Goal: Task Accomplishment & Management: Manage account settings

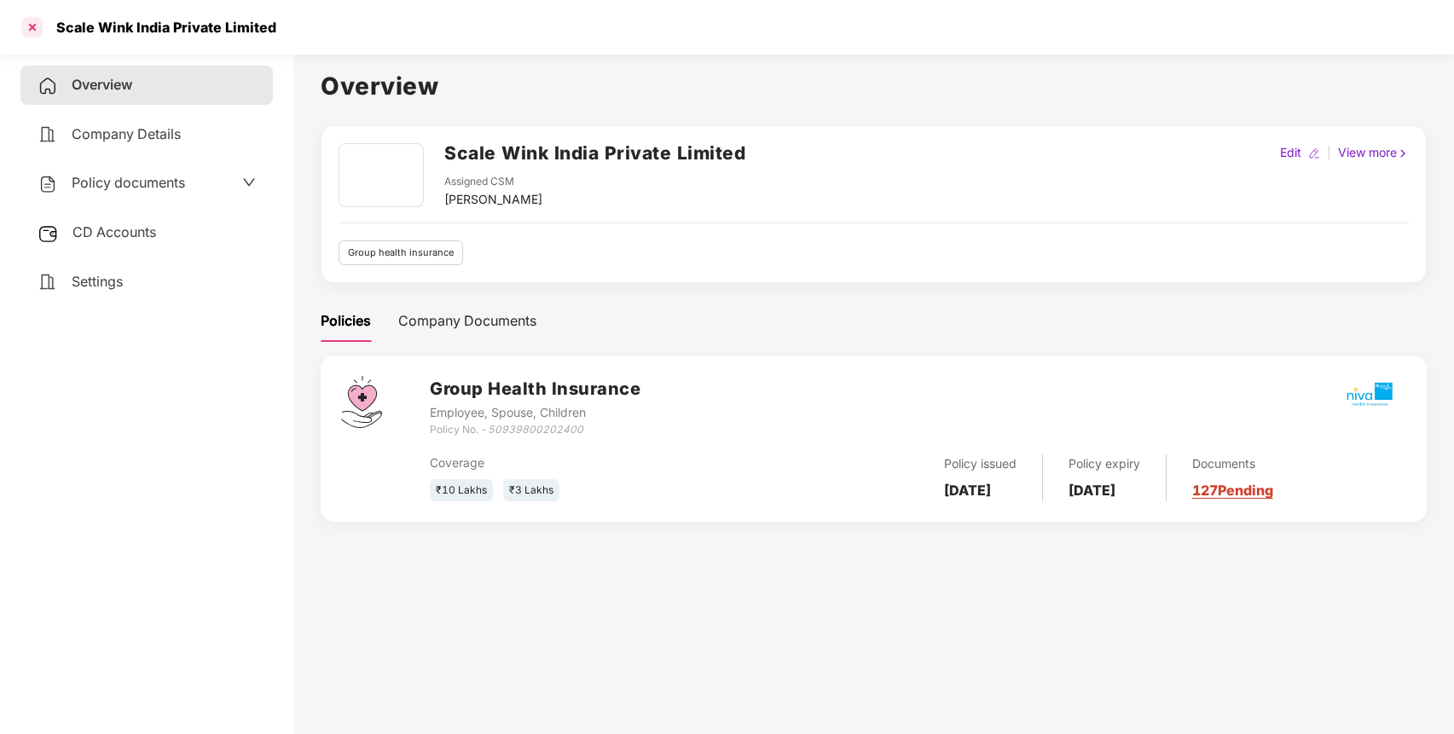
click at [32, 25] on div at bounding box center [32, 27] width 27 height 27
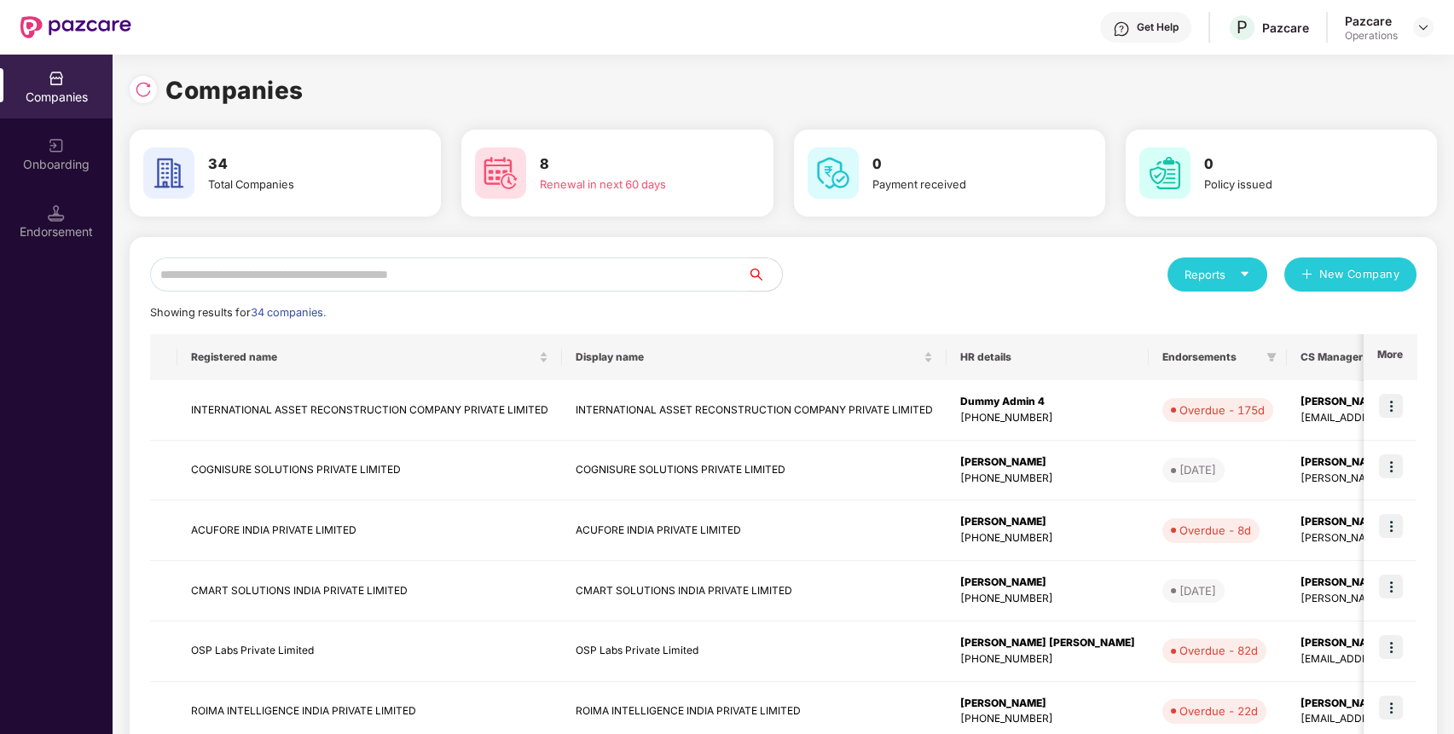
click at [442, 272] on input "text" at bounding box center [449, 275] width 598 height 34
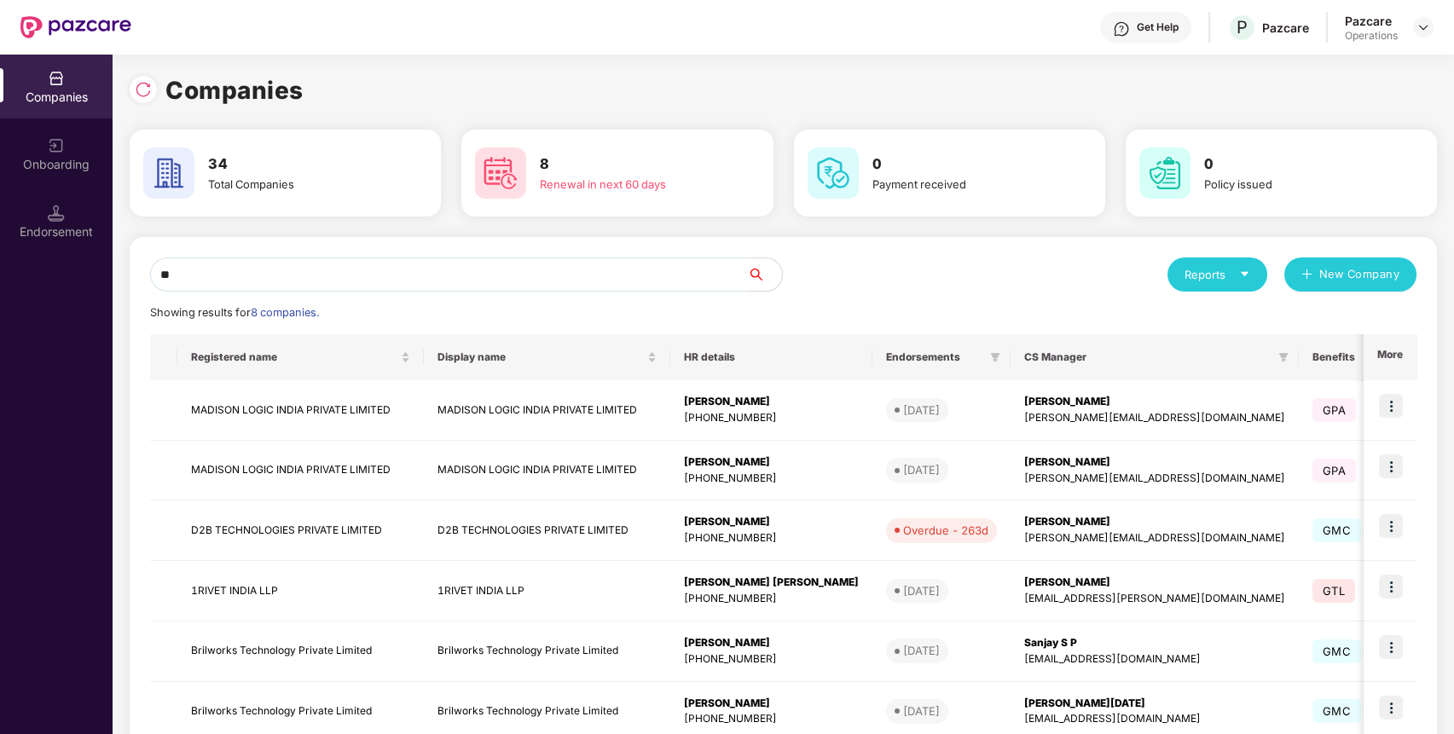
type input "*"
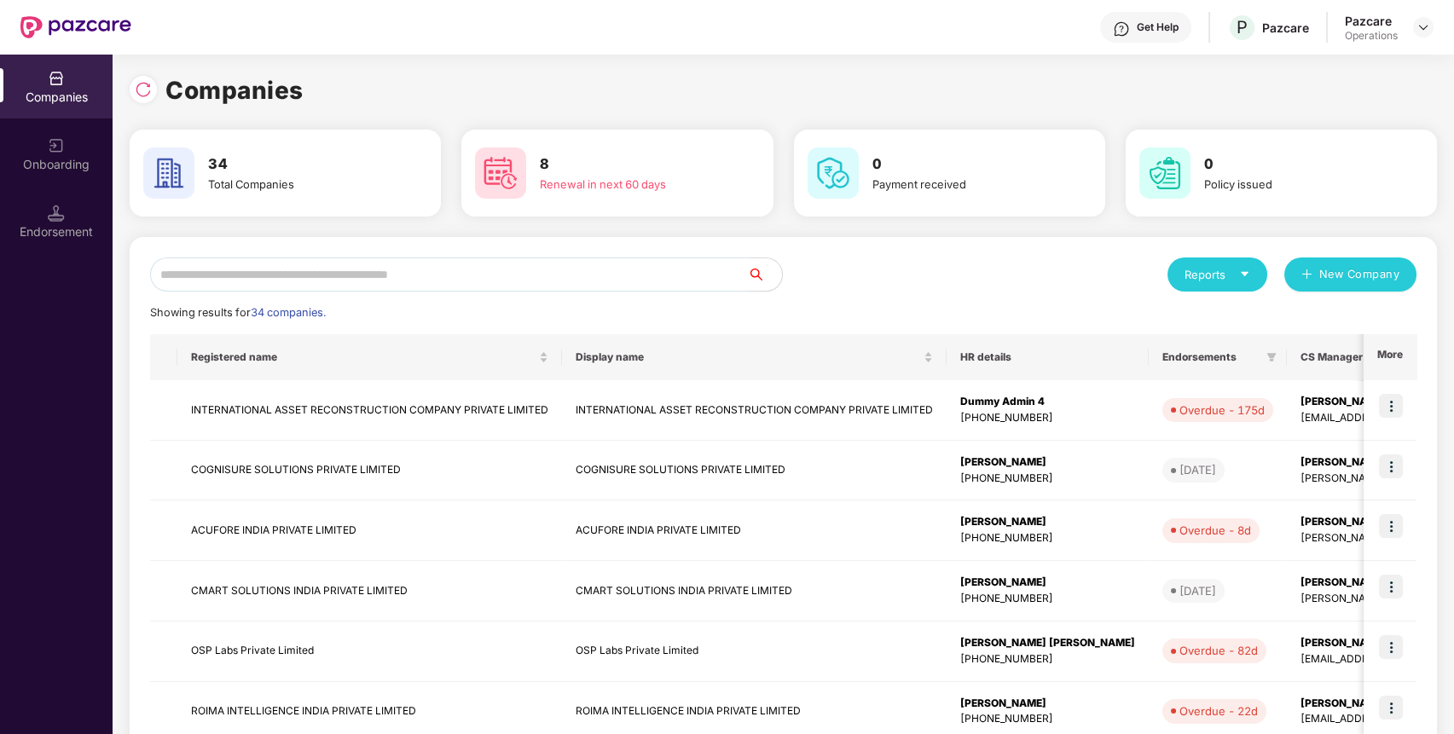
click at [488, 270] on input "text" at bounding box center [449, 275] width 598 height 34
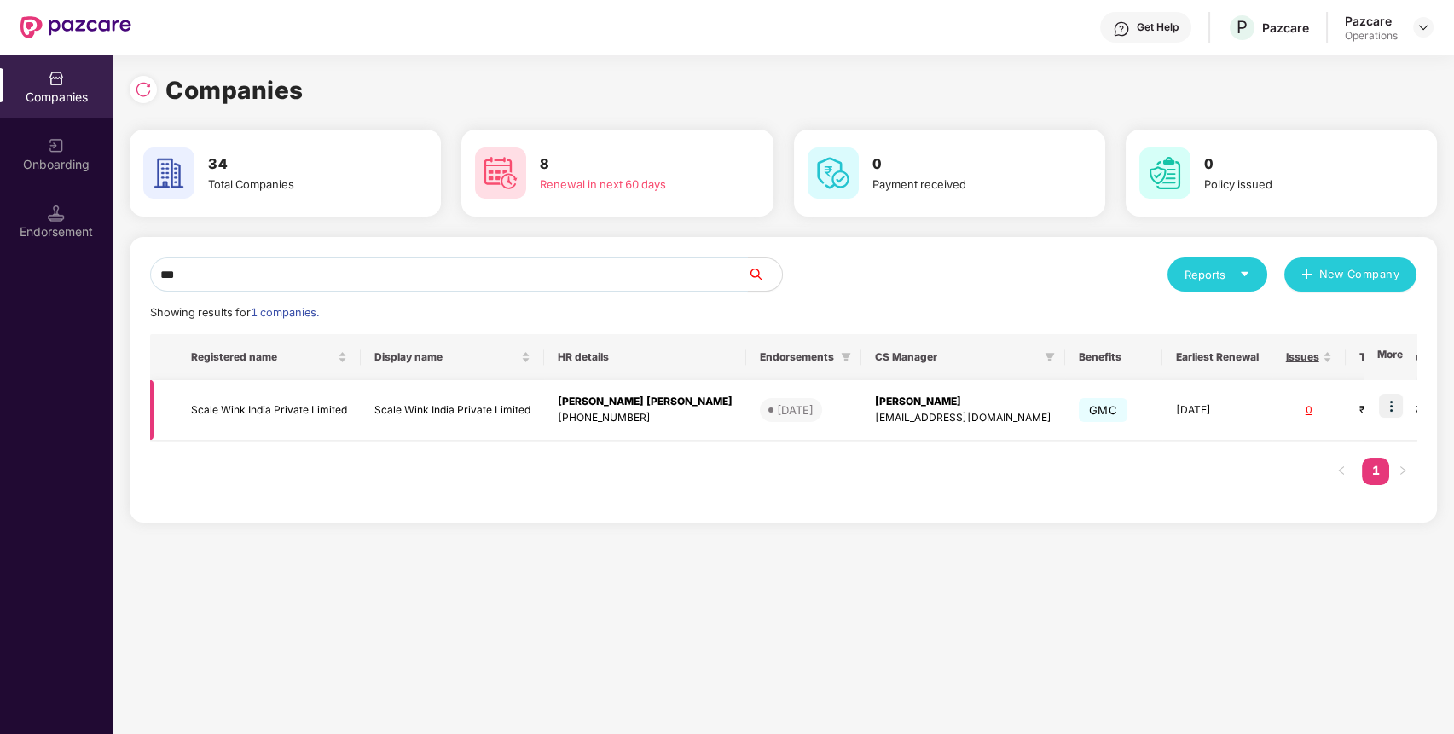
type input "***"
click at [289, 405] on td "Scale Wink India Private Limited" at bounding box center [268, 410] width 183 height 61
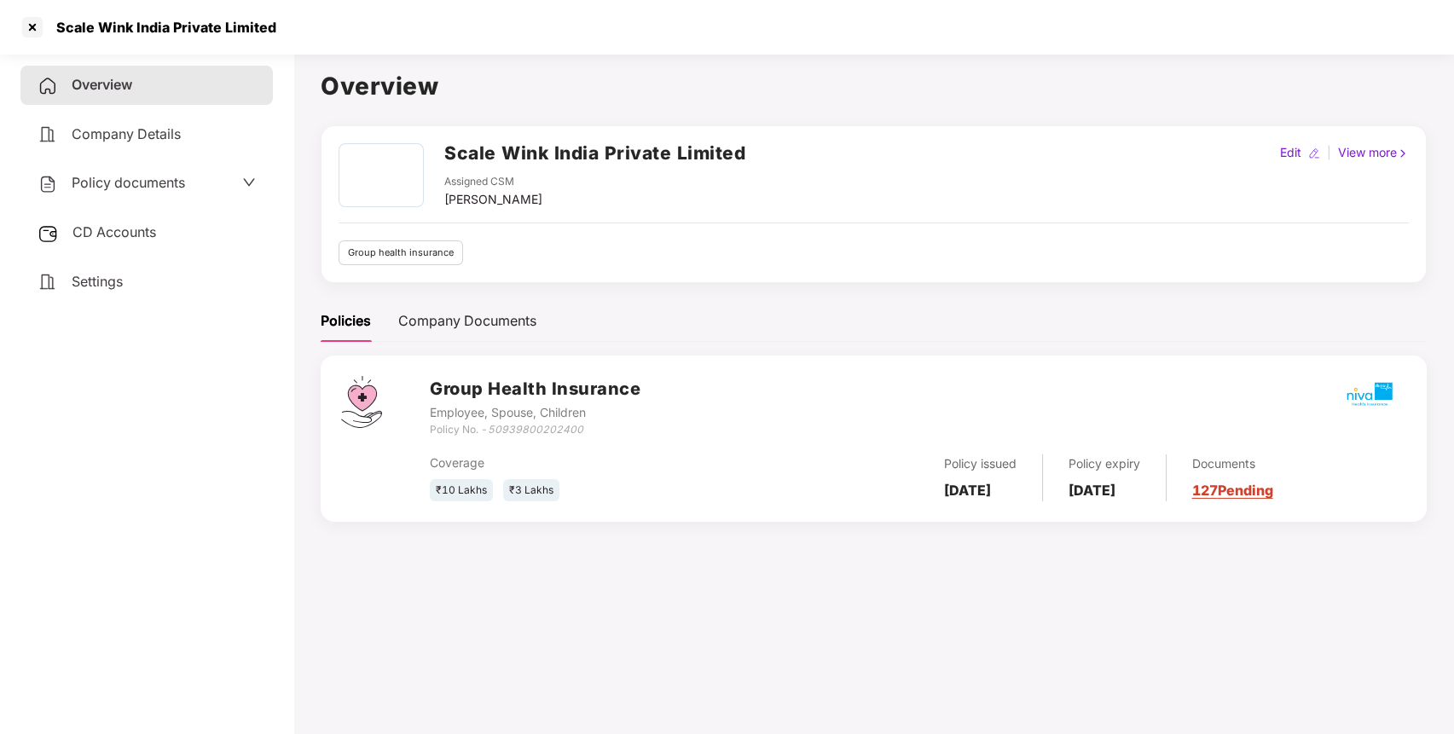
click at [119, 180] on span "Policy documents" at bounding box center [128, 182] width 113 height 17
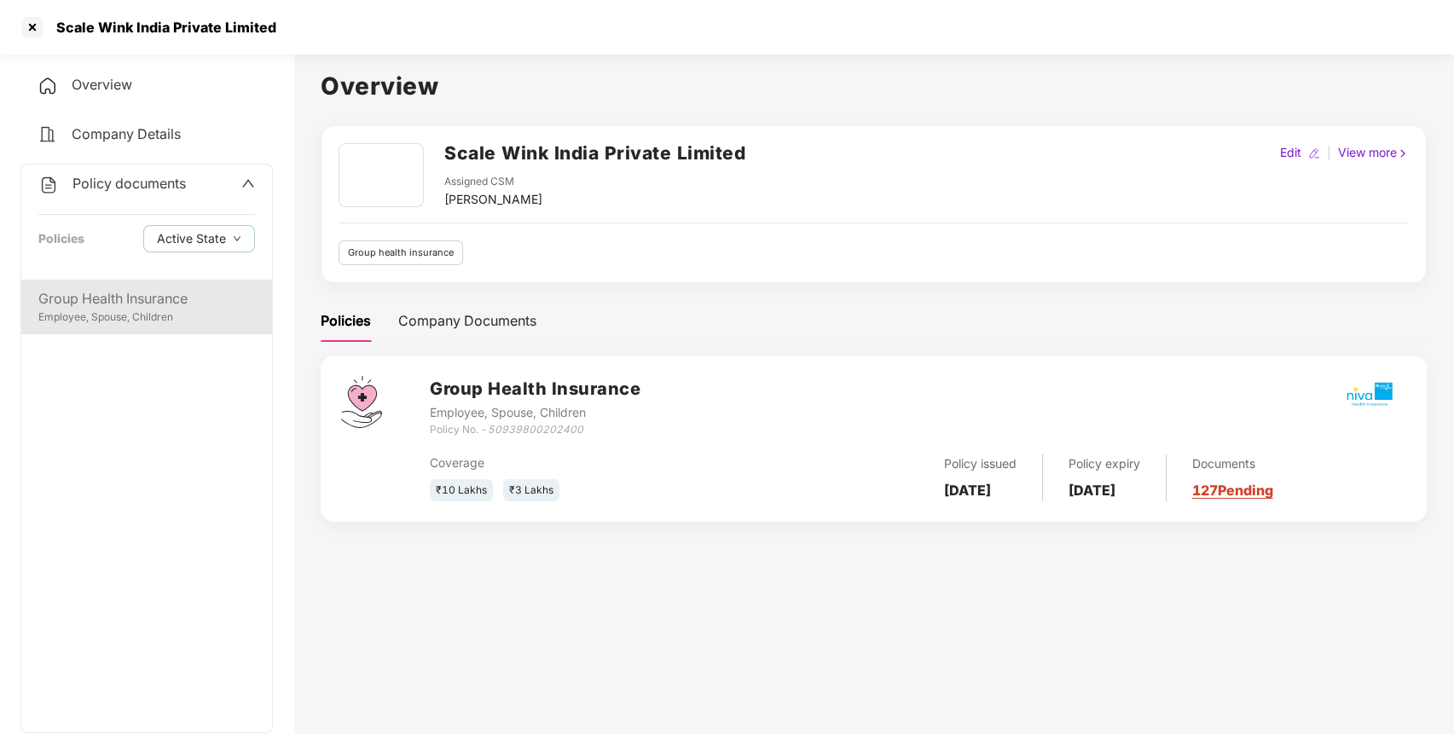
click at [128, 304] on div "Group Health Insurance" at bounding box center [146, 298] width 217 height 21
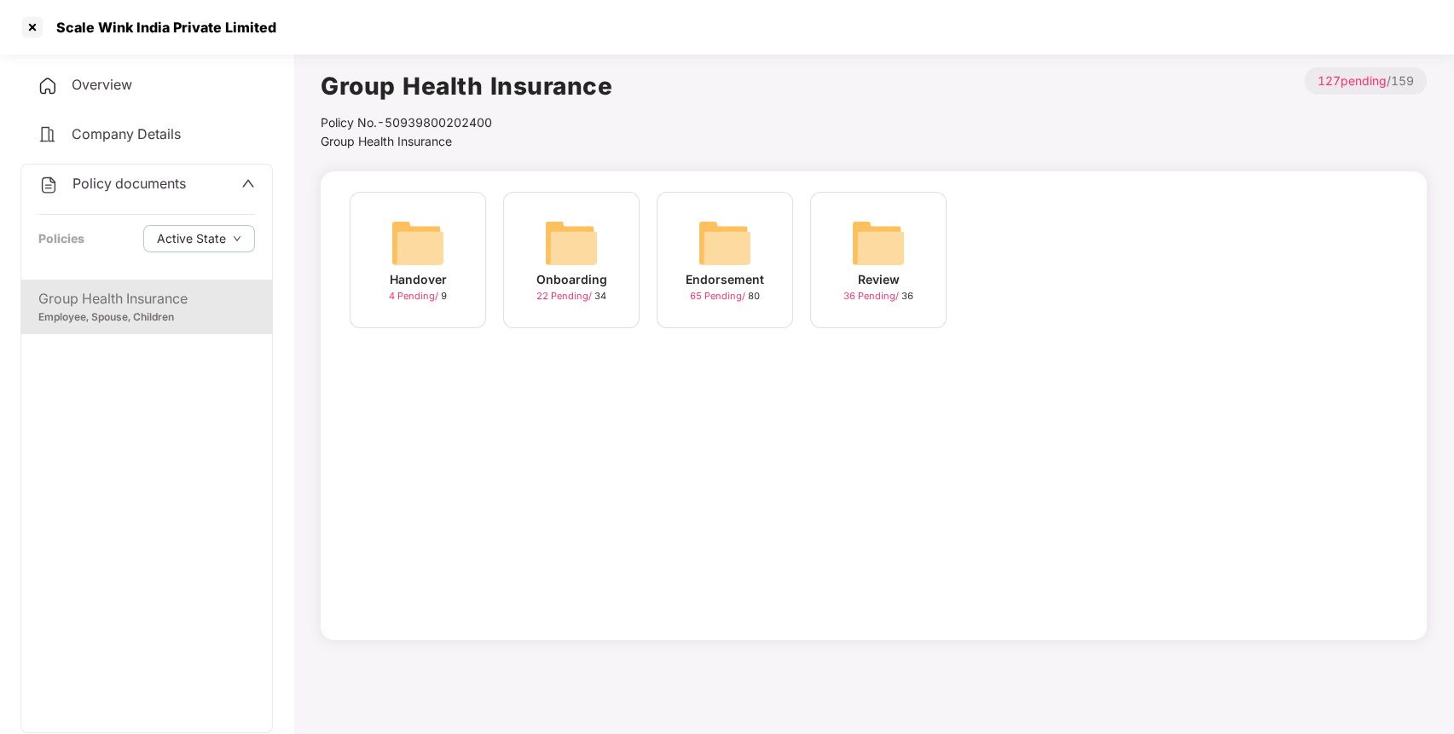
click at [721, 229] on img at bounding box center [725, 243] width 55 height 55
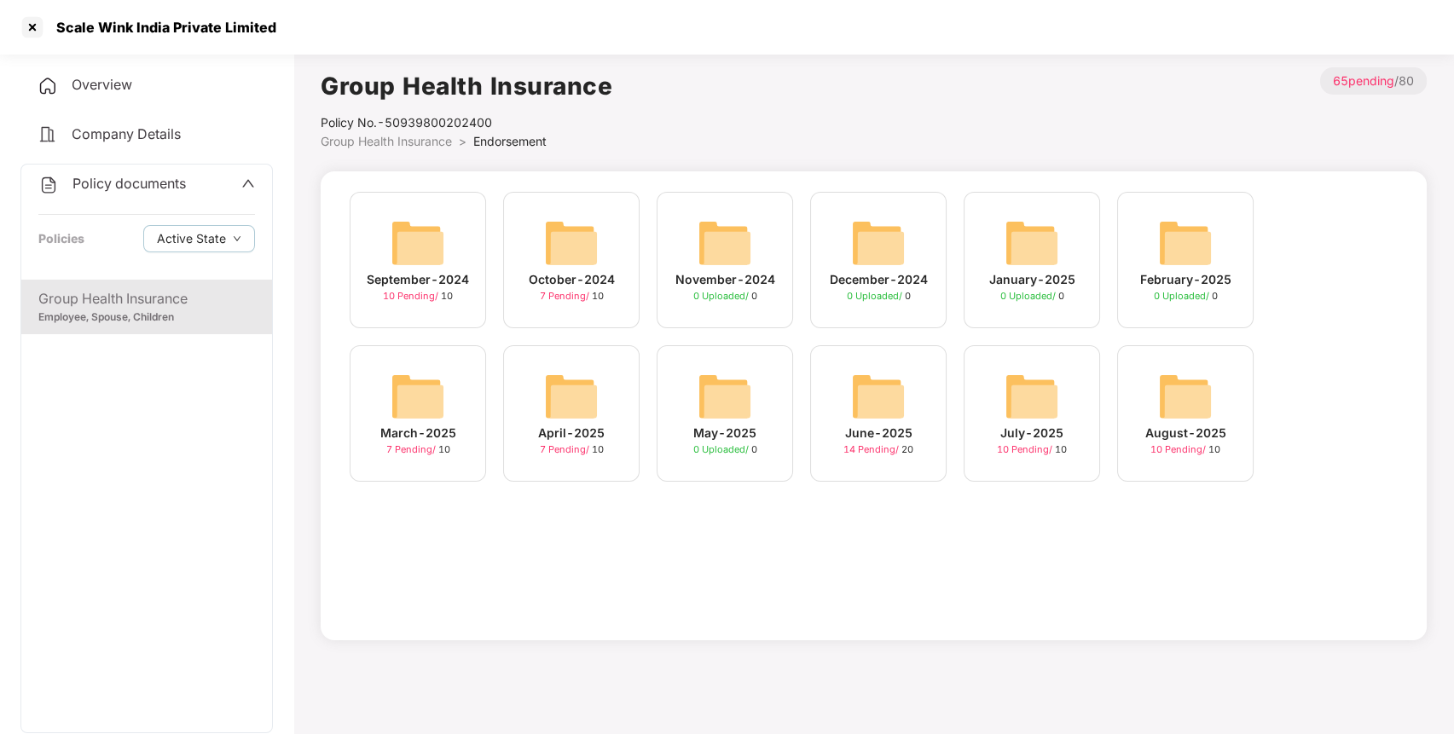
click at [936, 366] on div "June-2025 14 Pending / 20" at bounding box center [878, 413] width 136 height 136
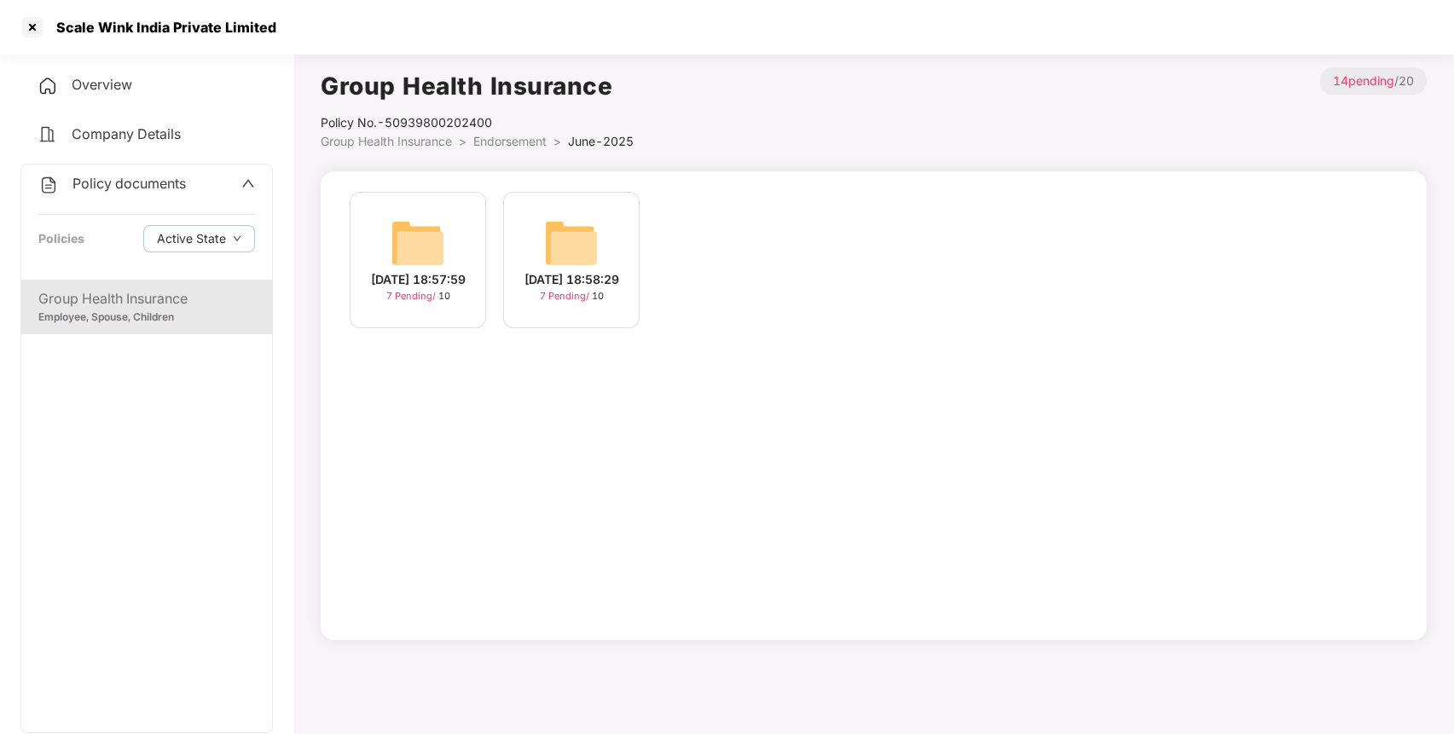
click at [516, 142] on span "Endorsement" at bounding box center [509, 141] width 73 height 14
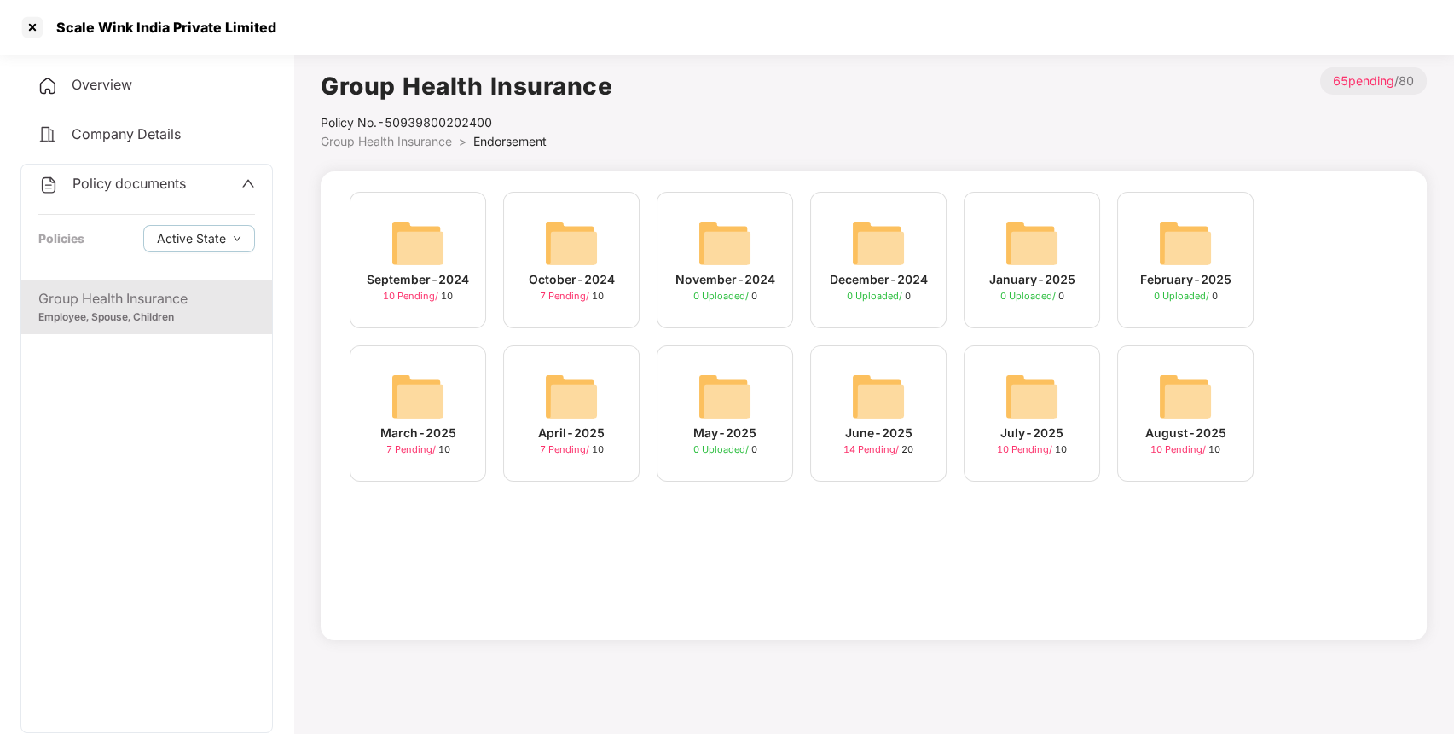
click at [1185, 395] on img at bounding box center [1185, 396] width 55 height 55
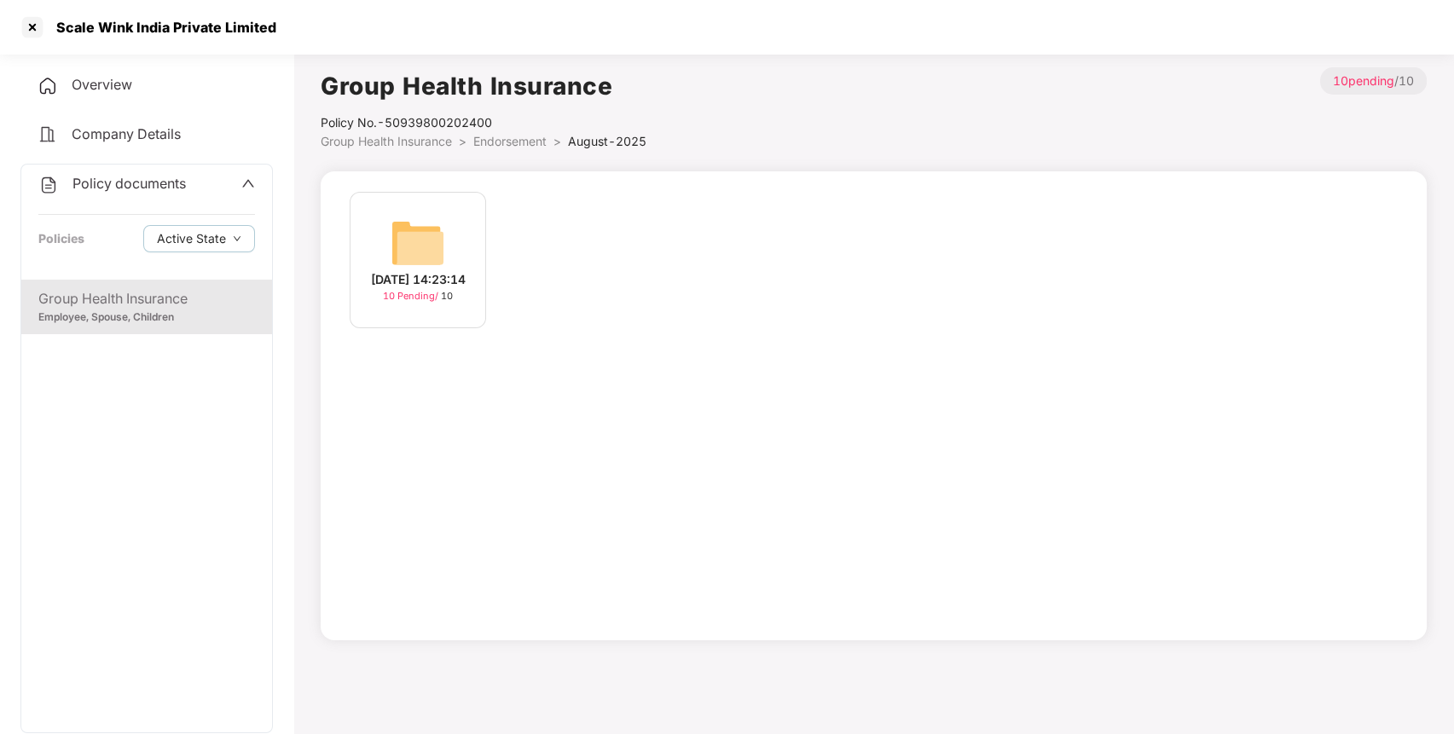
click at [1185, 395] on div "[DATE] 14:23:14 10 Pending / 10" at bounding box center [874, 405] width 1106 height 469
click at [404, 223] on img at bounding box center [418, 243] width 55 height 55
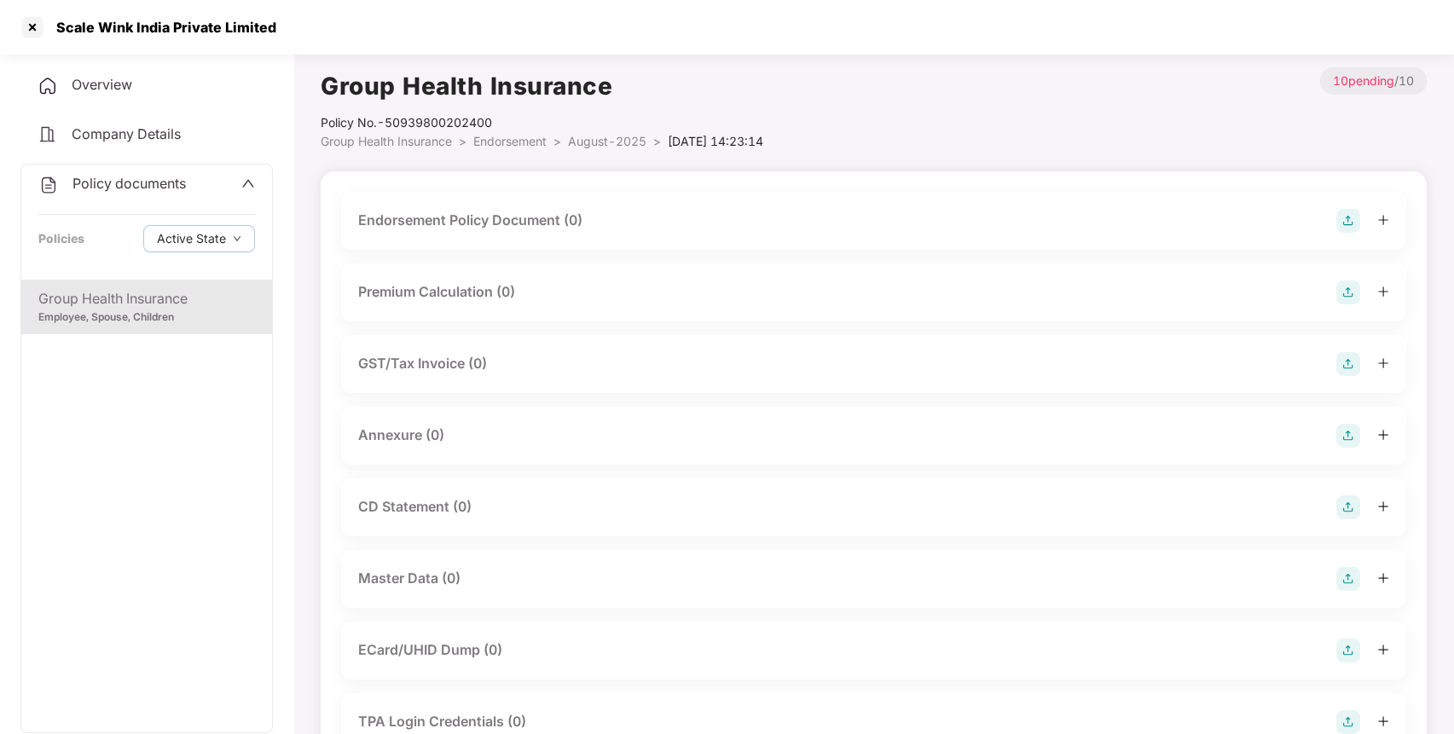
click at [1344, 218] on img at bounding box center [1348, 221] width 24 height 24
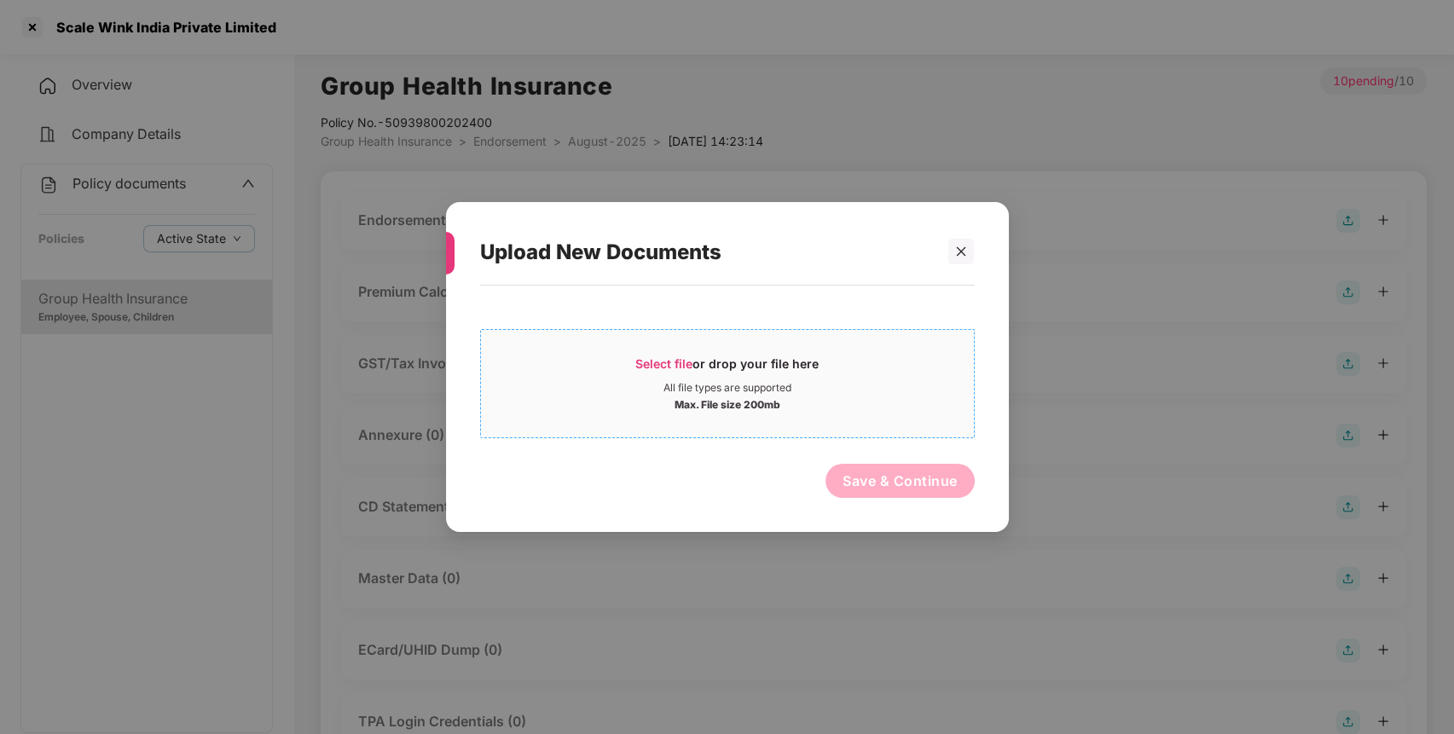
click at [663, 362] on span "Select file" at bounding box center [663, 363] width 57 height 14
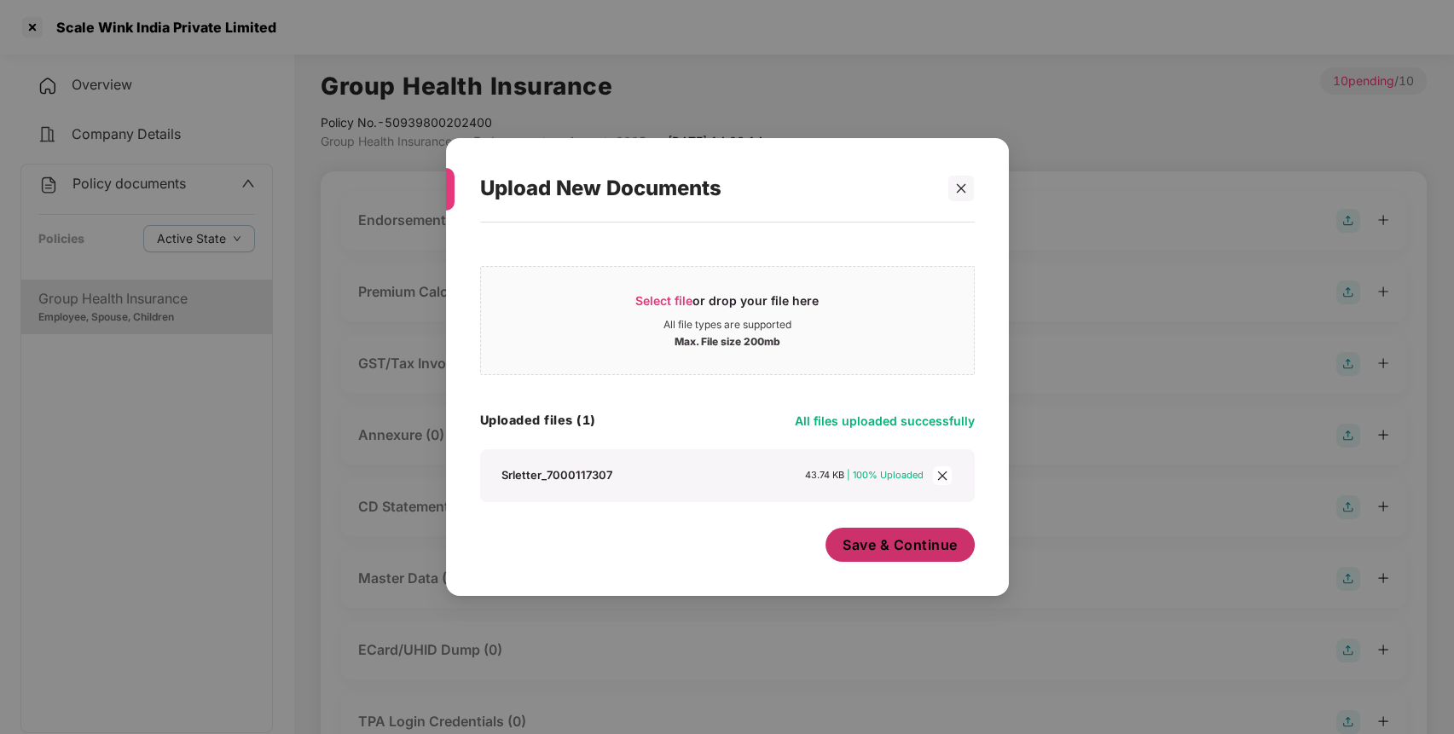
click at [890, 552] on span "Save & Continue" at bounding box center [900, 545] width 115 height 19
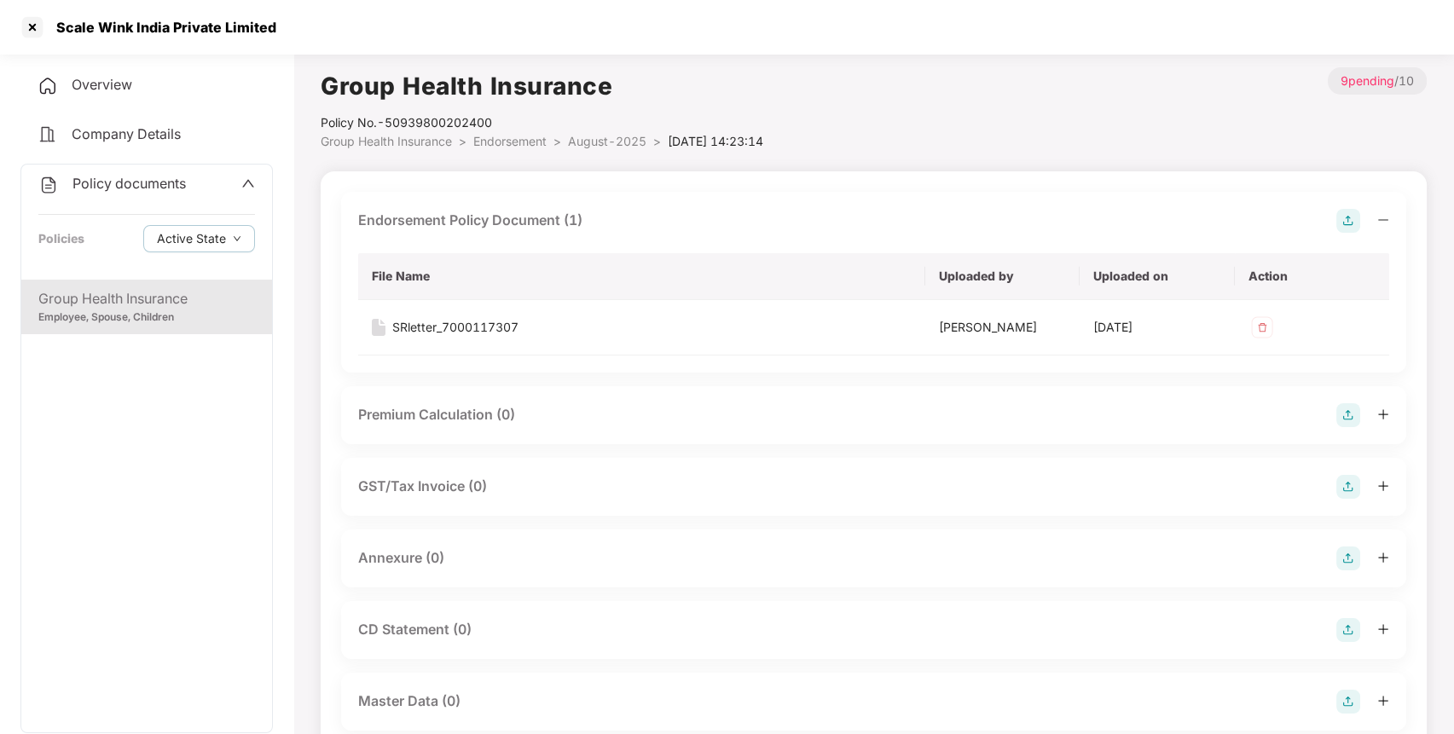
click at [1358, 215] on img at bounding box center [1348, 221] width 24 height 24
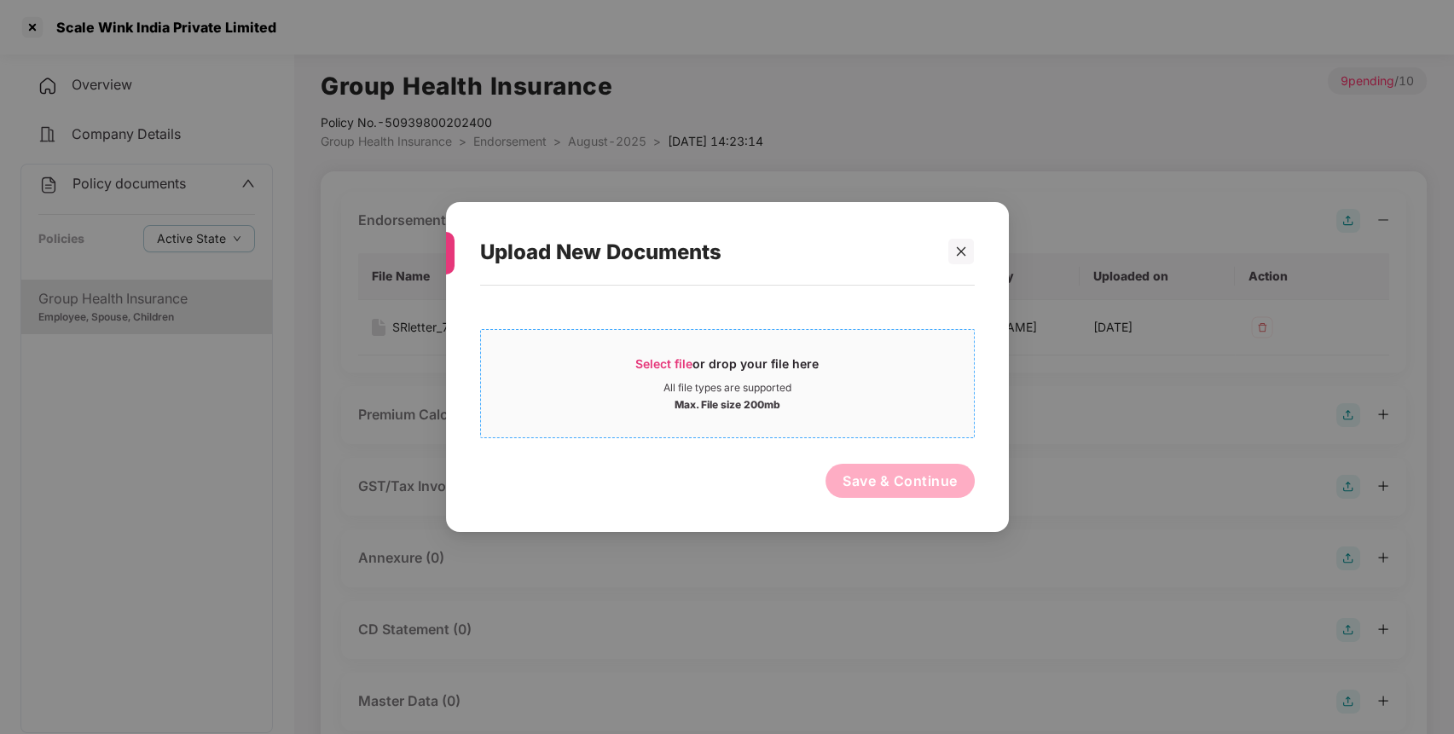
click at [689, 362] on span "Select file" at bounding box center [663, 363] width 57 height 14
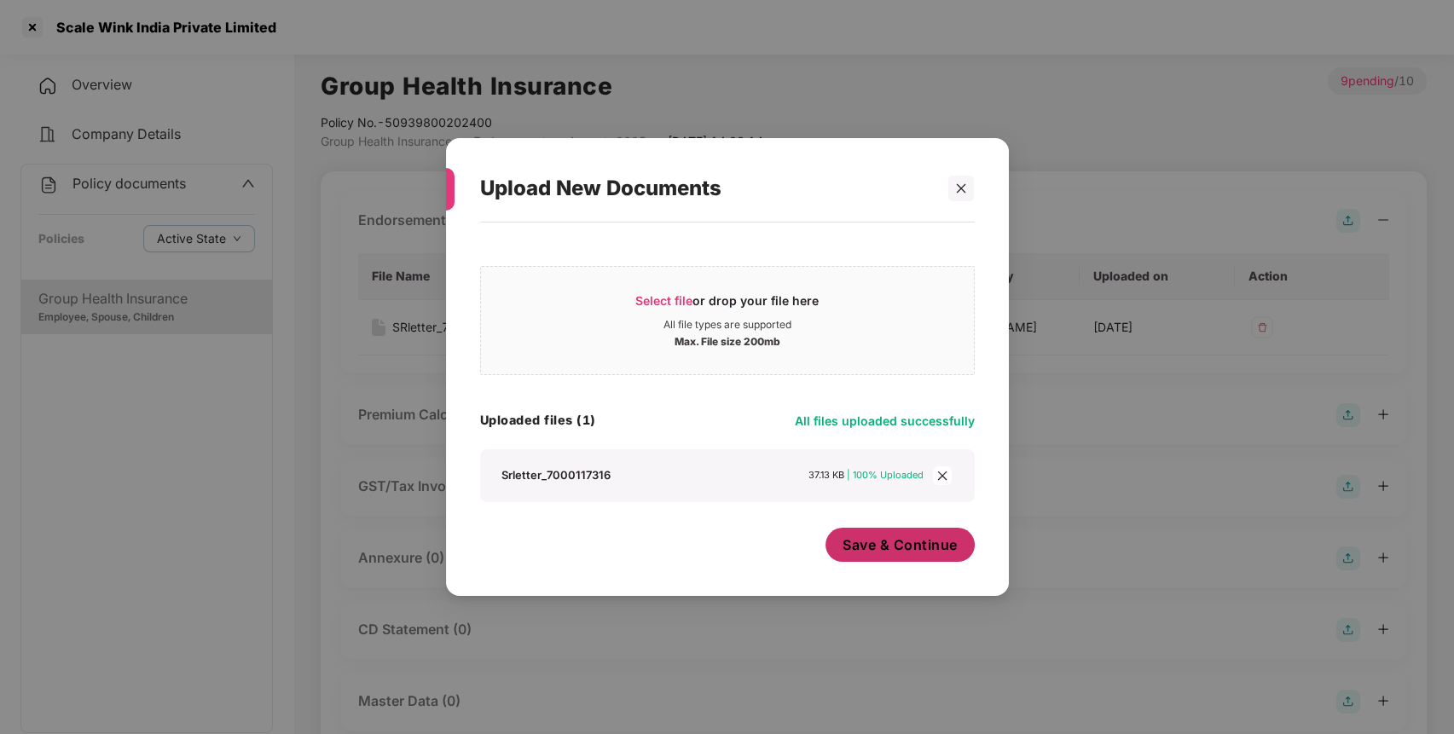
click at [954, 553] on span "Save & Continue" at bounding box center [900, 545] width 115 height 19
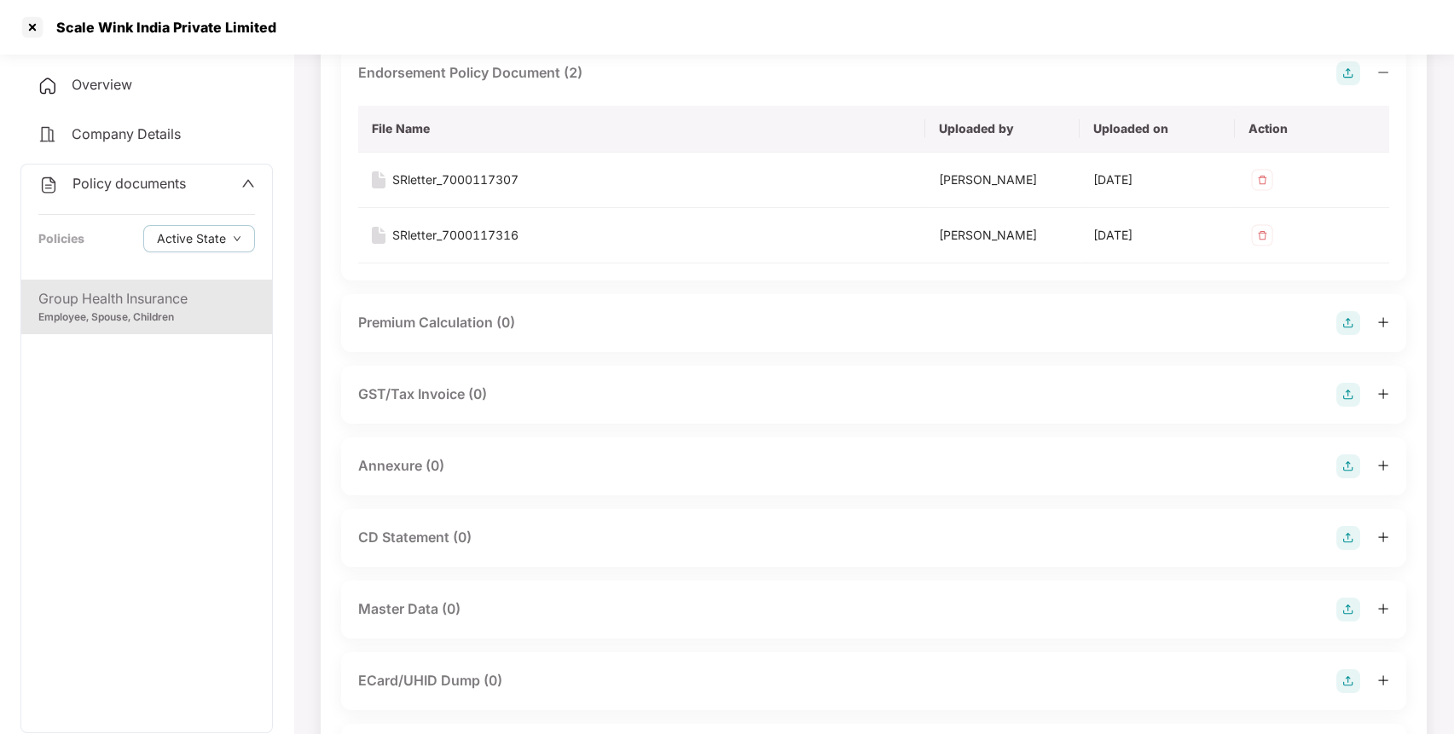
scroll to position [149, 0]
click at [1347, 454] on img at bounding box center [1348, 465] width 24 height 24
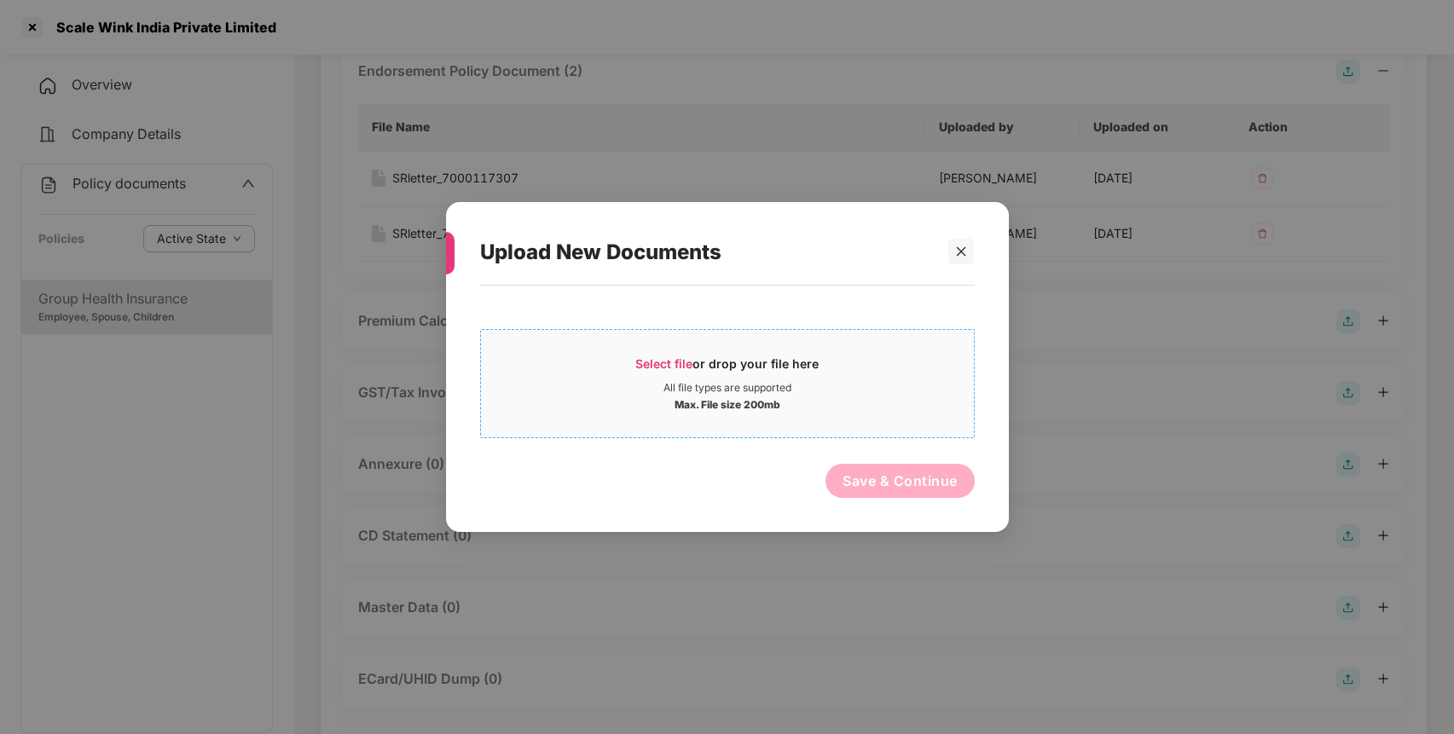
click at [677, 345] on span "Select file or drop your file here All file types are supported Max. File size …" at bounding box center [727, 384] width 493 height 82
click at [958, 251] on icon "close" at bounding box center [961, 252] width 12 height 12
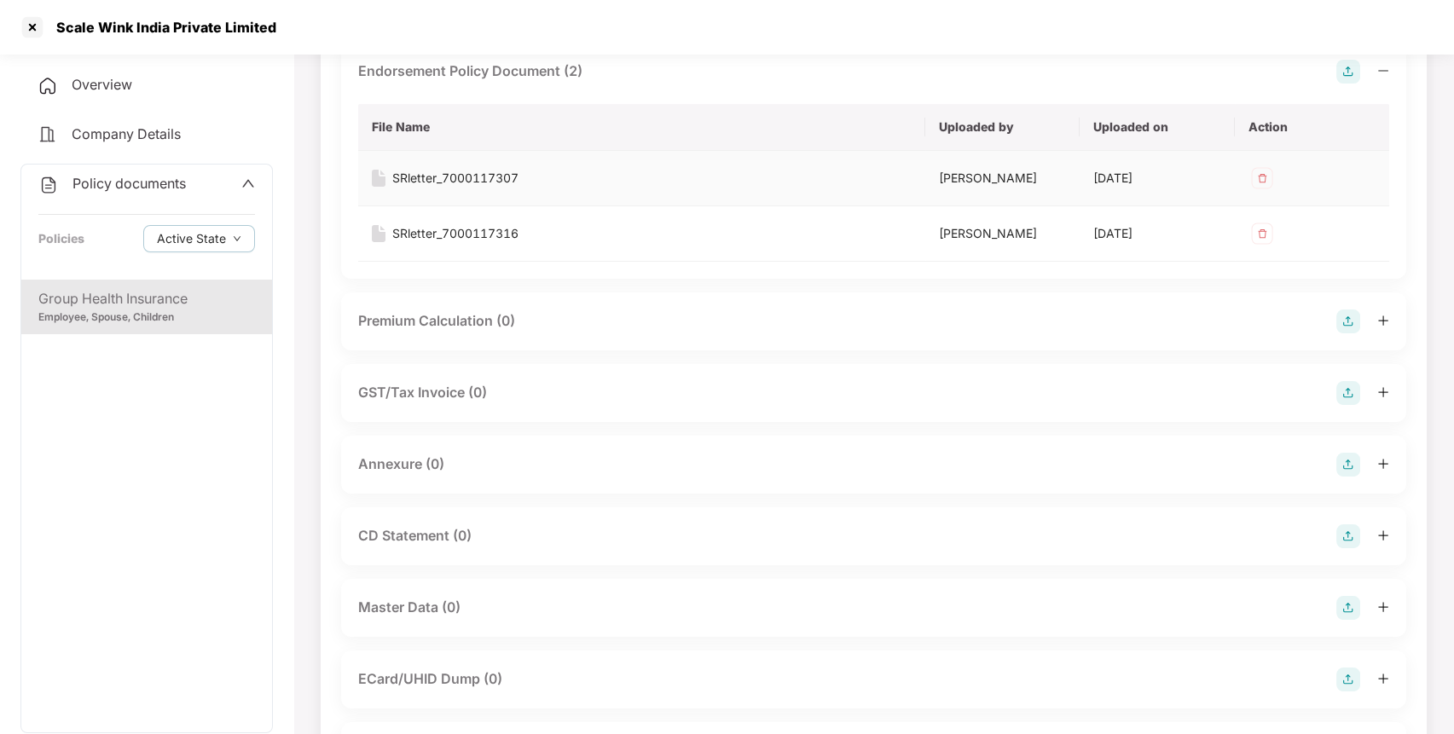
scroll to position [0, 0]
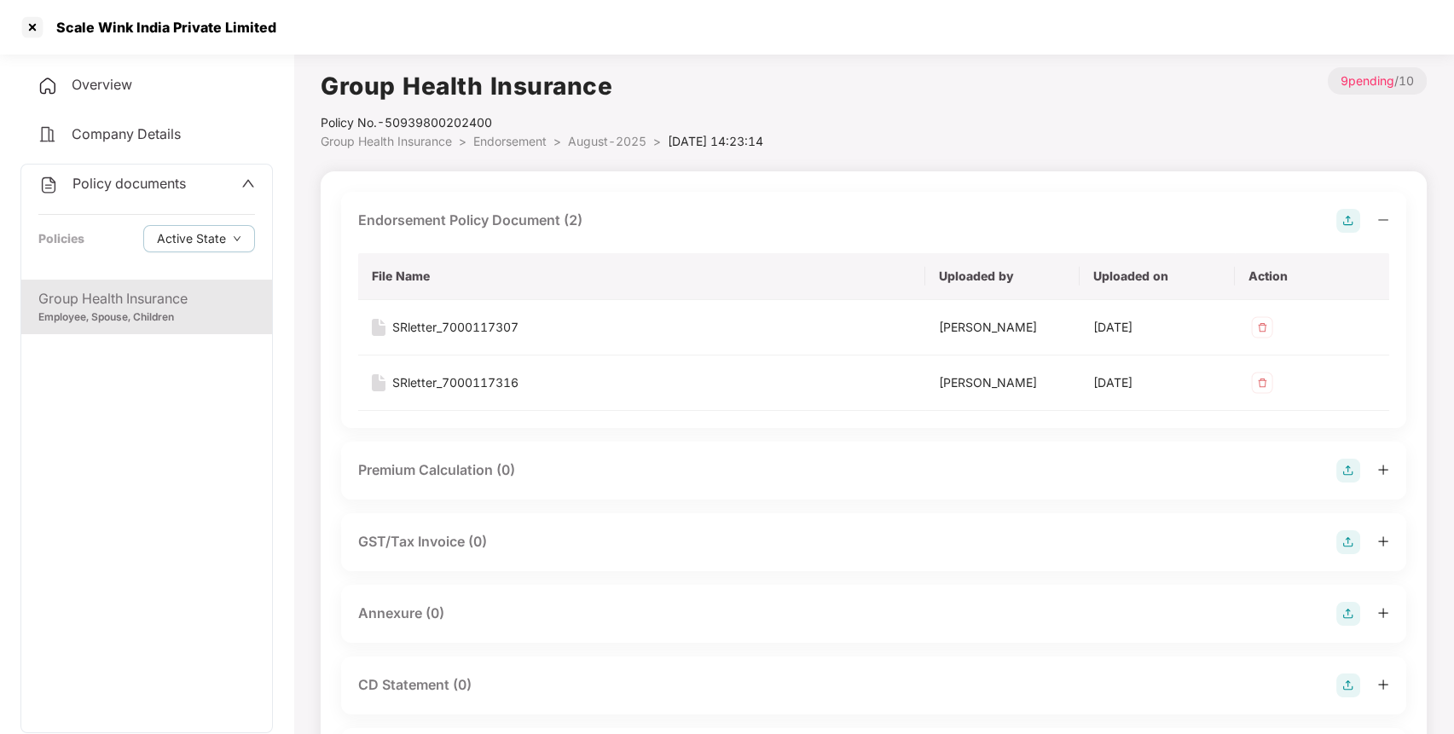
click at [526, 136] on span "Endorsement" at bounding box center [509, 141] width 73 height 14
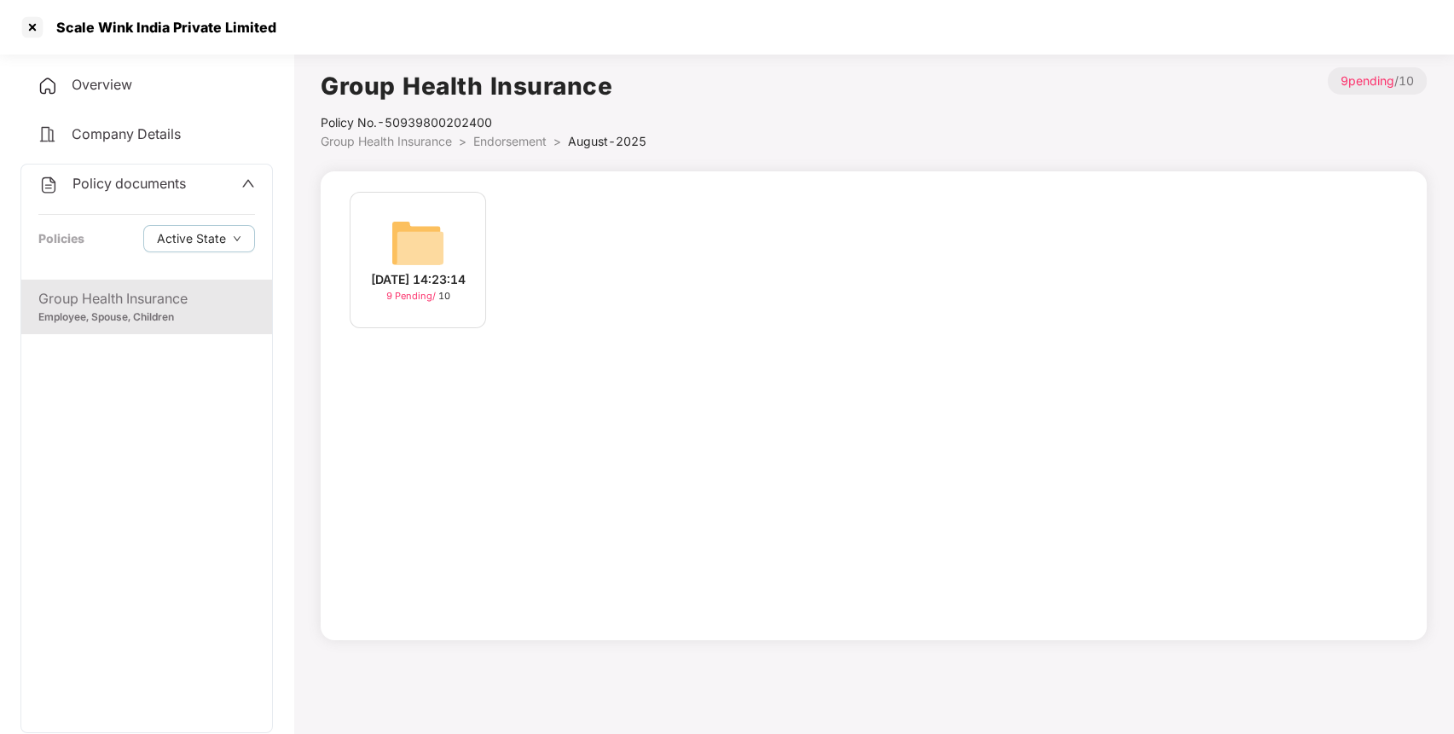
click at [526, 136] on span "Endorsement" at bounding box center [509, 141] width 73 height 14
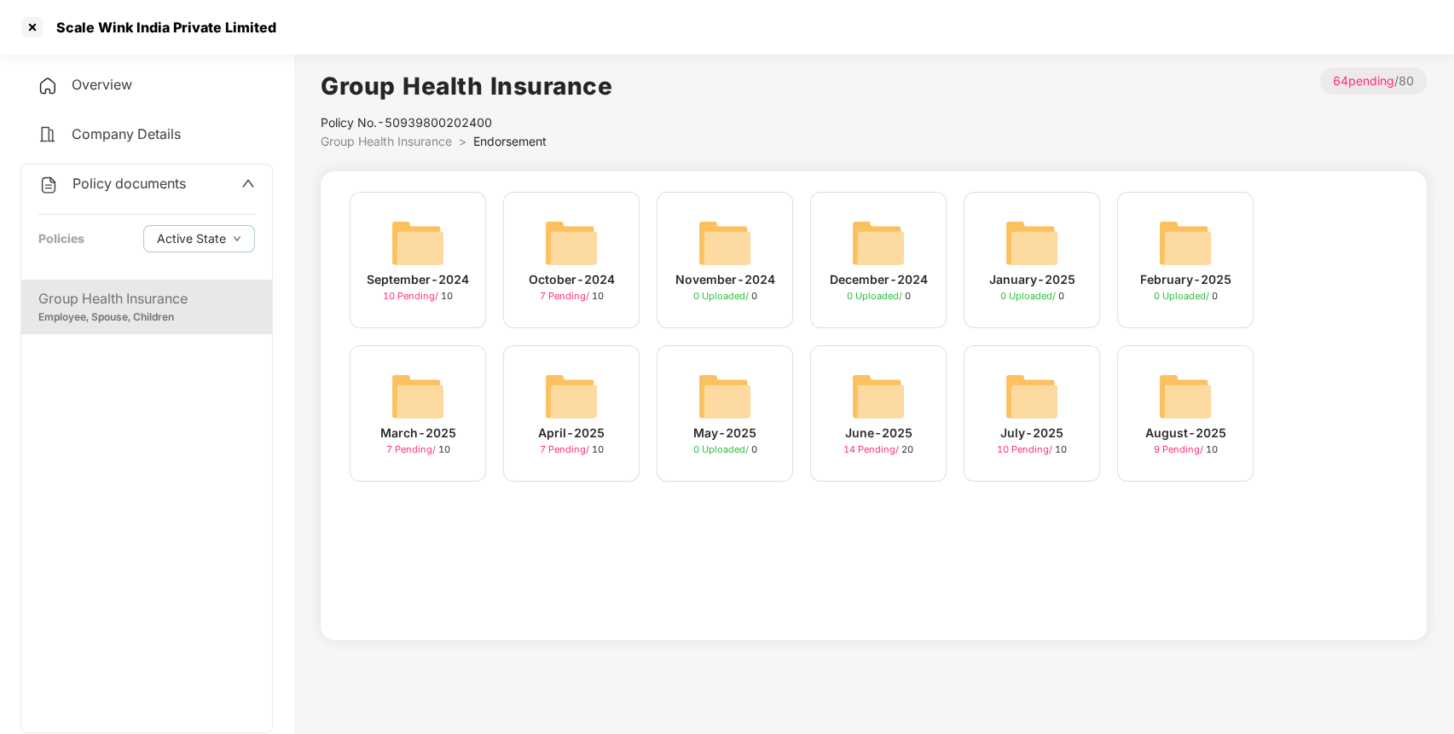
click at [1029, 384] on img at bounding box center [1032, 396] width 55 height 55
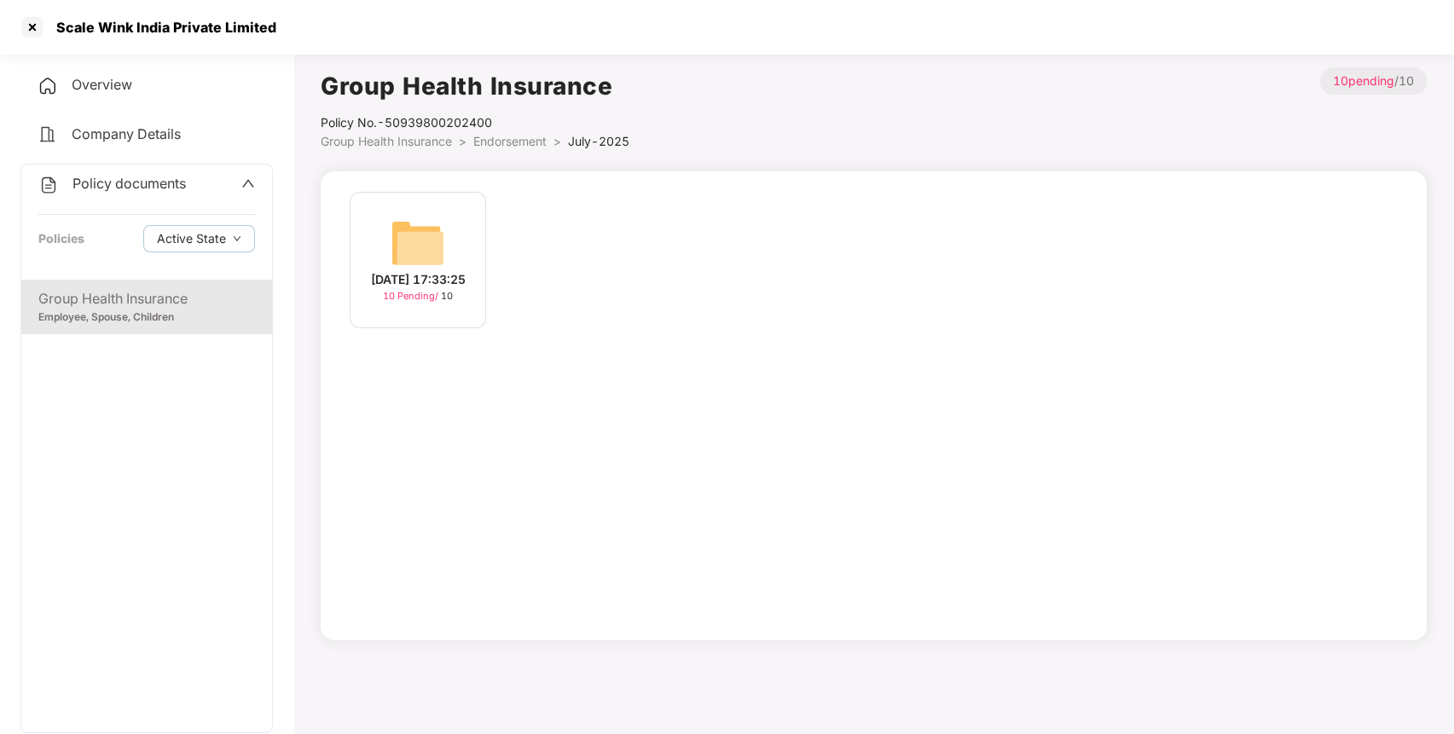
click at [435, 244] on img at bounding box center [418, 243] width 55 height 55
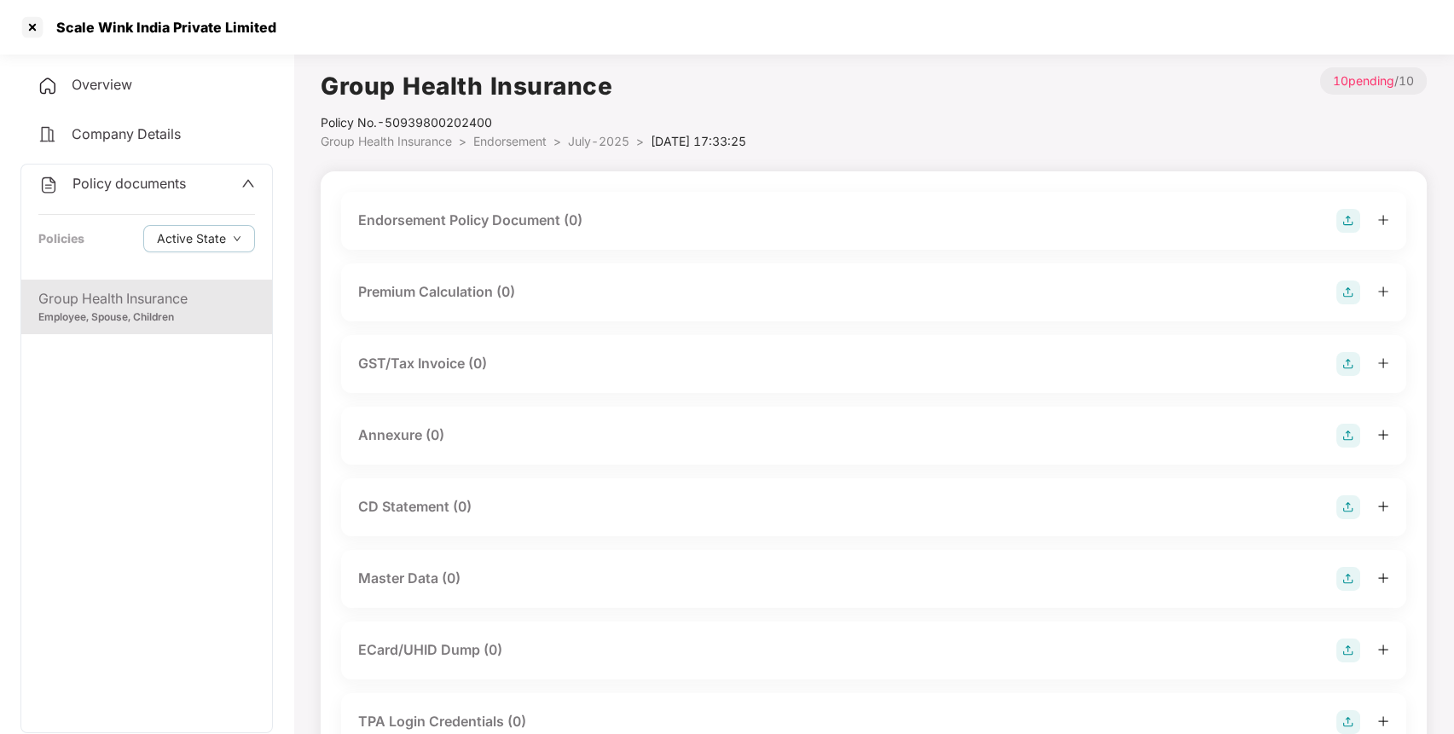
click at [1347, 225] on img at bounding box center [1348, 221] width 24 height 24
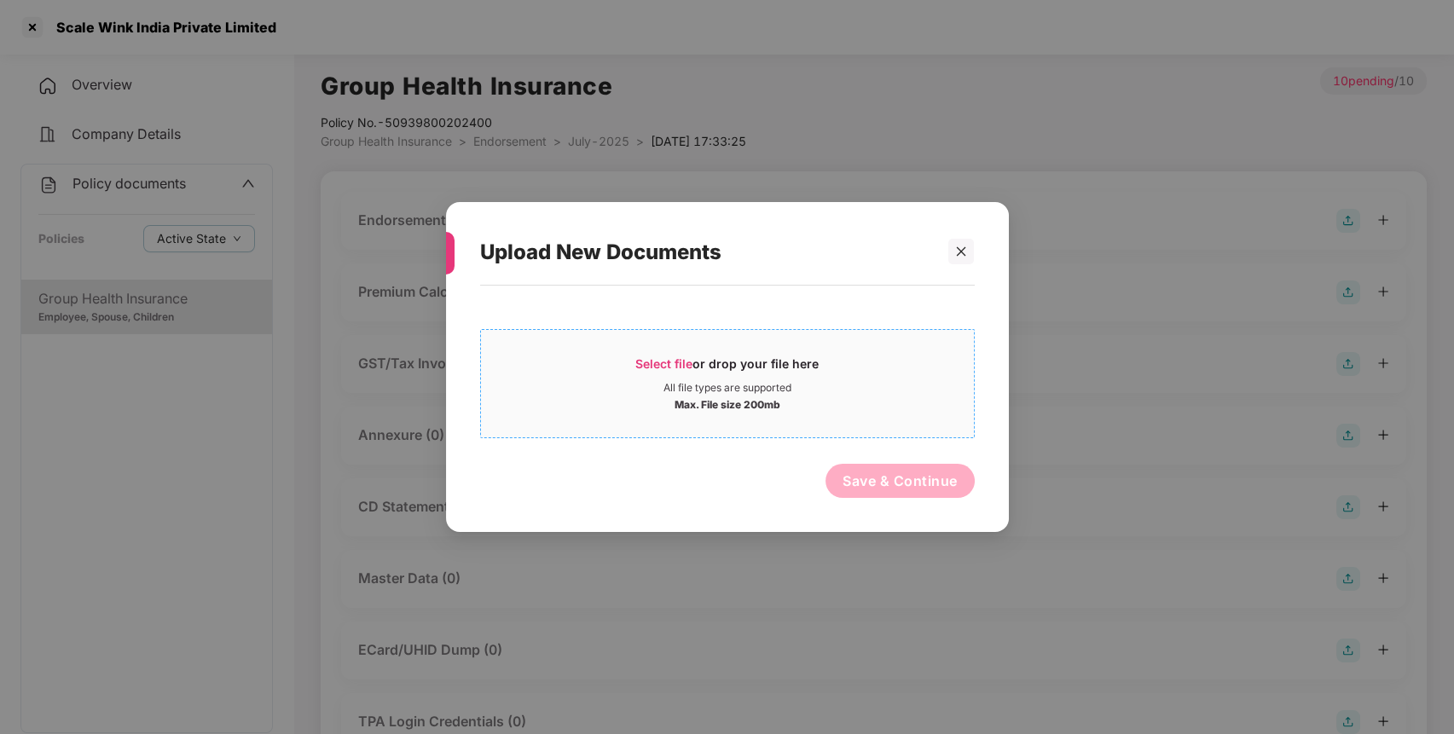
click at [667, 358] on span "Select file" at bounding box center [663, 363] width 57 height 14
click at [656, 361] on span "Select file" at bounding box center [663, 363] width 57 height 14
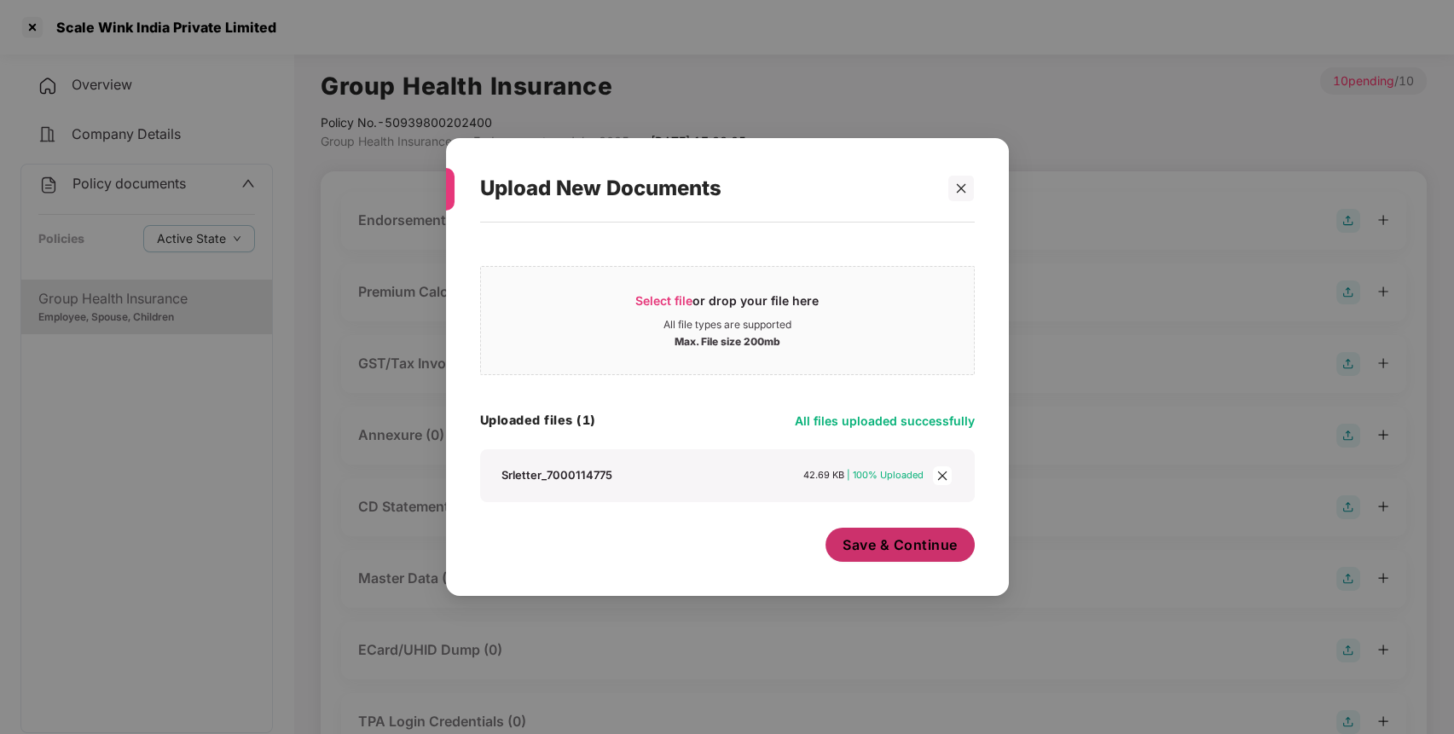
click at [901, 541] on span "Save & Continue" at bounding box center [900, 545] width 115 height 19
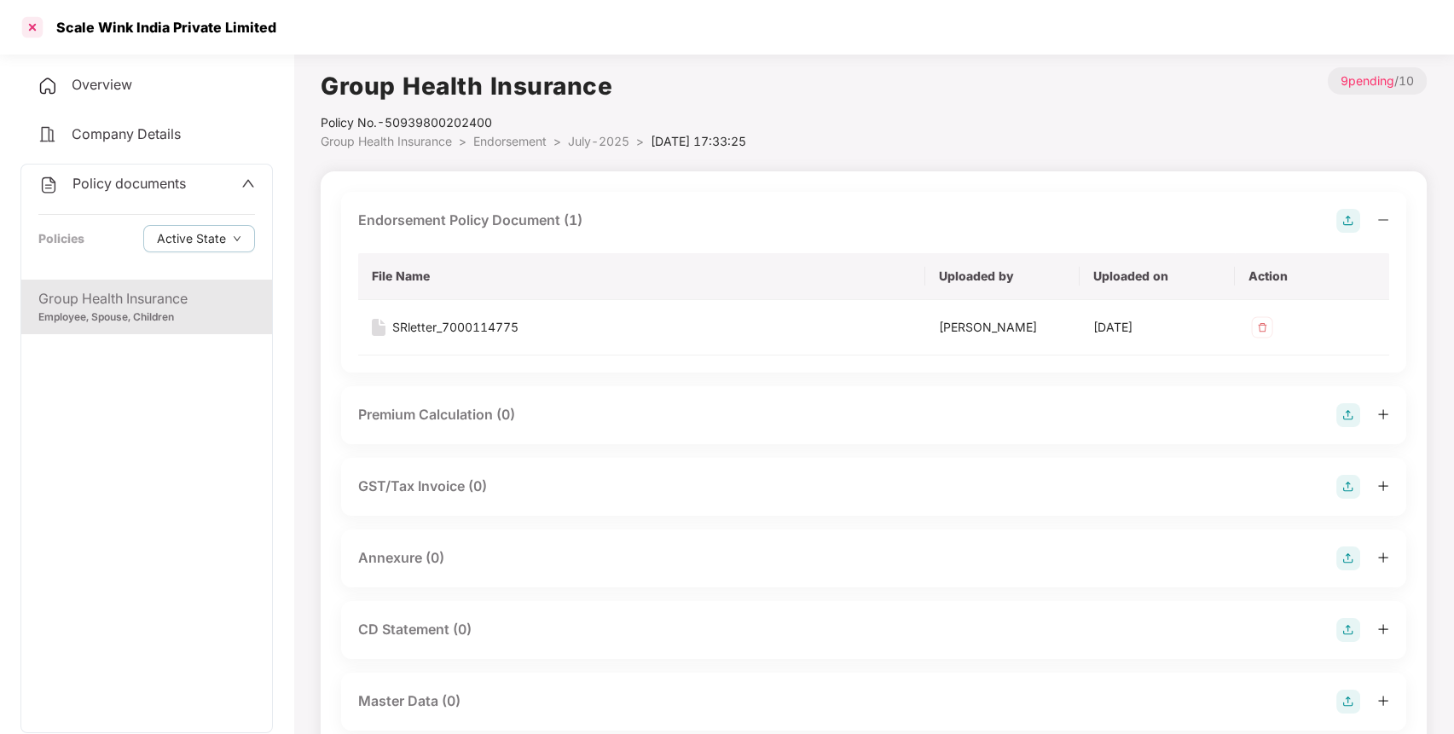
click at [33, 27] on div at bounding box center [32, 27] width 27 height 27
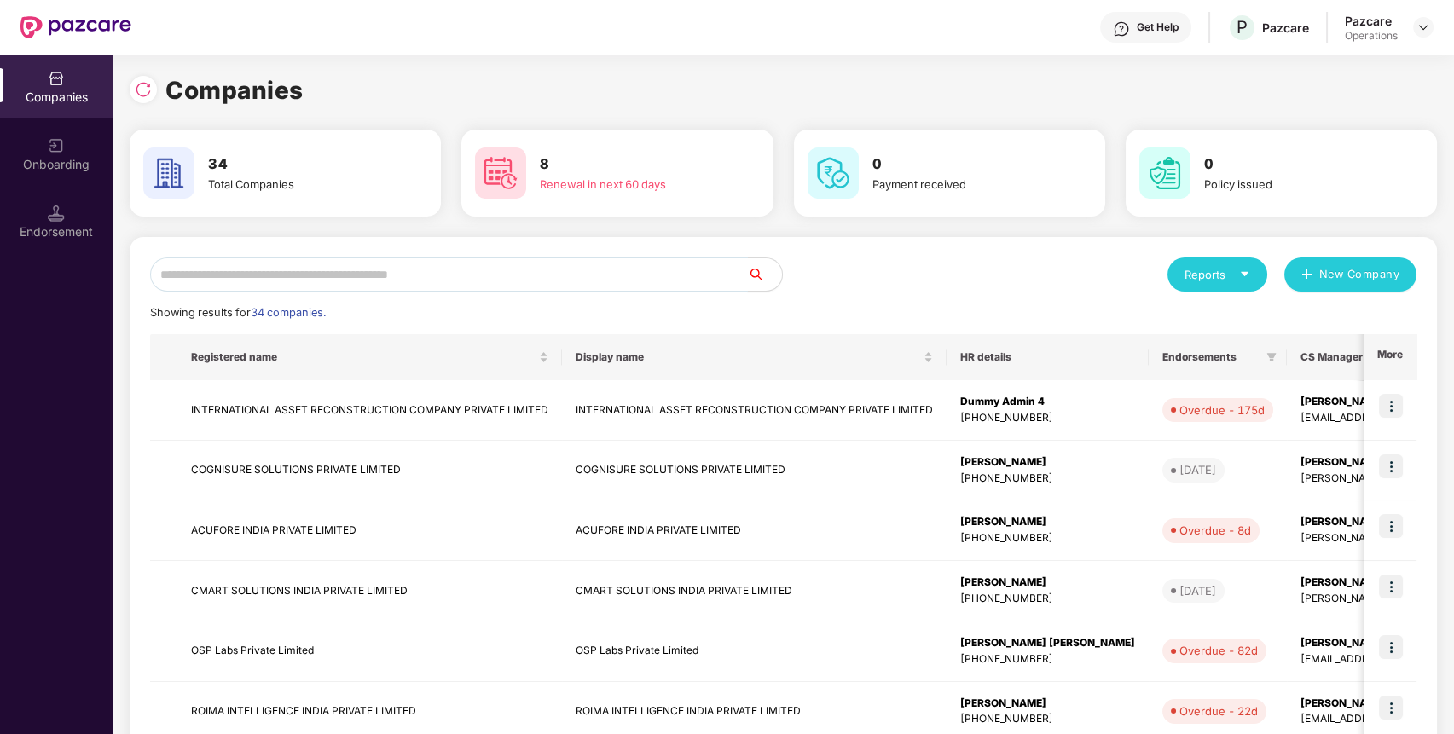
click at [428, 274] on input "text" at bounding box center [449, 275] width 598 height 34
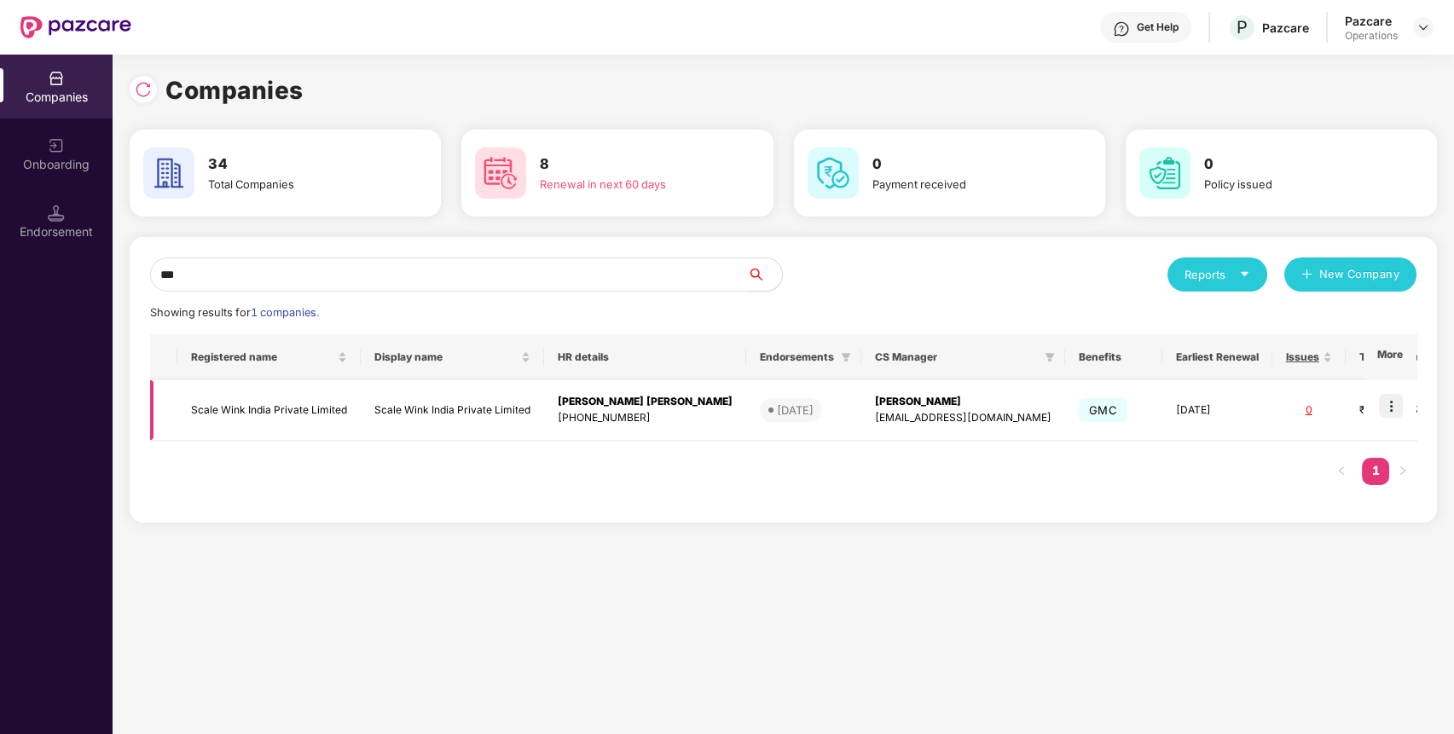
type input "***"
click at [300, 417] on td "Scale Wink India Private Limited" at bounding box center [268, 410] width 183 height 61
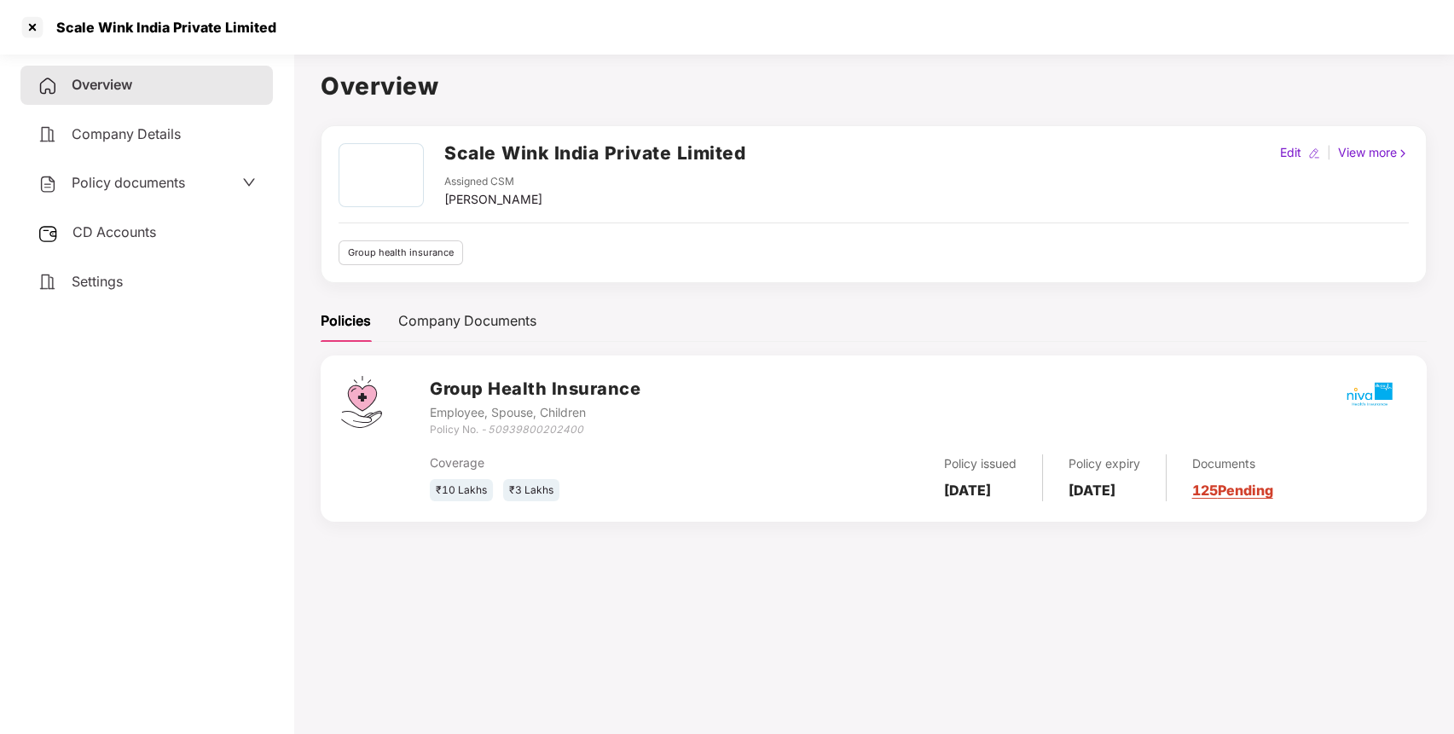
click at [120, 239] on span "CD Accounts" at bounding box center [114, 231] width 84 height 17
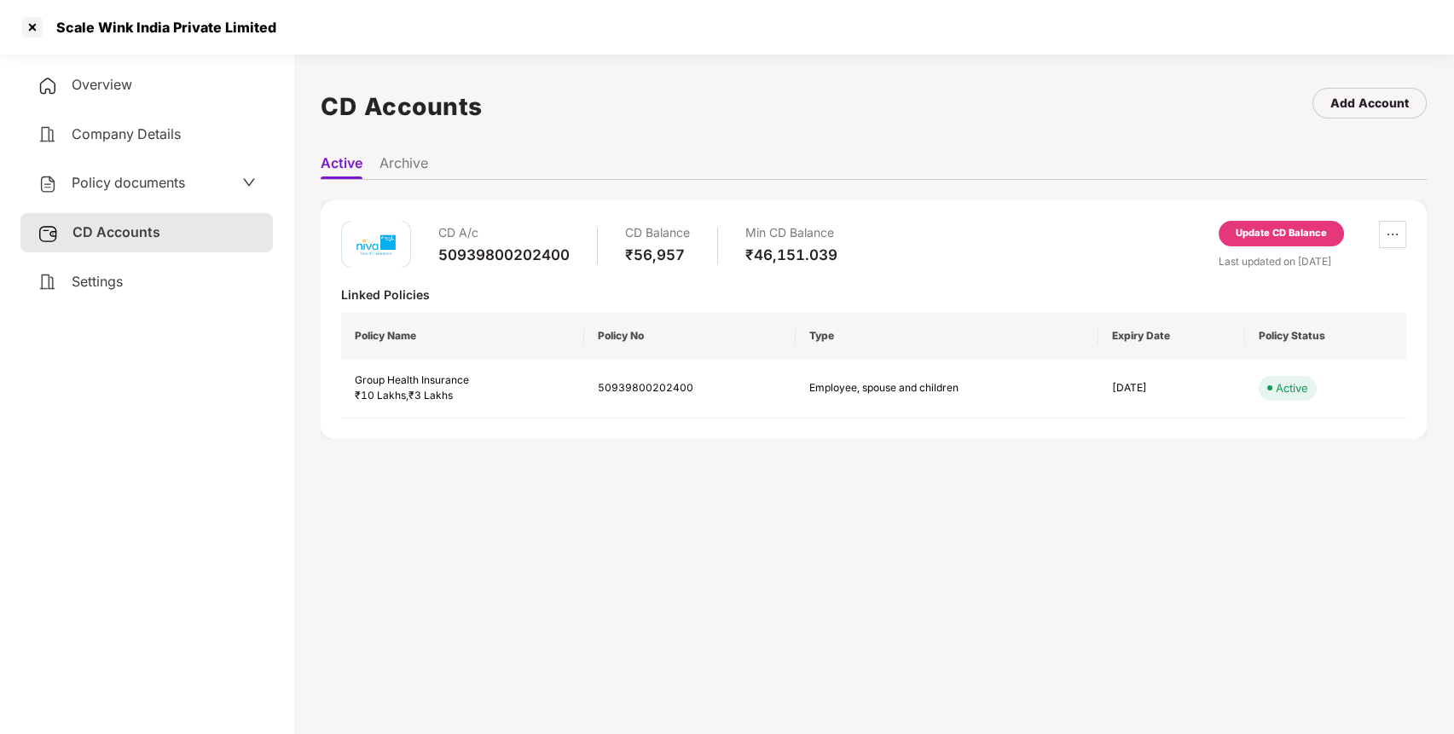
click at [1289, 230] on div "Update CD Balance" at bounding box center [1281, 233] width 91 height 15
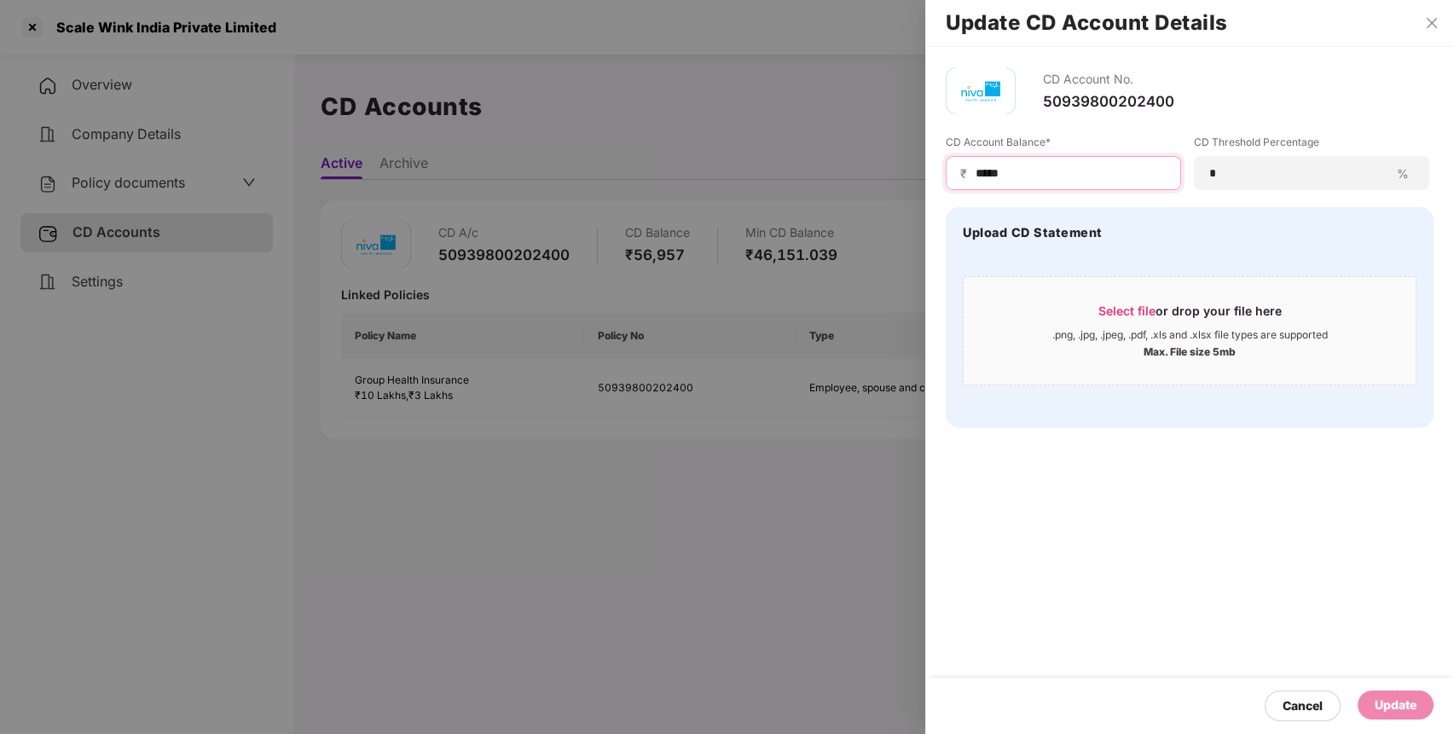
click at [987, 169] on input "*****" at bounding box center [1070, 174] width 193 height 18
type input "*****"
click at [1383, 694] on div "Update" at bounding box center [1396, 705] width 76 height 29
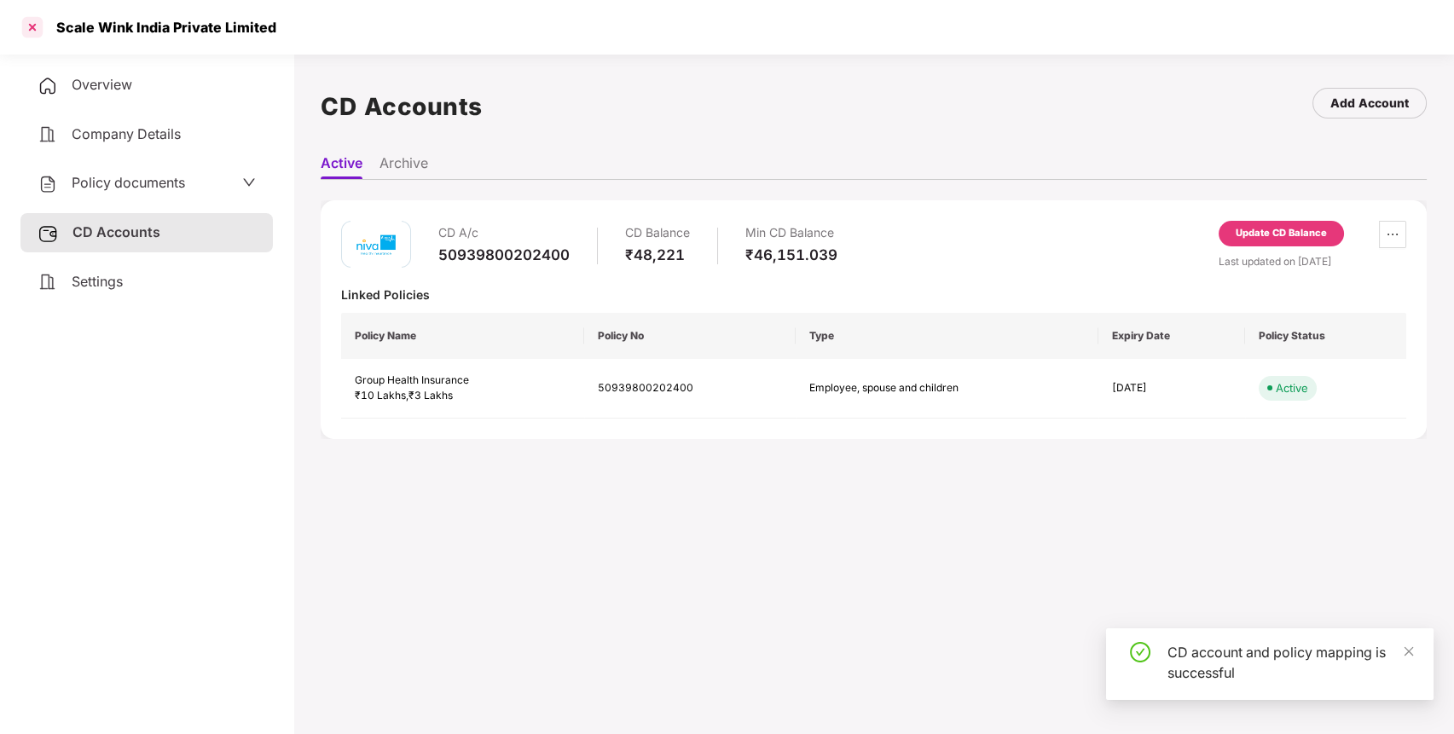
click at [34, 24] on div at bounding box center [32, 27] width 27 height 27
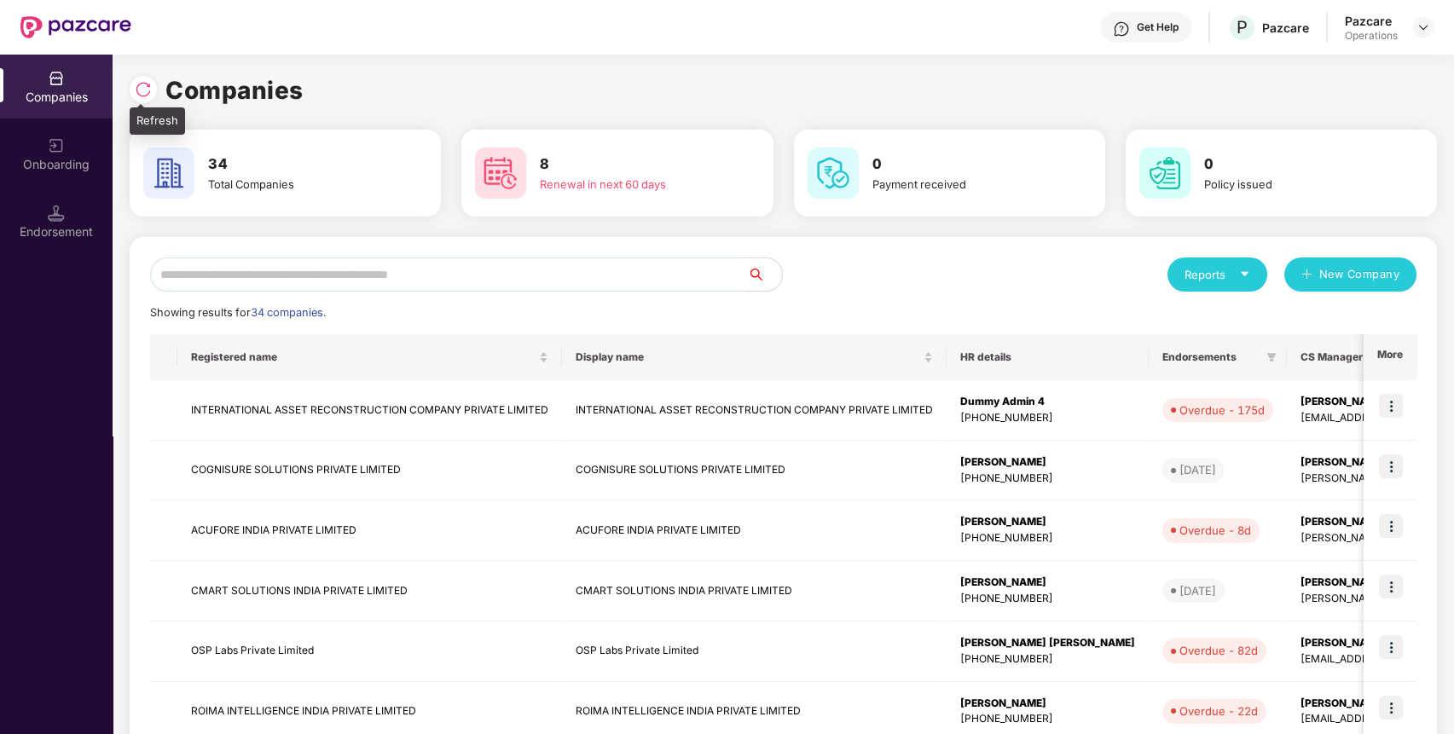
click at [145, 86] on img at bounding box center [143, 89] width 17 height 17
click at [641, 283] on input "*" at bounding box center [449, 275] width 598 height 34
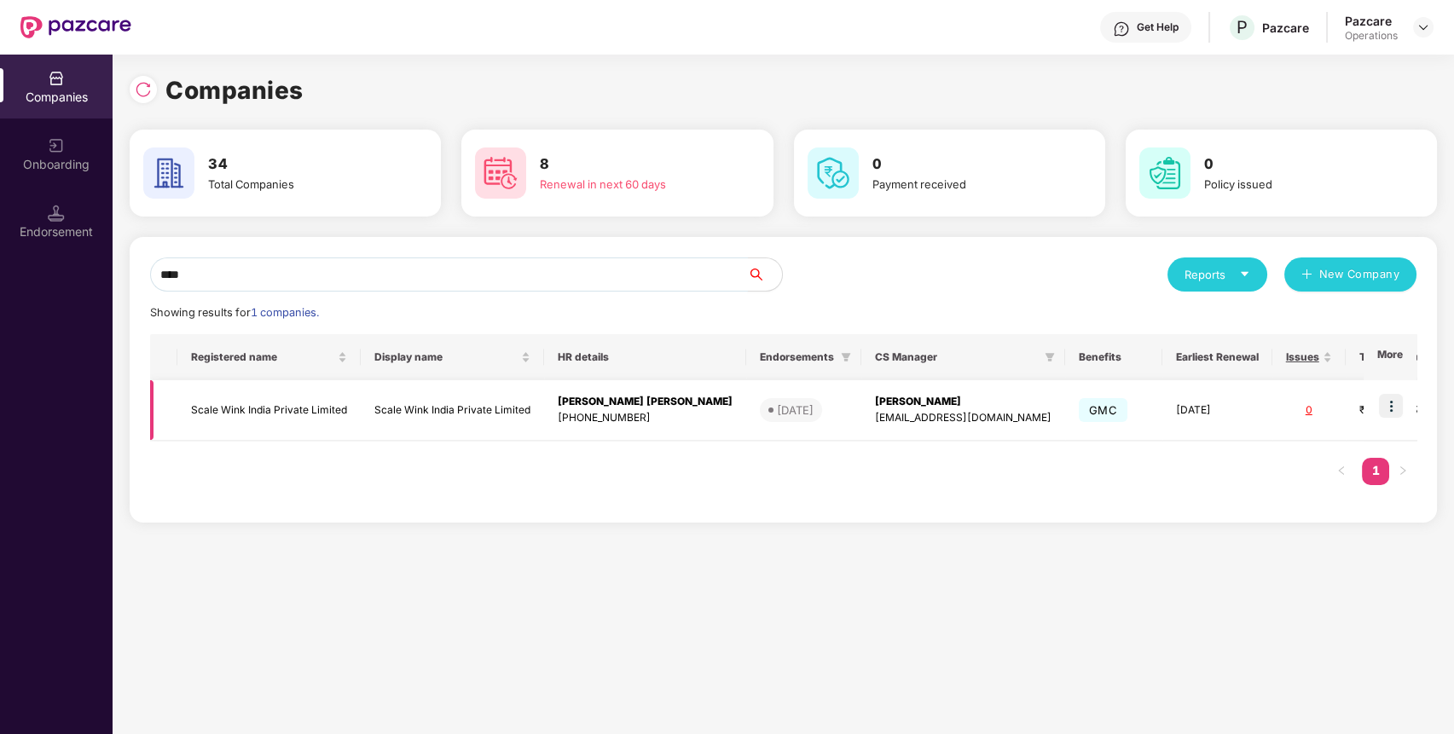
type input "****"
click at [269, 405] on td "Scale Wink India Private Limited" at bounding box center [268, 410] width 183 height 61
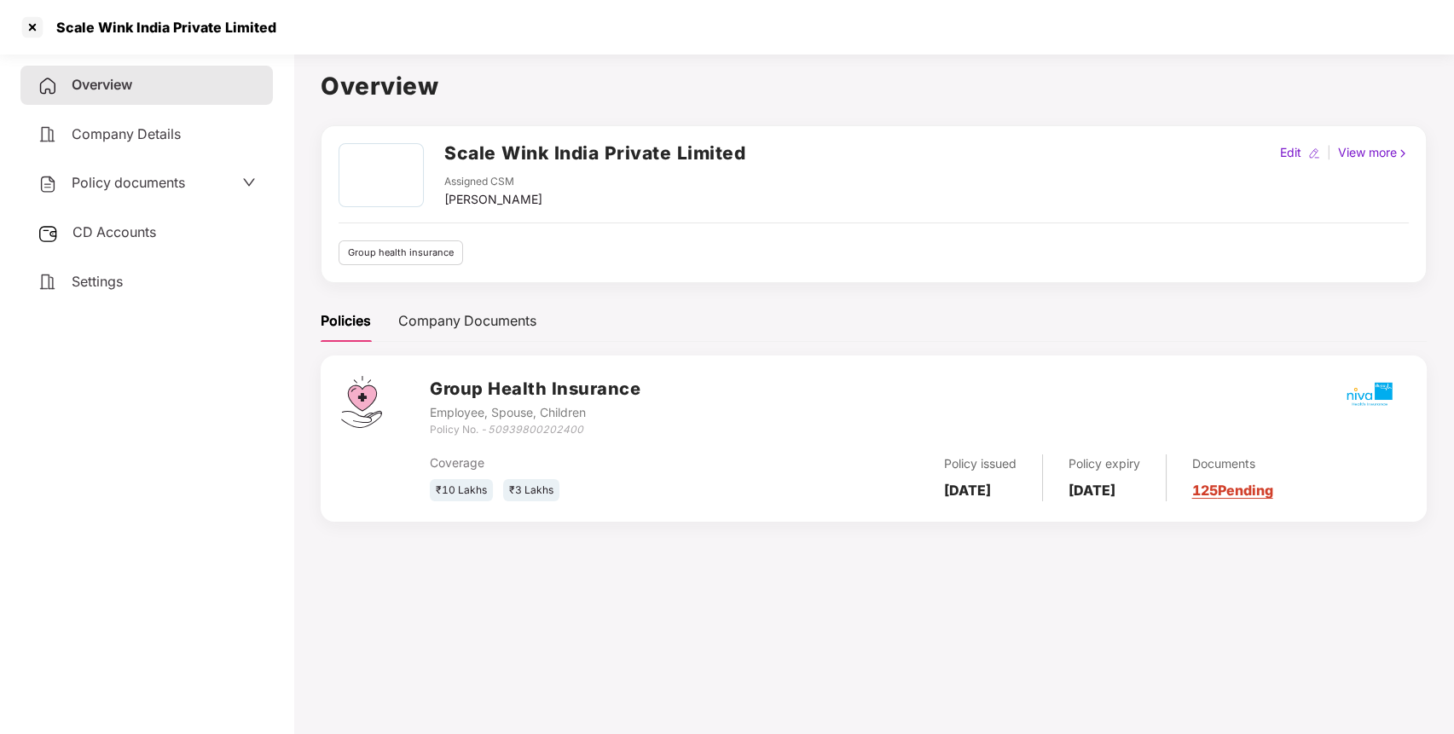
click at [165, 227] on div "CD Accounts" at bounding box center [146, 232] width 252 height 39
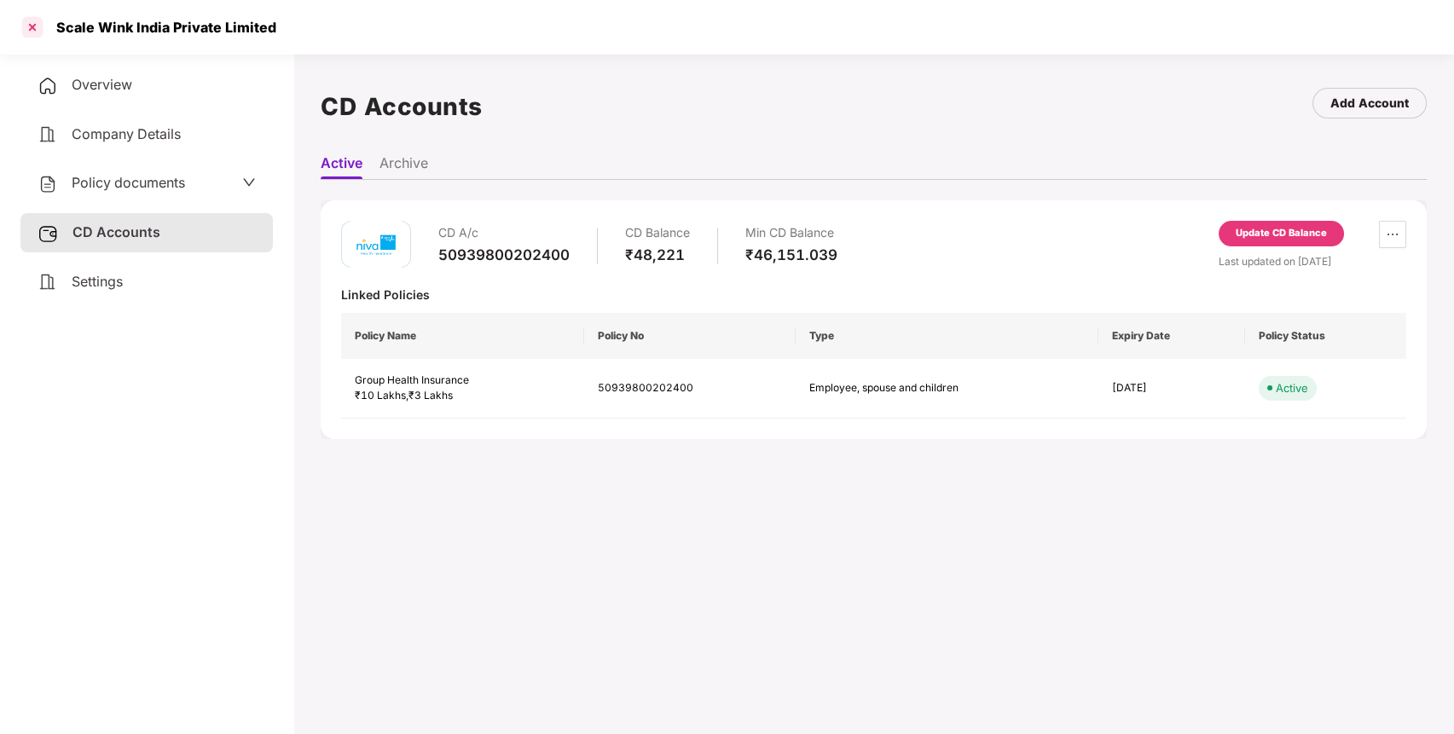
click at [26, 19] on div at bounding box center [32, 27] width 27 height 27
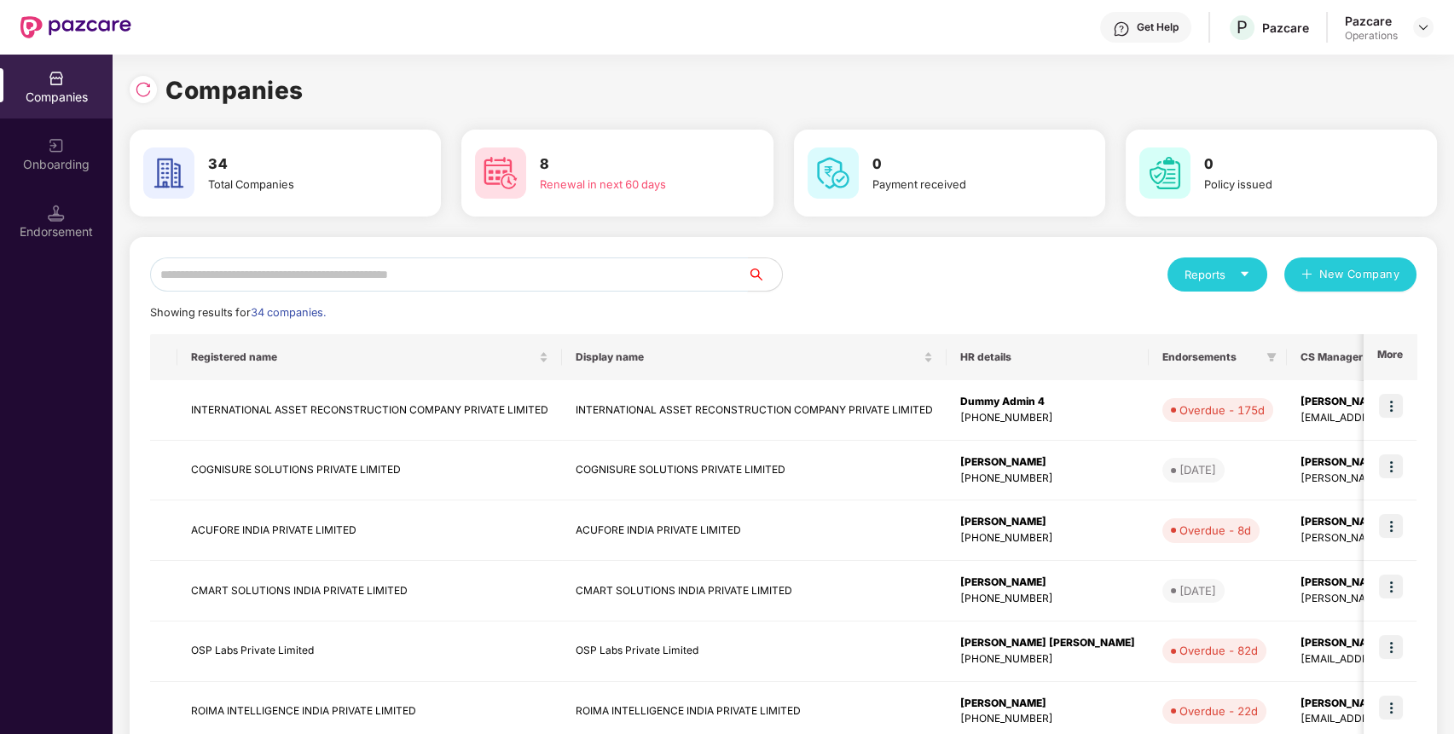
click at [607, 274] on input "text" at bounding box center [449, 275] width 598 height 34
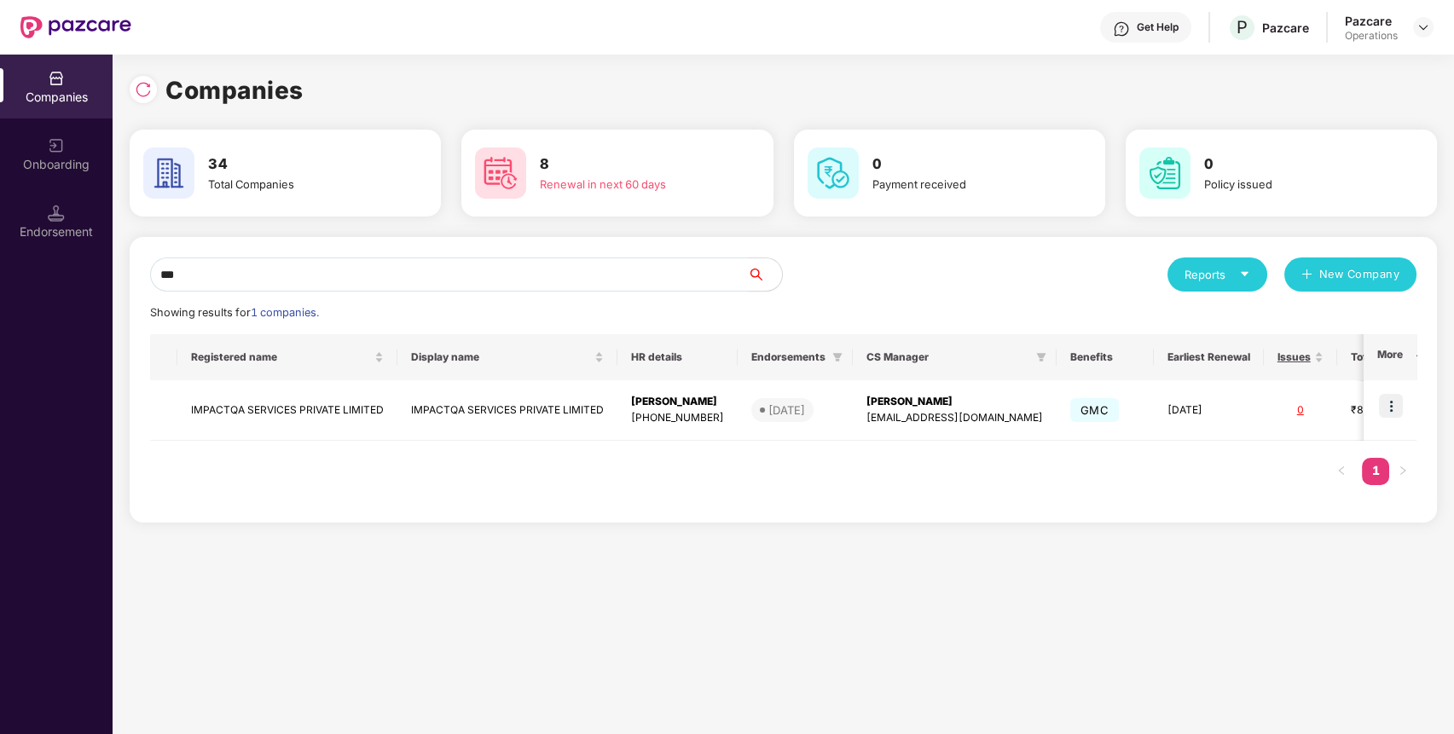
type input "***"
click at [385, 401] on td "IMPACTQA SERVICES PRIVATE LIMITED" at bounding box center [287, 410] width 220 height 61
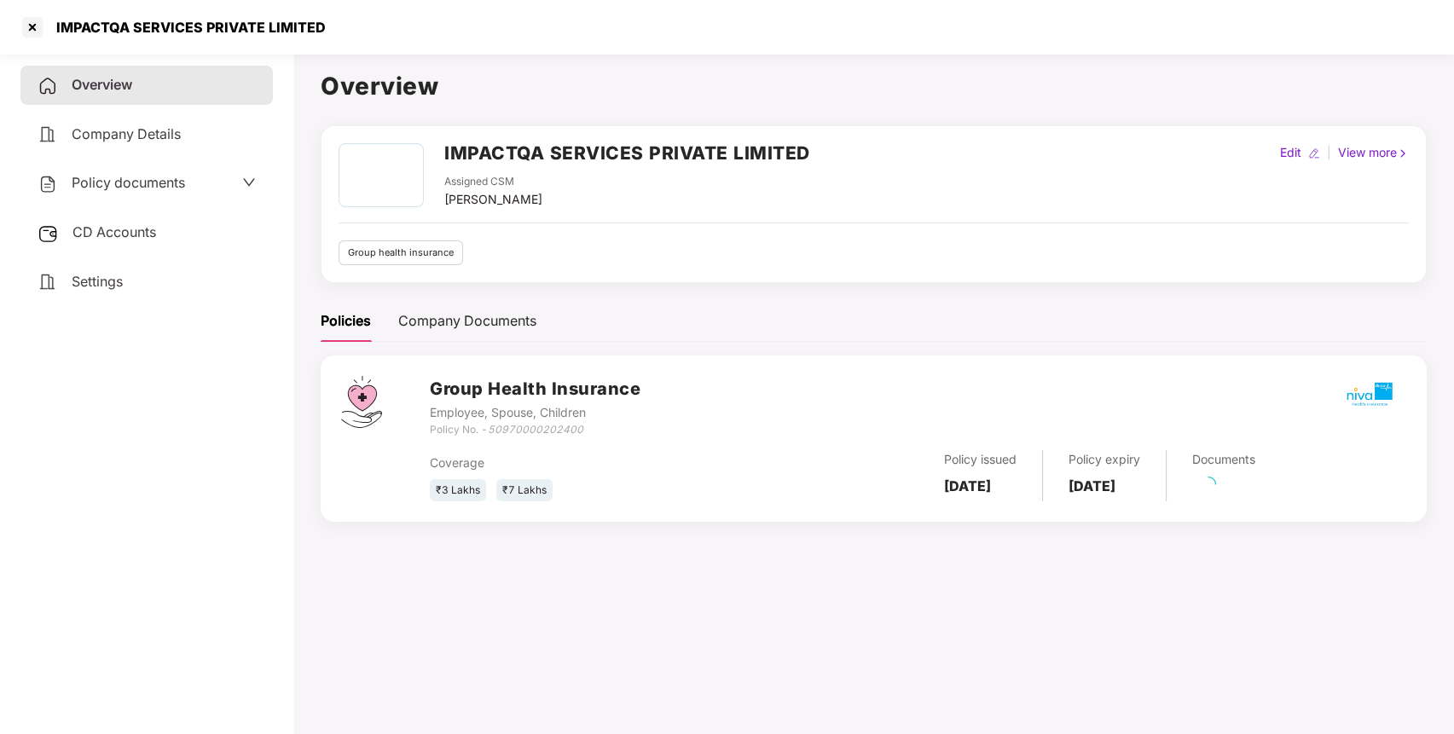
click at [113, 223] on span "CD Accounts" at bounding box center [114, 231] width 84 height 17
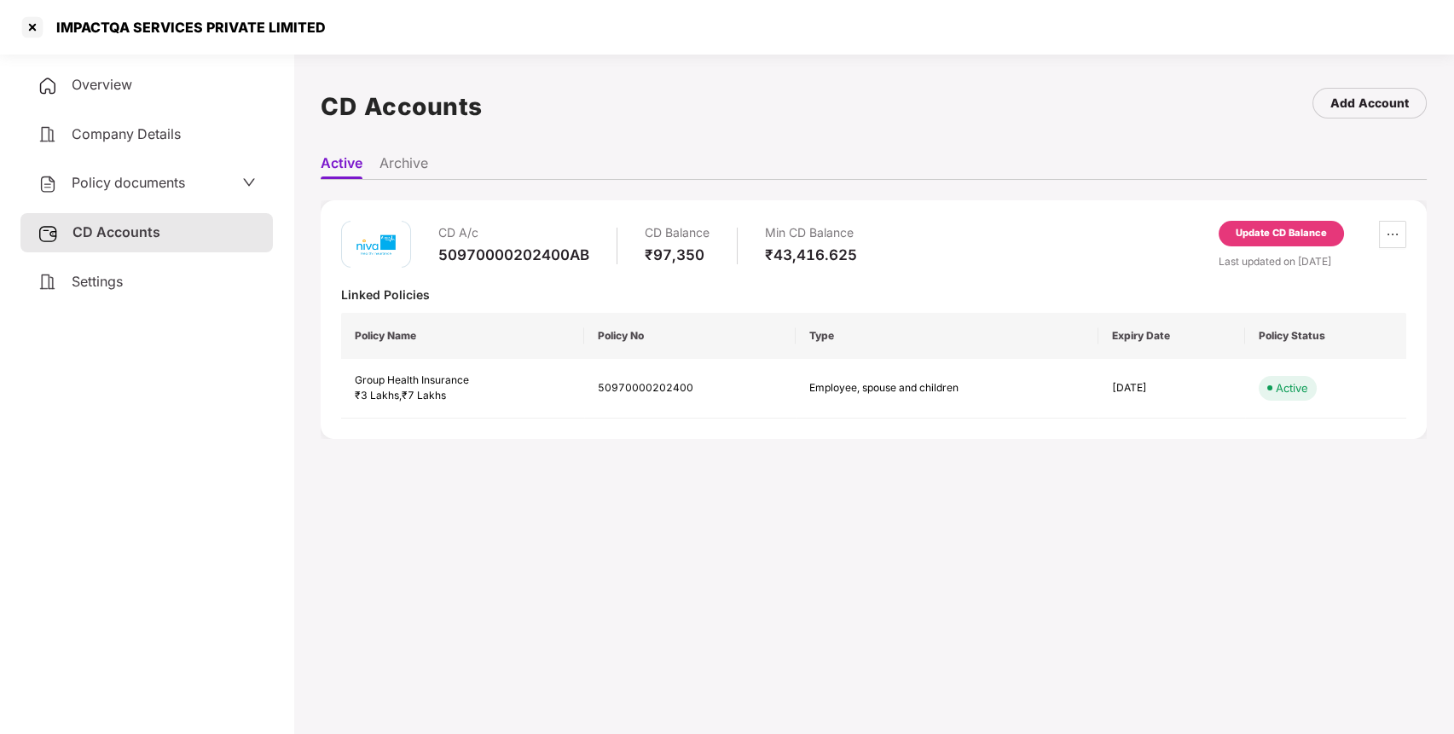
click at [1261, 223] on div "Update CD Balance" at bounding box center [1281, 234] width 125 height 26
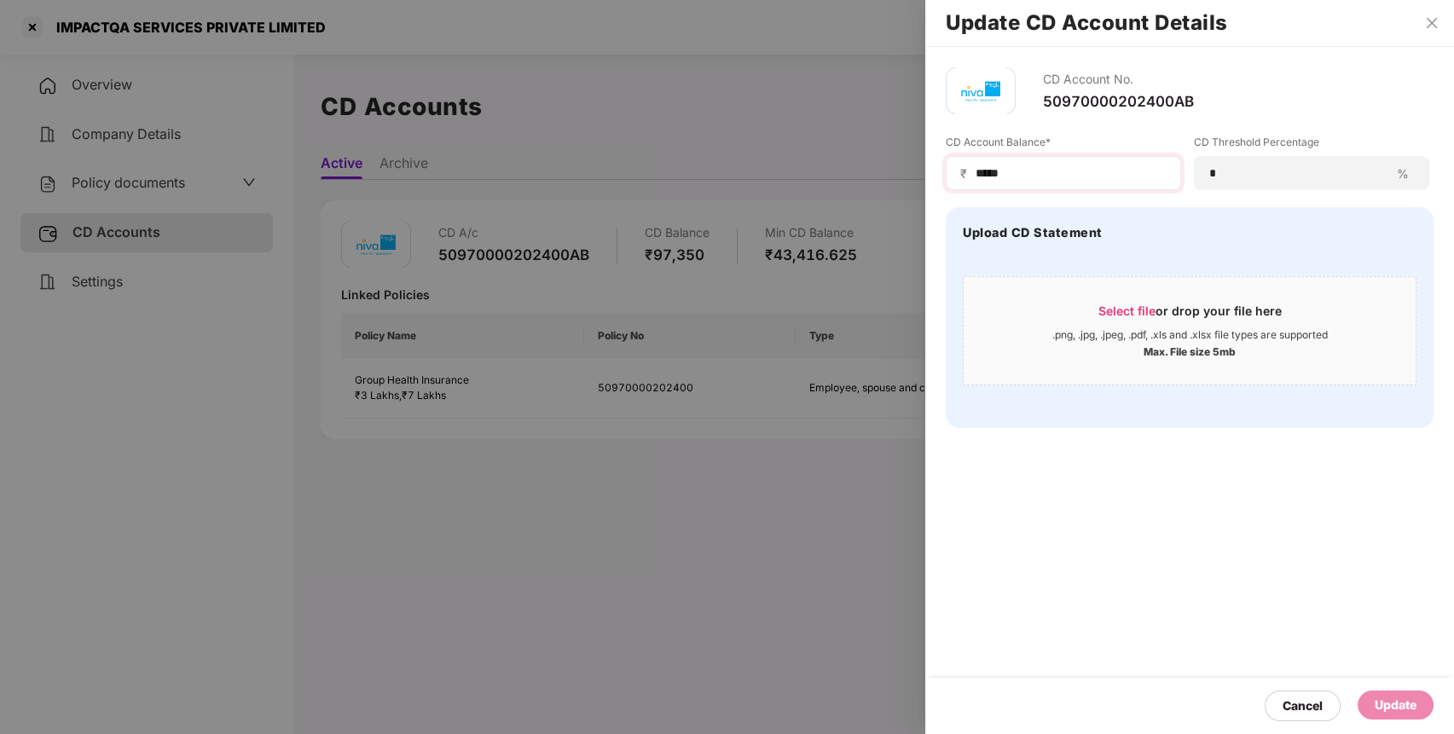
click at [988, 162] on div "₹ *****" at bounding box center [1063, 173] width 235 height 34
click at [990, 179] on input "*****" at bounding box center [1070, 174] width 193 height 18
type input "*****"
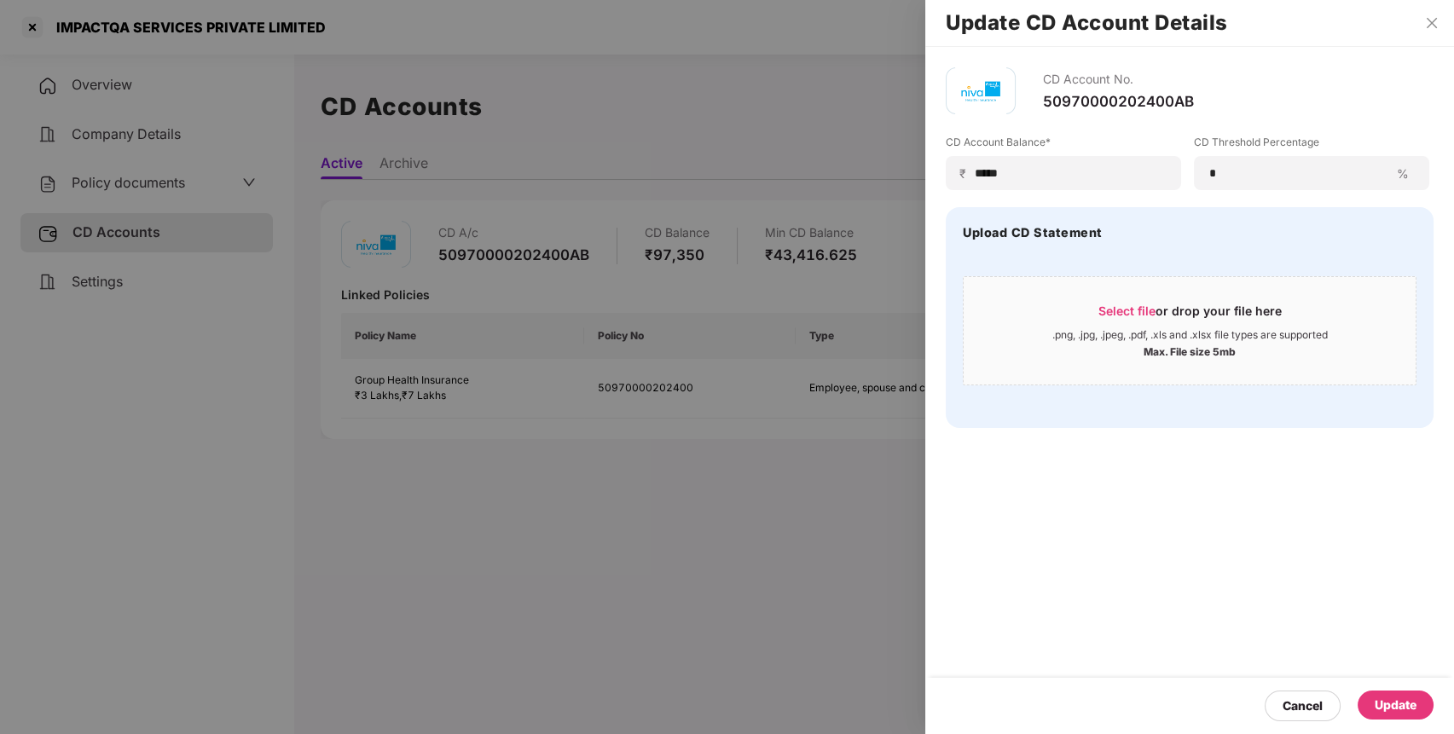
click at [1377, 708] on div "Update" at bounding box center [1396, 705] width 42 height 19
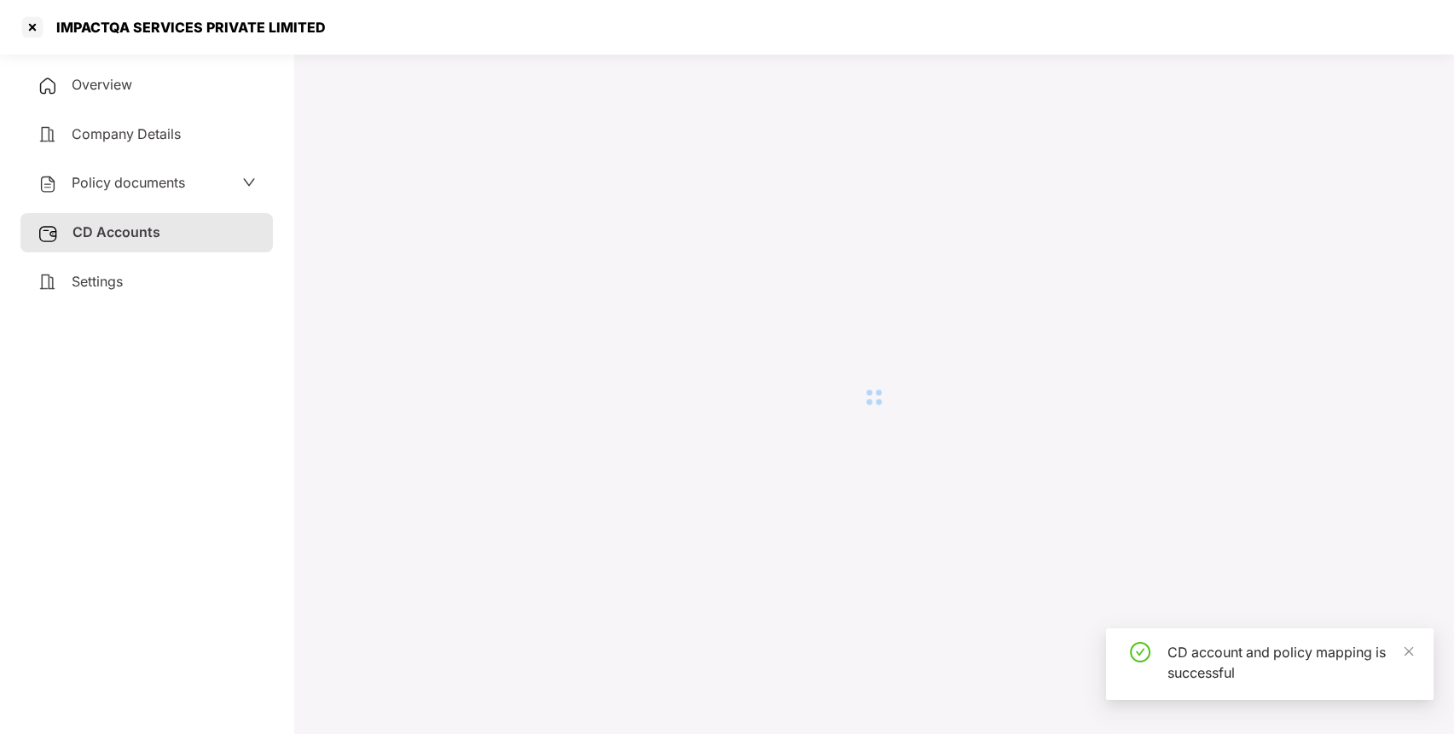
click at [166, 178] on span "Policy documents" at bounding box center [128, 182] width 113 height 17
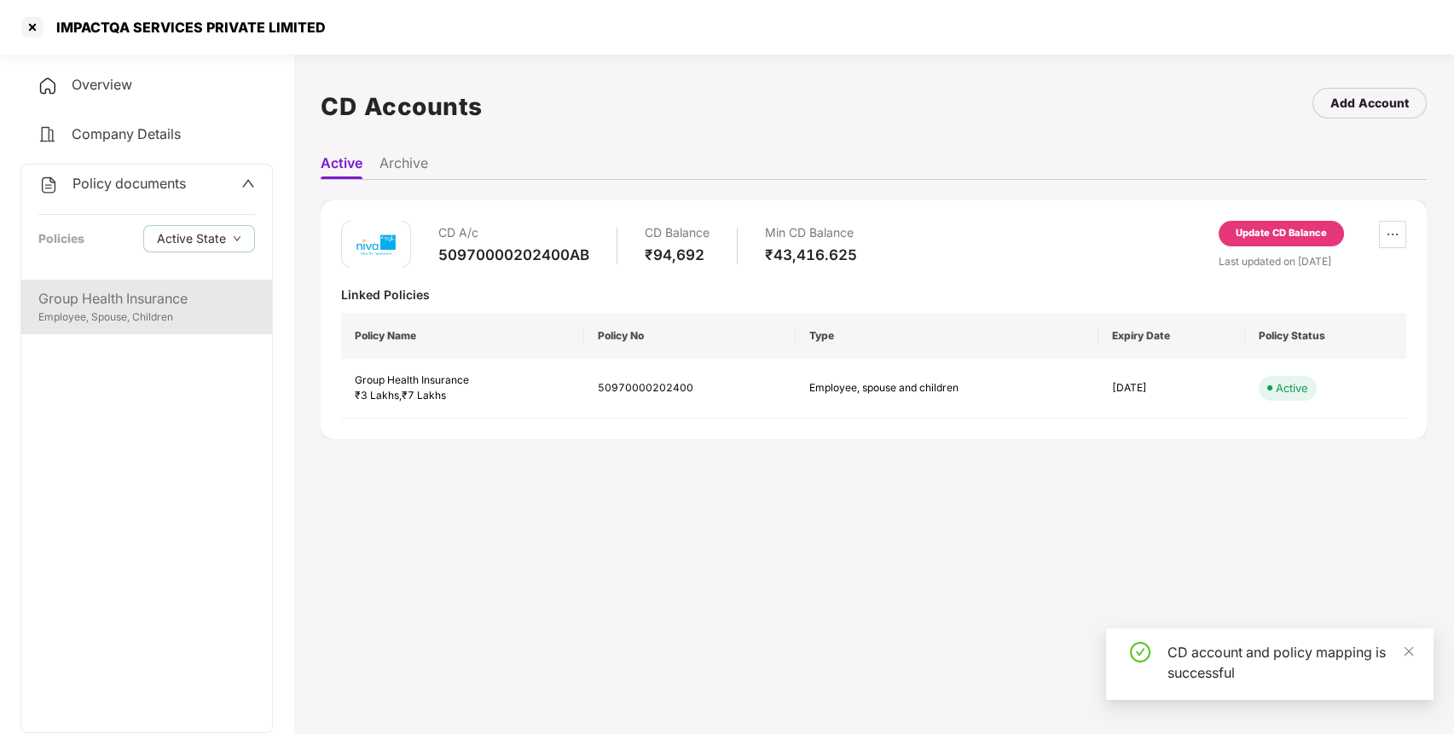
click at [198, 296] on div "Group Health Insurance" at bounding box center [146, 298] width 217 height 21
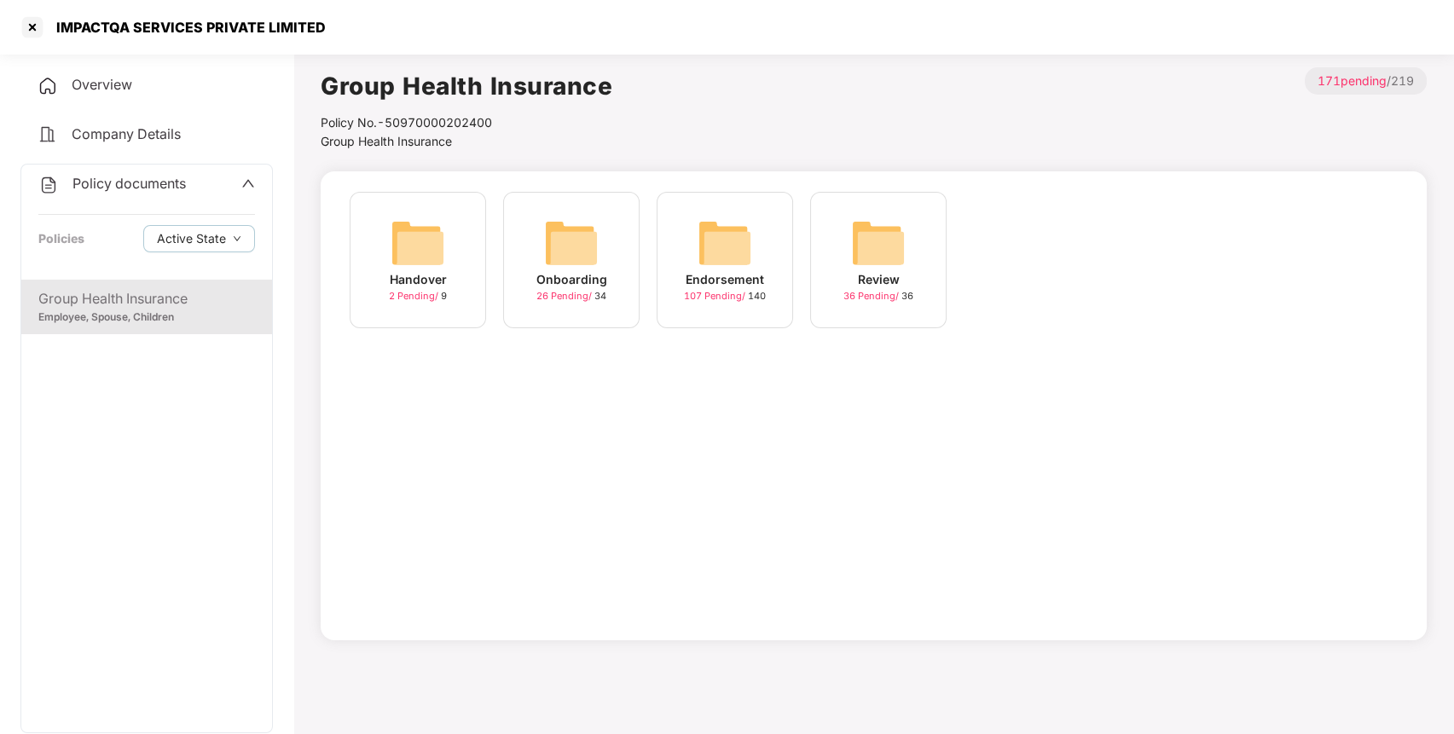
click at [715, 226] on img at bounding box center [725, 243] width 55 height 55
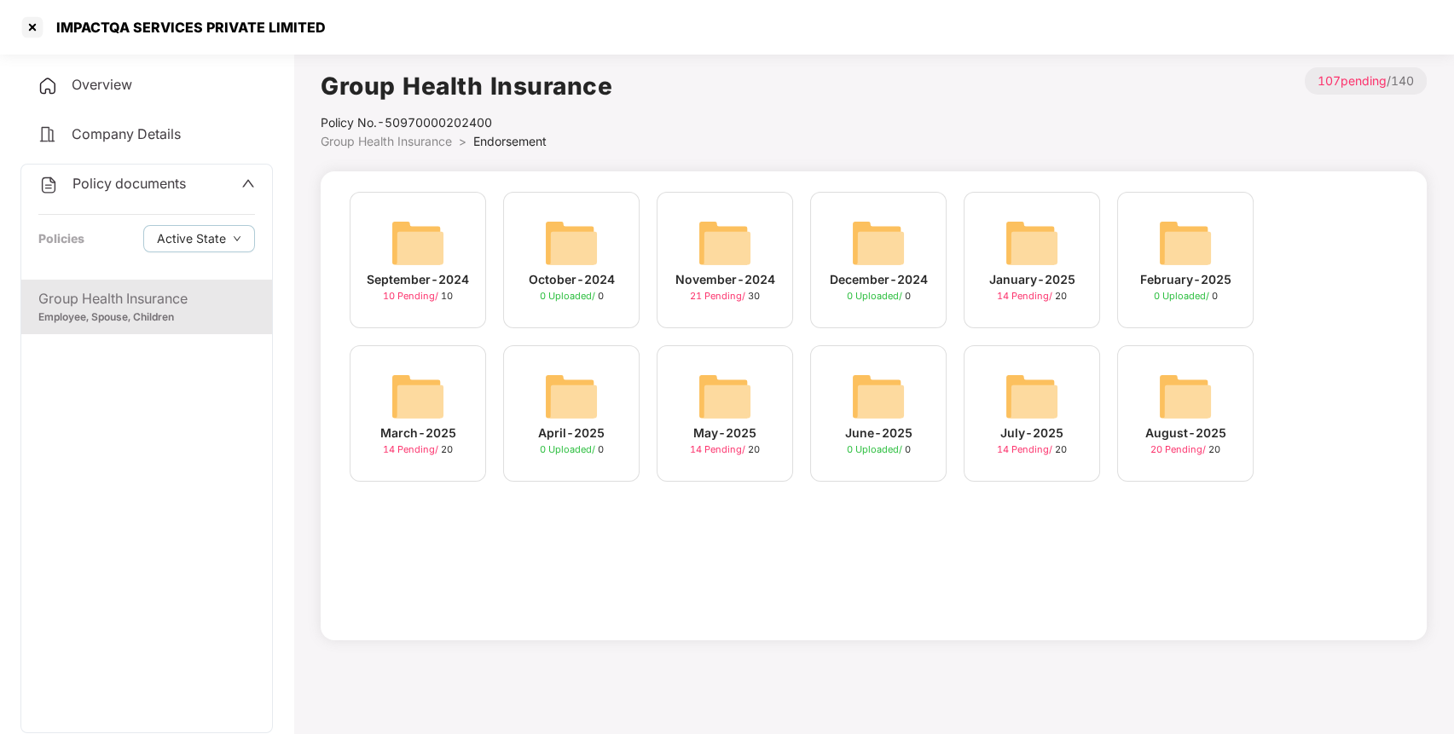
click at [715, 226] on img at bounding box center [725, 243] width 55 height 55
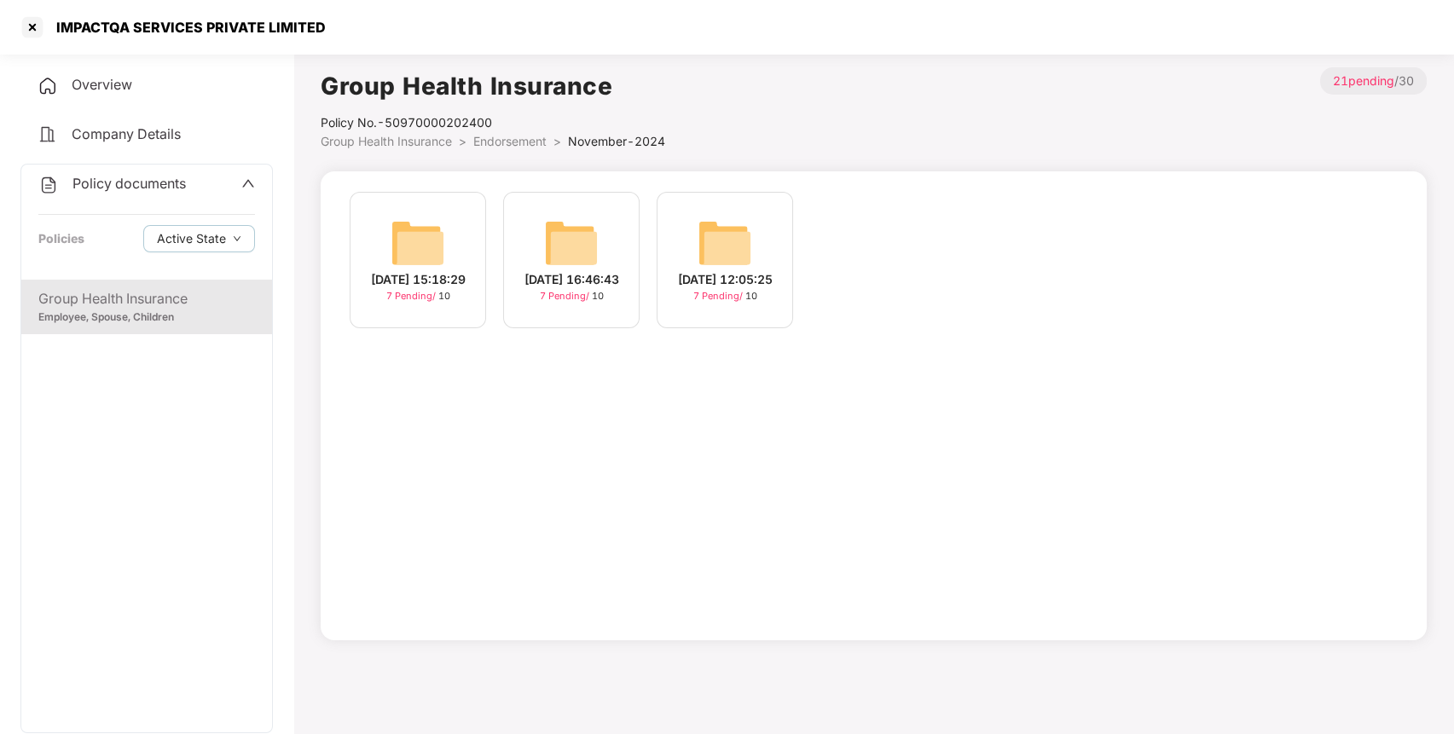
click at [521, 136] on span "Endorsement" at bounding box center [509, 141] width 73 height 14
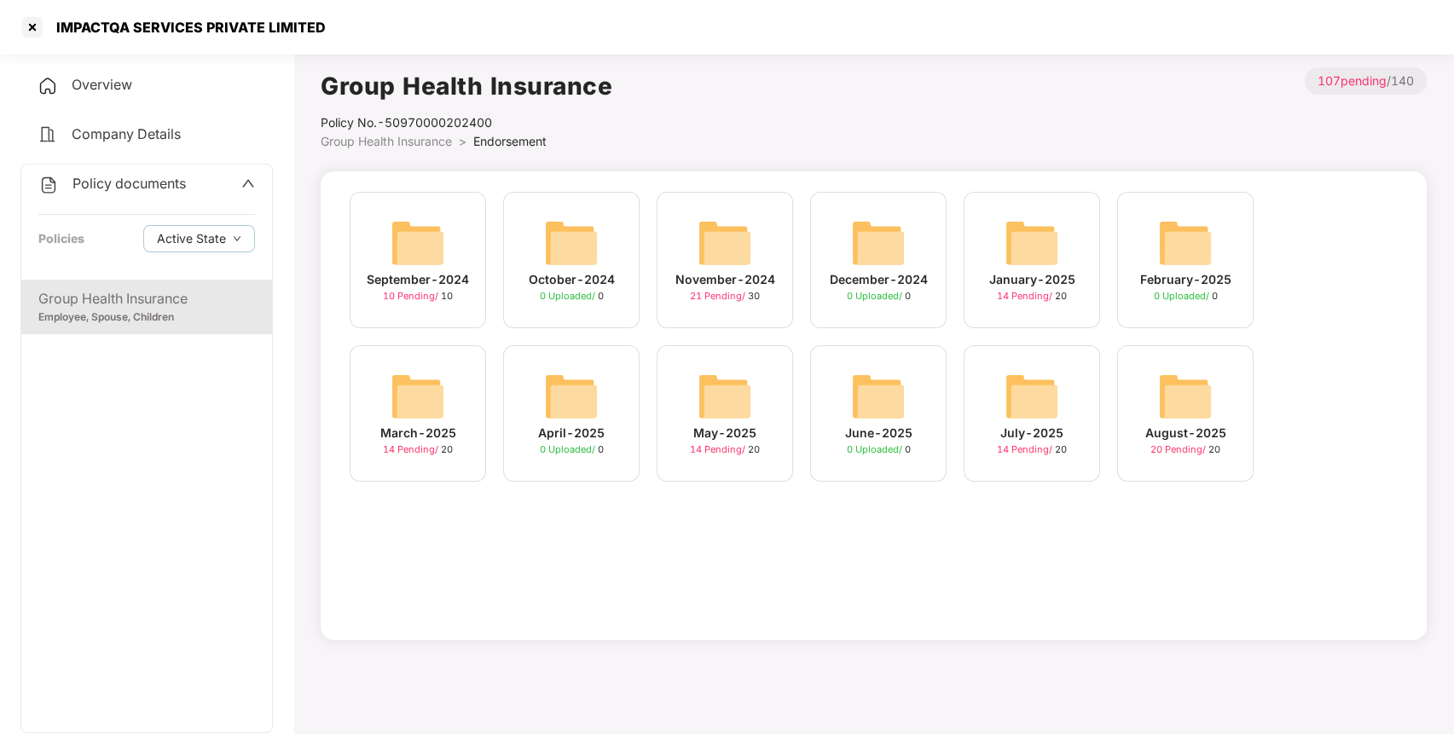
click at [1044, 418] on img at bounding box center [1032, 396] width 55 height 55
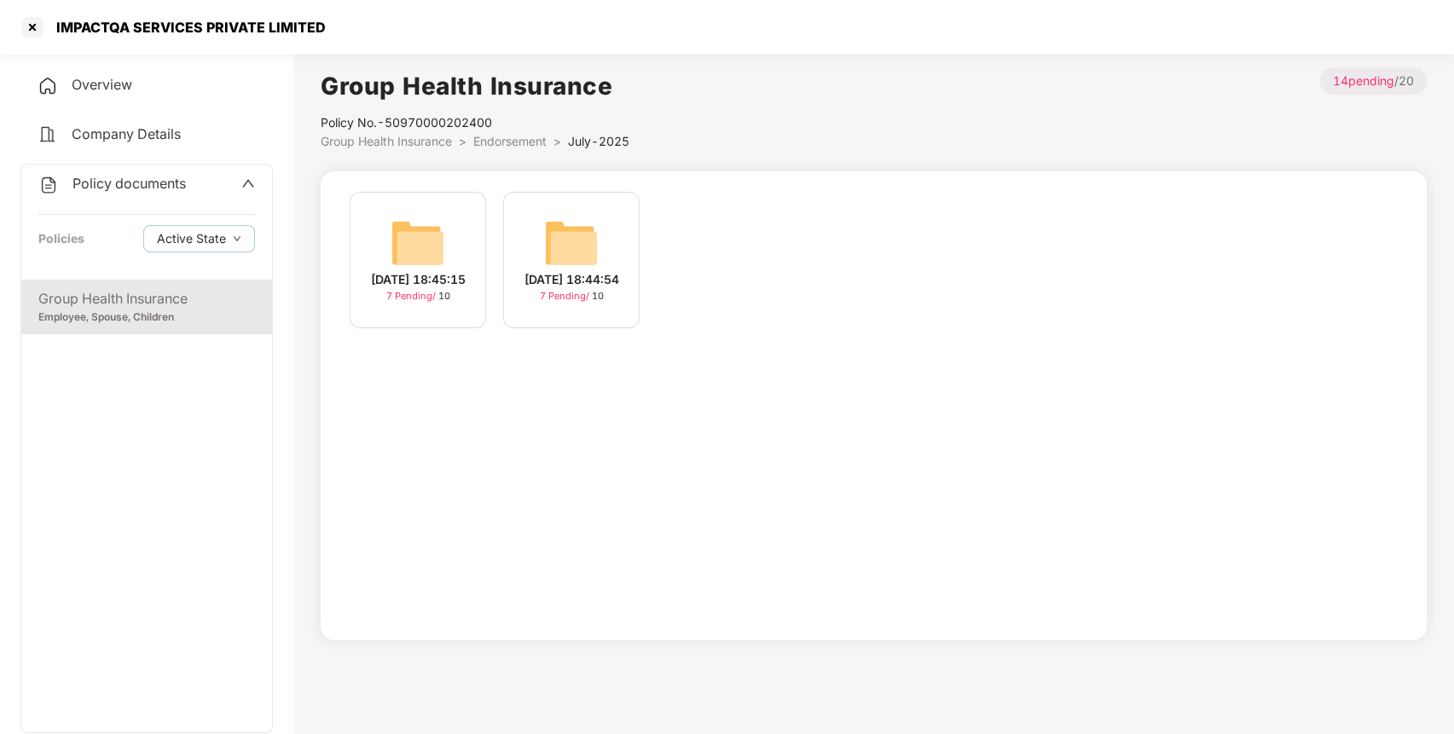
click at [497, 135] on span "Endorsement" at bounding box center [509, 141] width 73 height 14
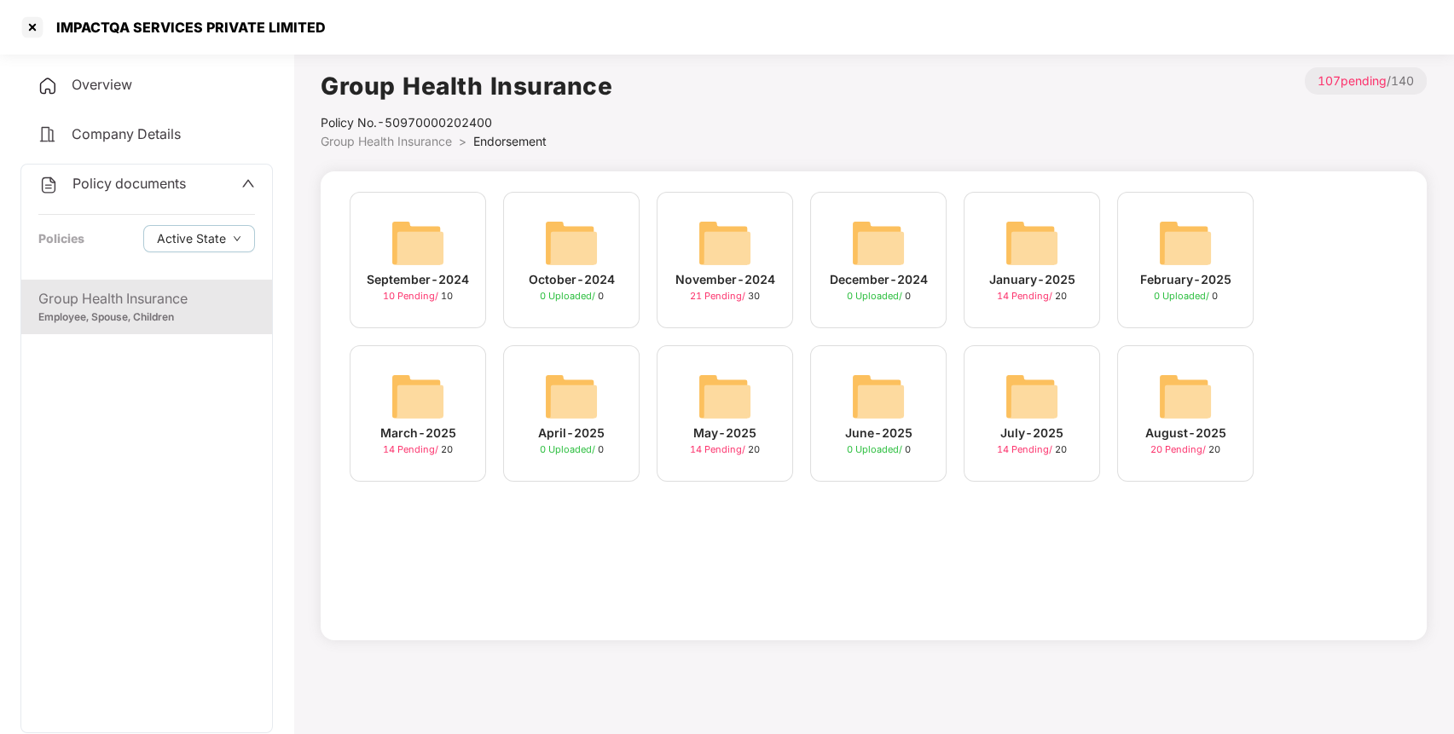
click at [1187, 391] on img at bounding box center [1185, 396] width 55 height 55
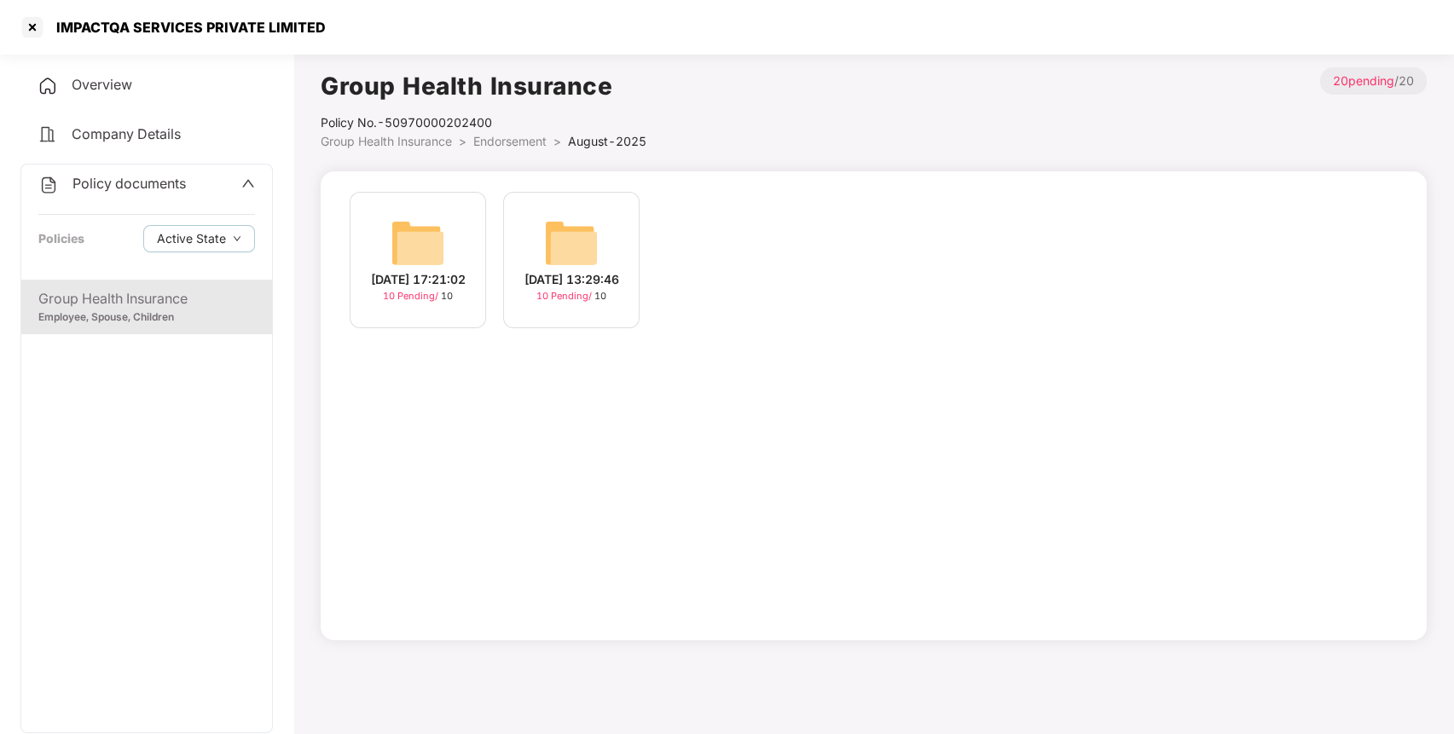
click at [433, 254] on img at bounding box center [418, 243] width 55 height 55
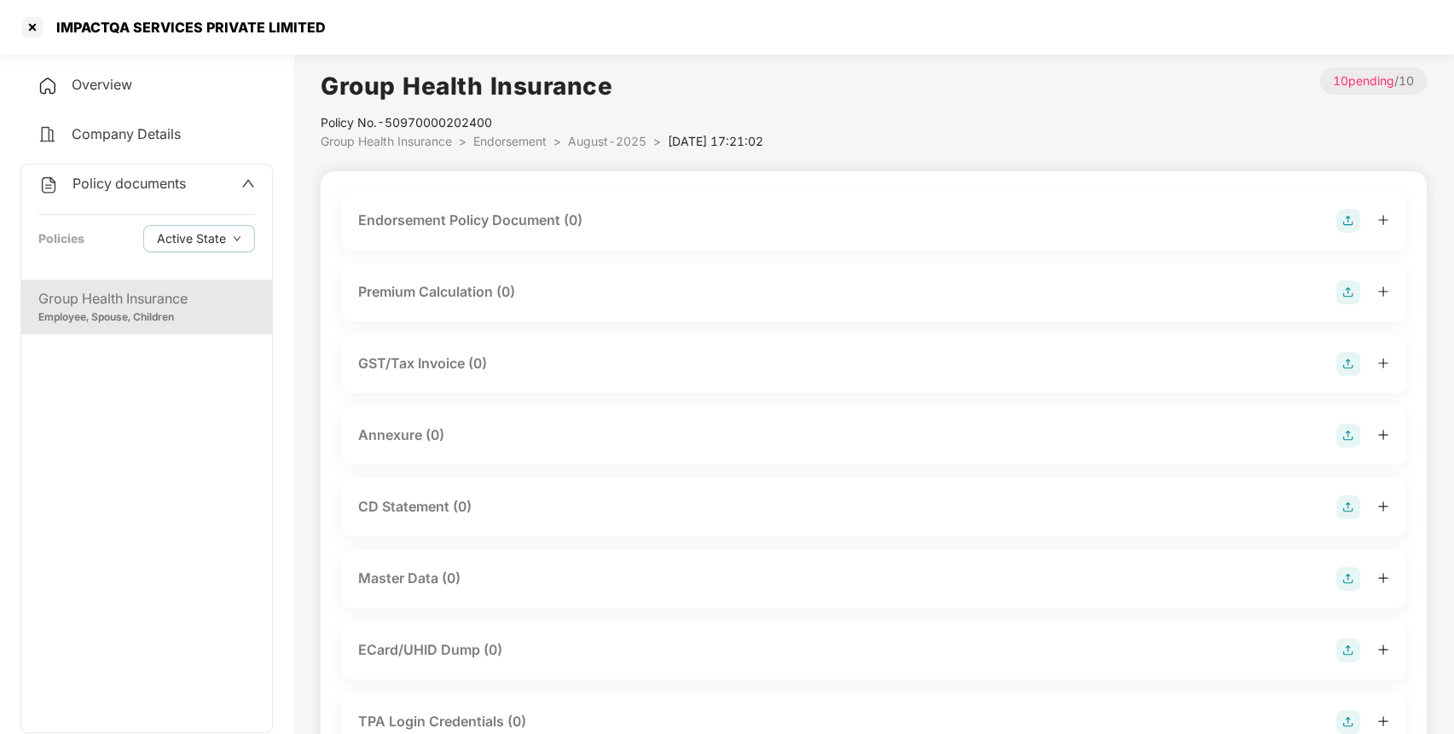
click at [1345, 213] on img at bounding box center [1348, 221] width 24 height 24
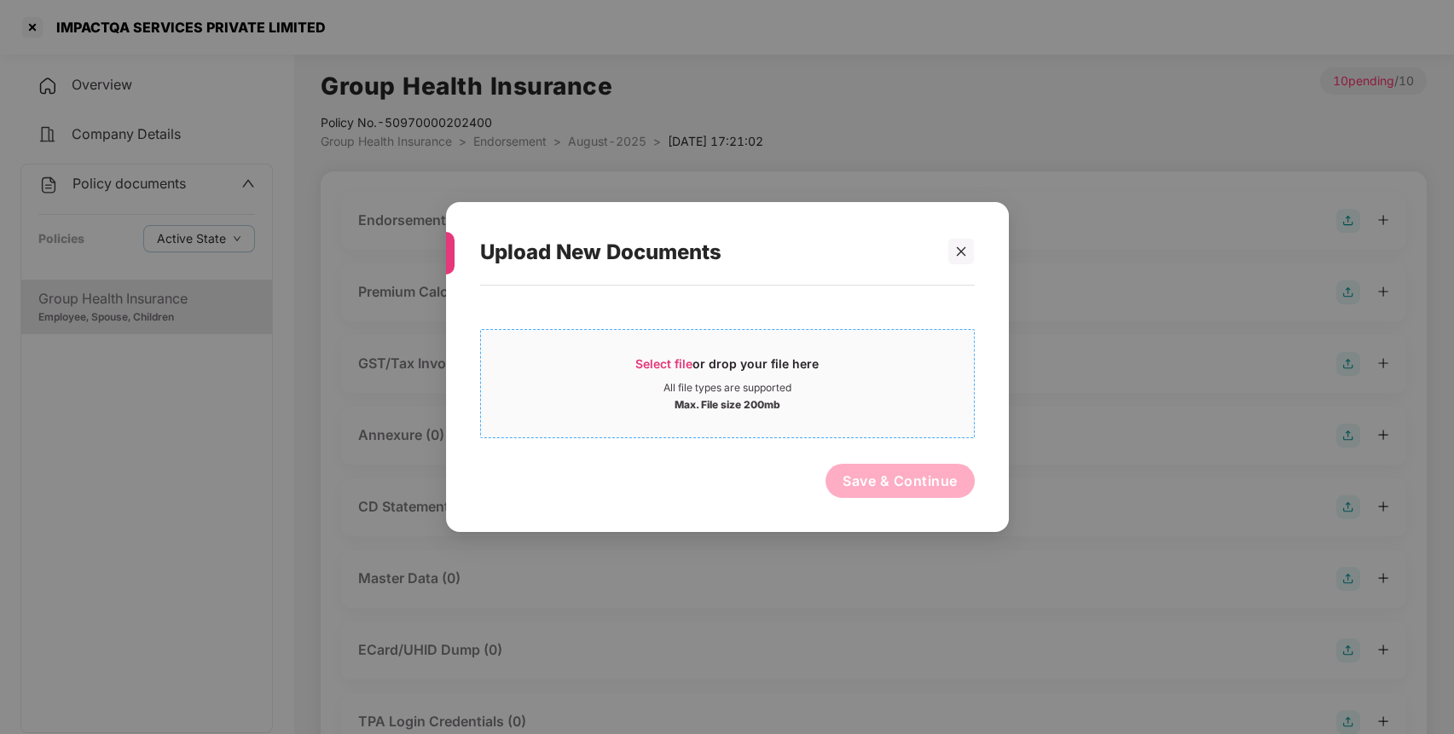
click at [669, 356] on span "Select file" at bounding box center [663, 363] width 57 height 14
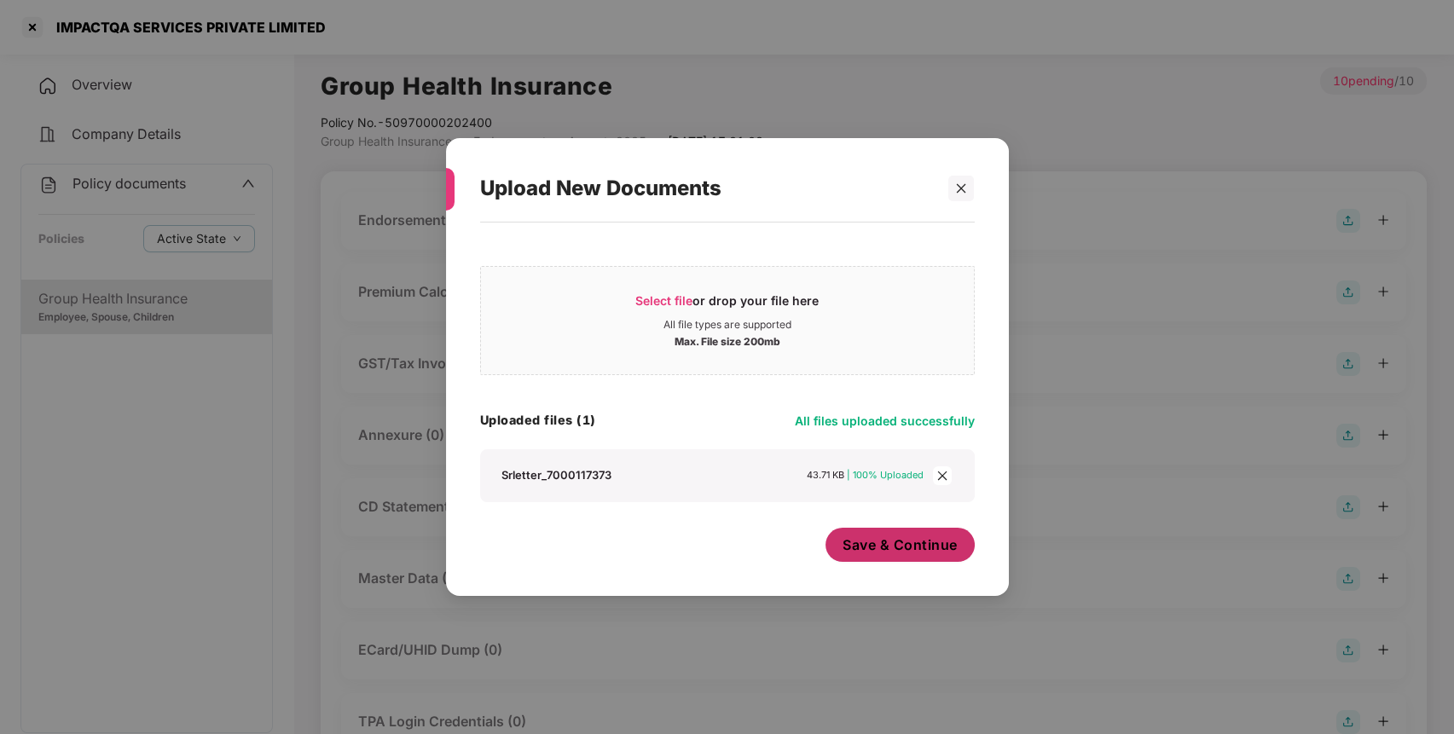
click at [866, 541] on span "Save & Continue" at bounding box center [900, 545] width 115 height 19
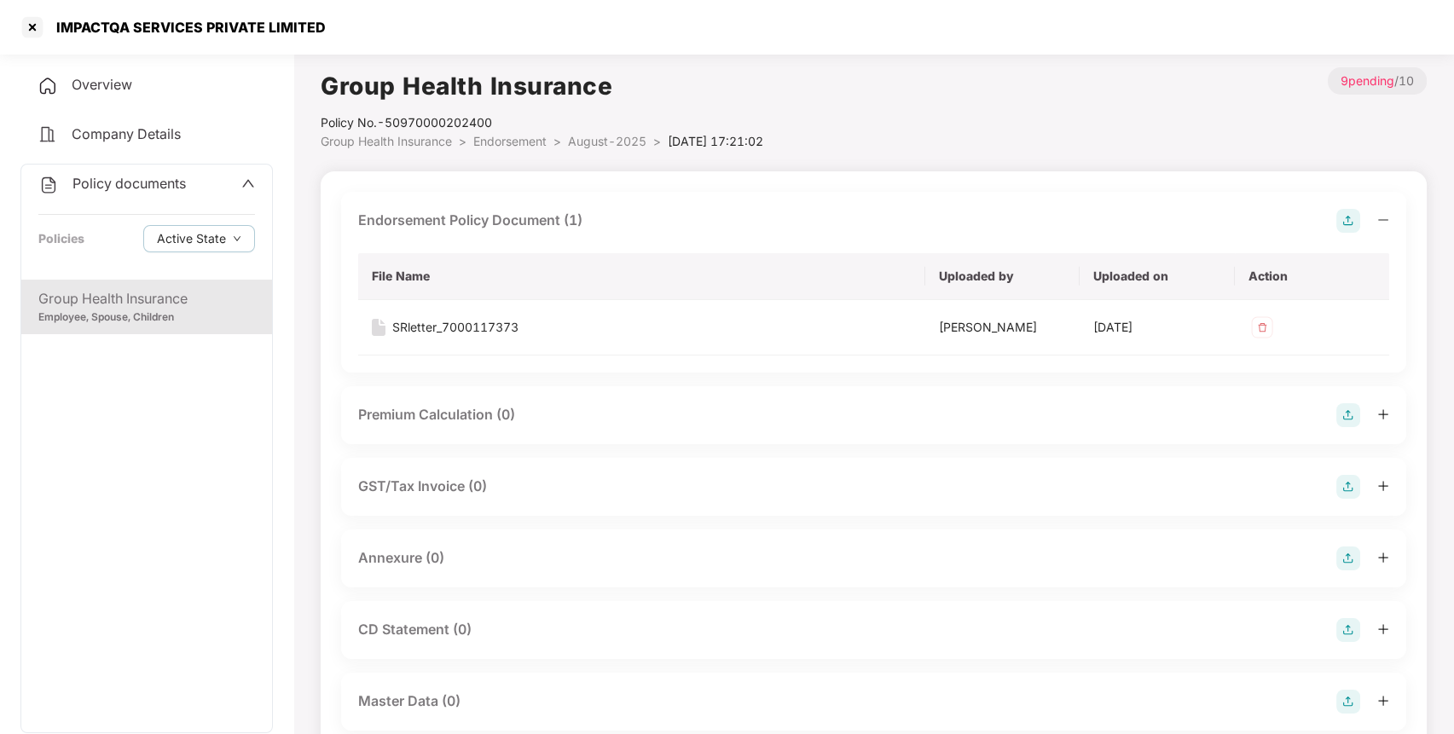
click at [1357, 215] on img at bounding box center [1348, 221] width 24 height 24
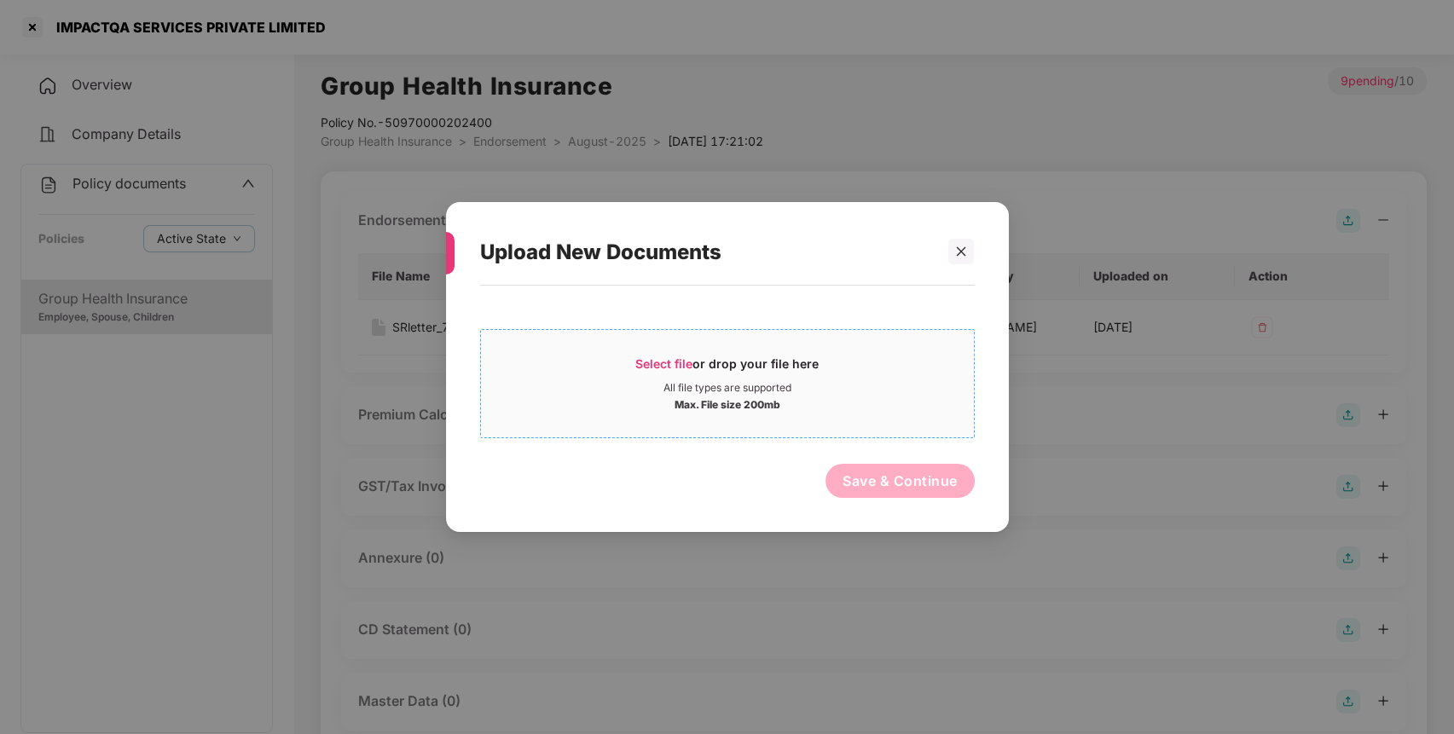
click at [679, 365] on span "Select file" at bounding box center [663, 363] width 57 height 14
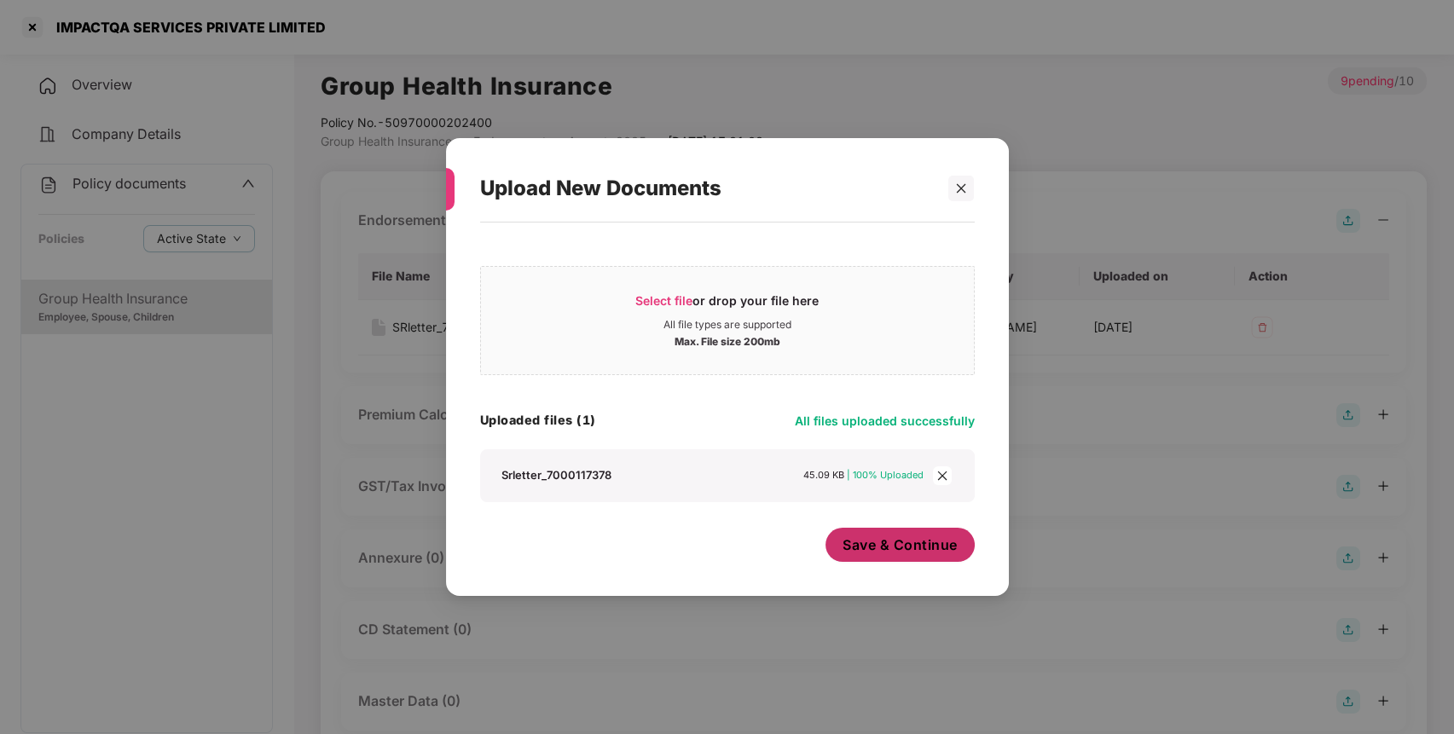
click at [856, 539] on span "Save & Continue" at bounding box center [900, 545] width 115 height 19
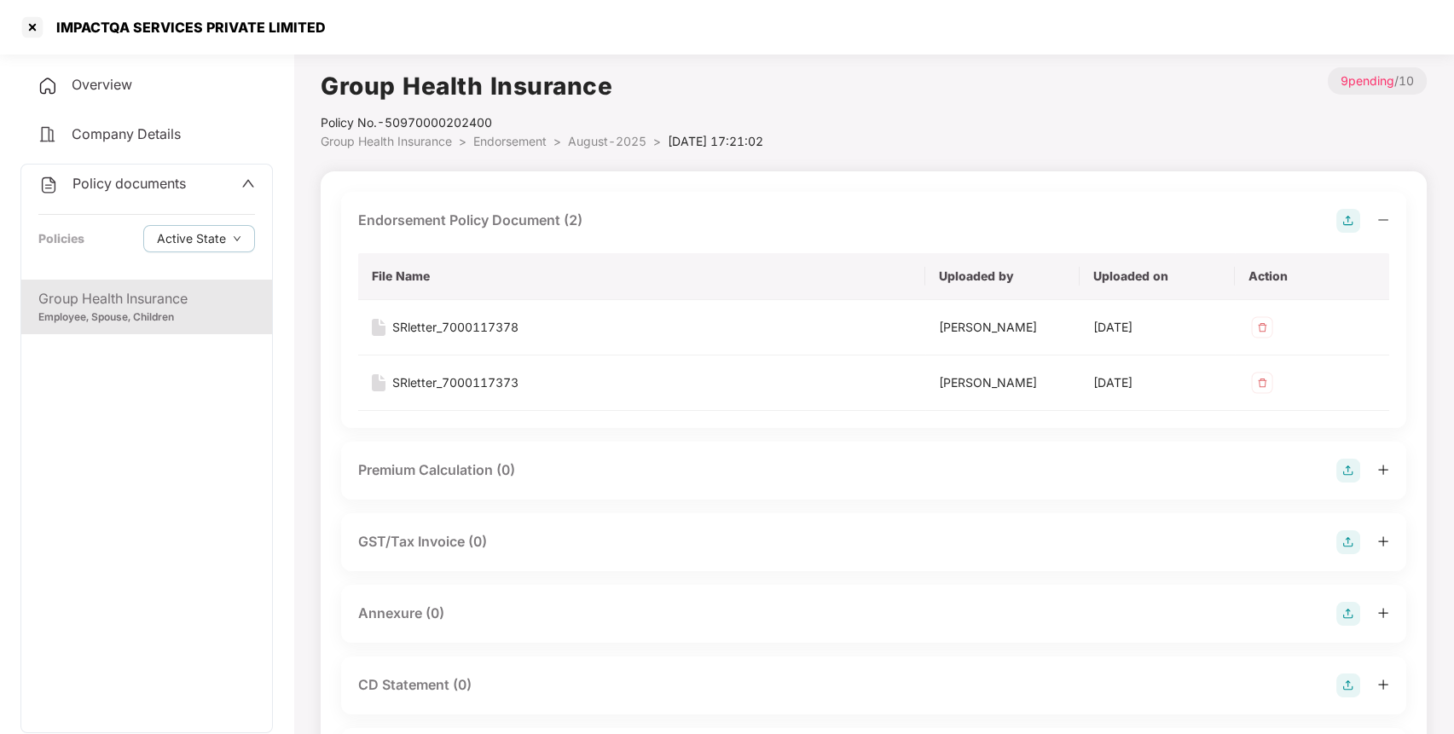
click at [529, 136] on span "Endorsement" at bounding box center [509, 141] width 73 height 14
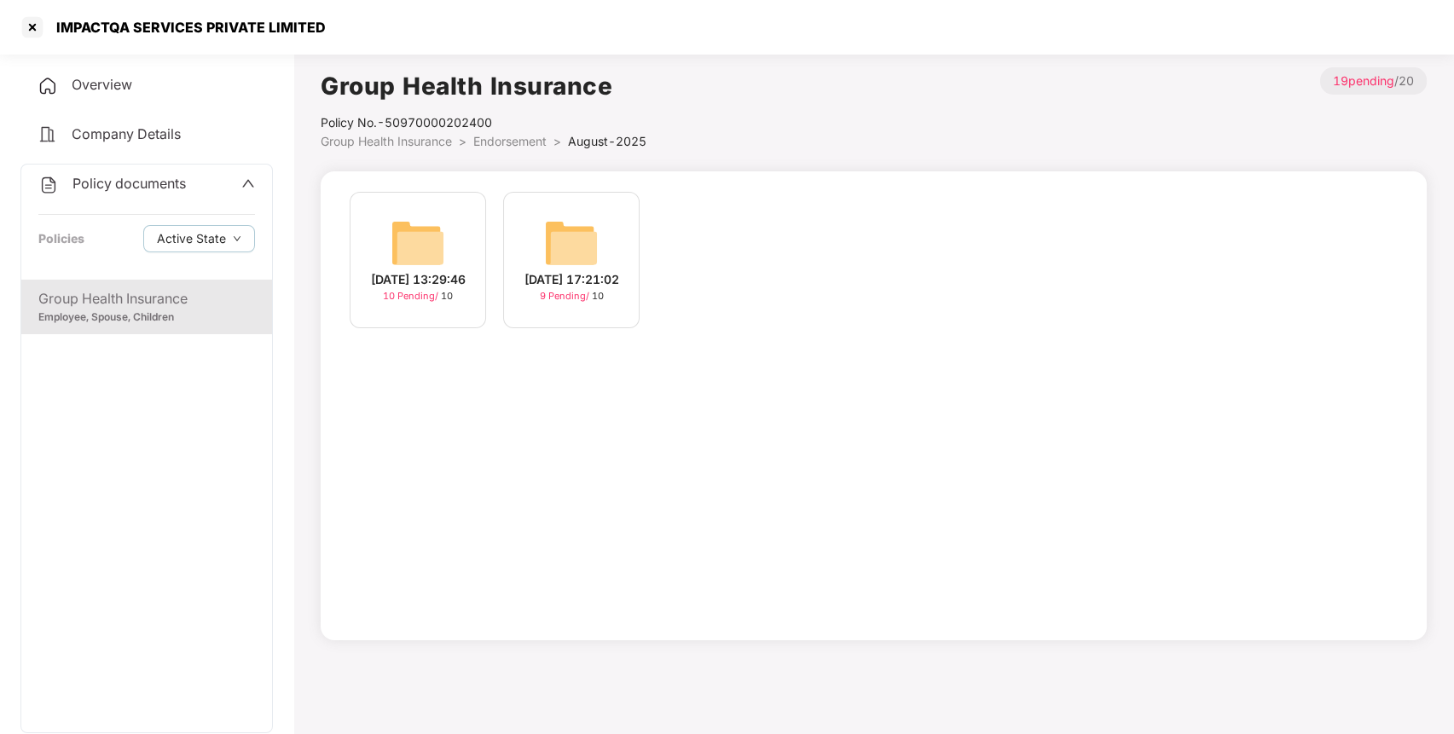
click at [427, 240] on img at bounding box center [418, 243] width 55 height 55
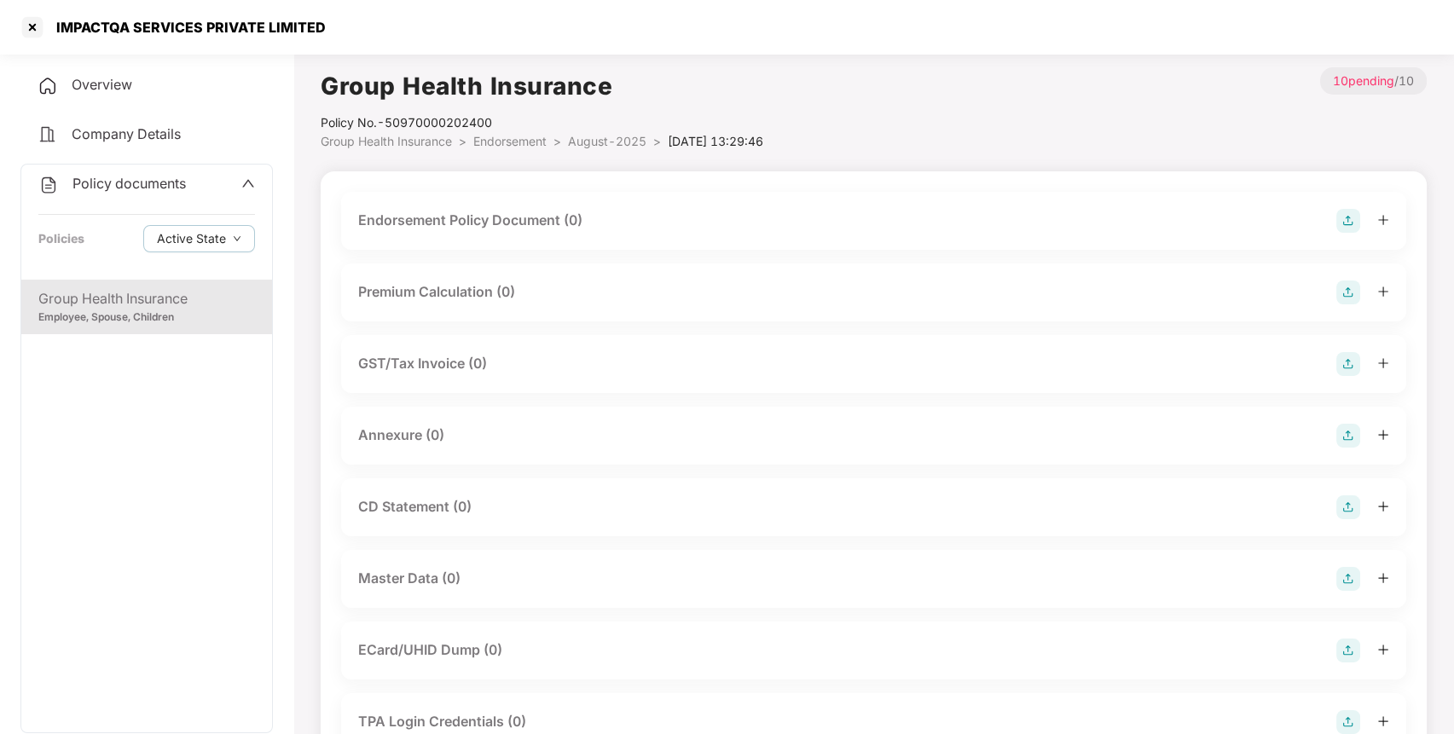
click at [1341, 216] on img at bounding box center [1348, 221] width 24 height 24
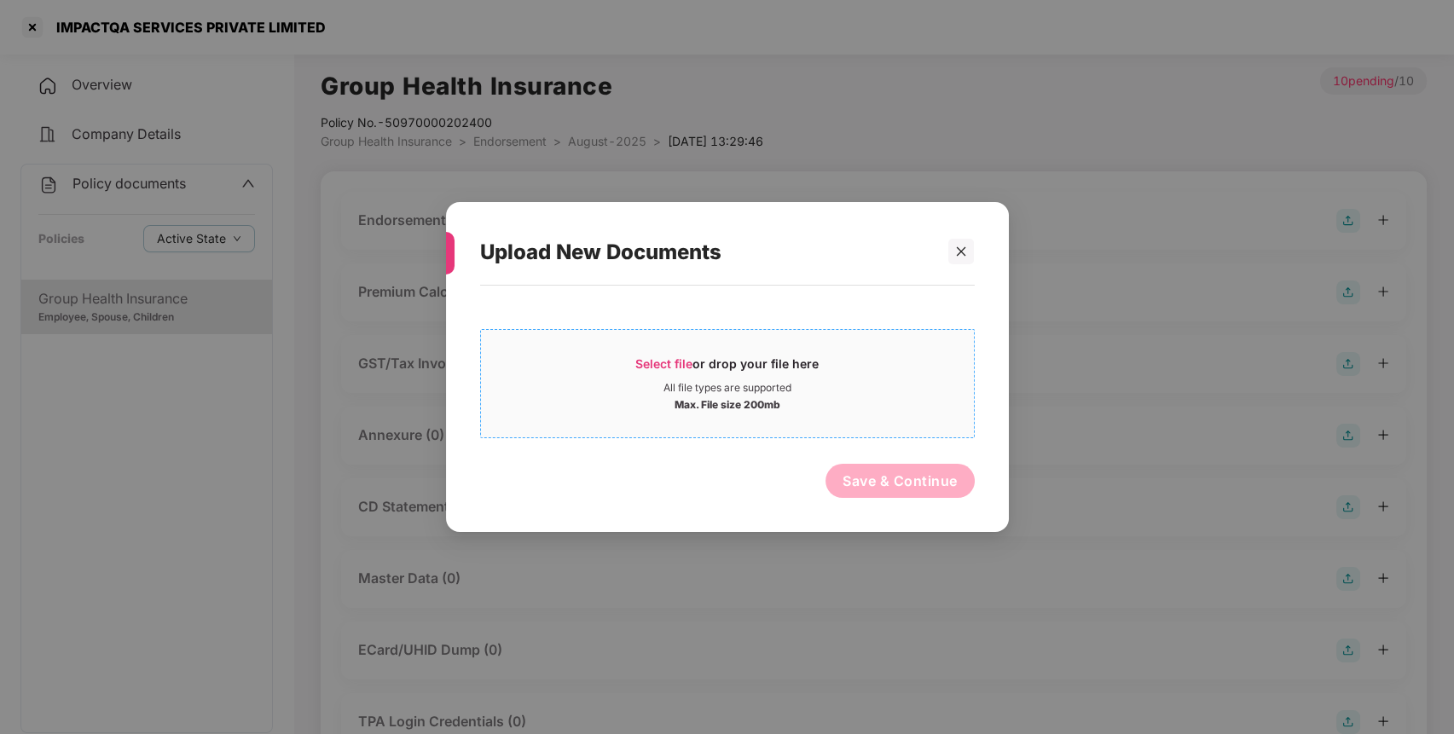
click at [687, 361] on span "Select file" at bounding box center [663, 363] width 57 height 14
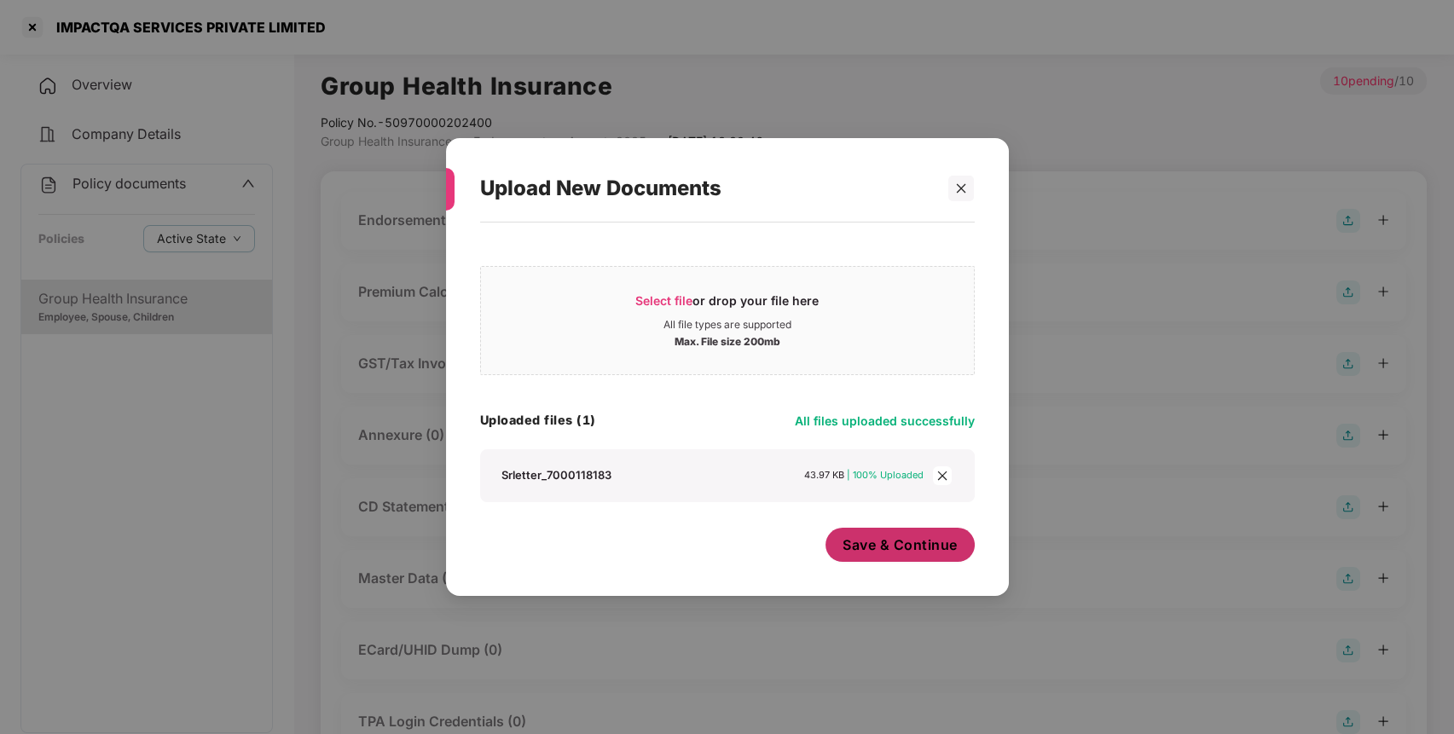
click at [881, 546] on span "Save & Continue" at bounding box center [900, 545] width 115 height 19
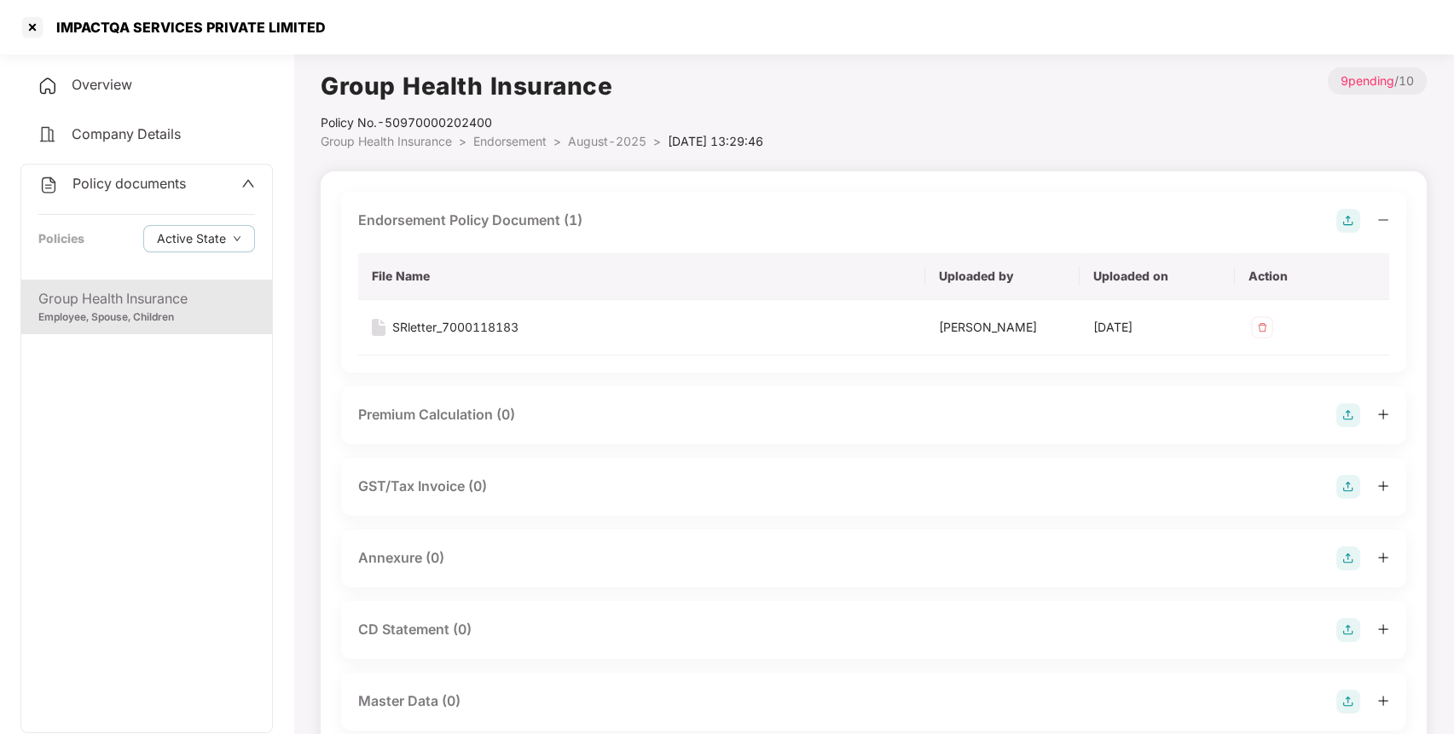
click at [246, 184] on icon "up" at bounding box center [248, 184] width 14 height 14
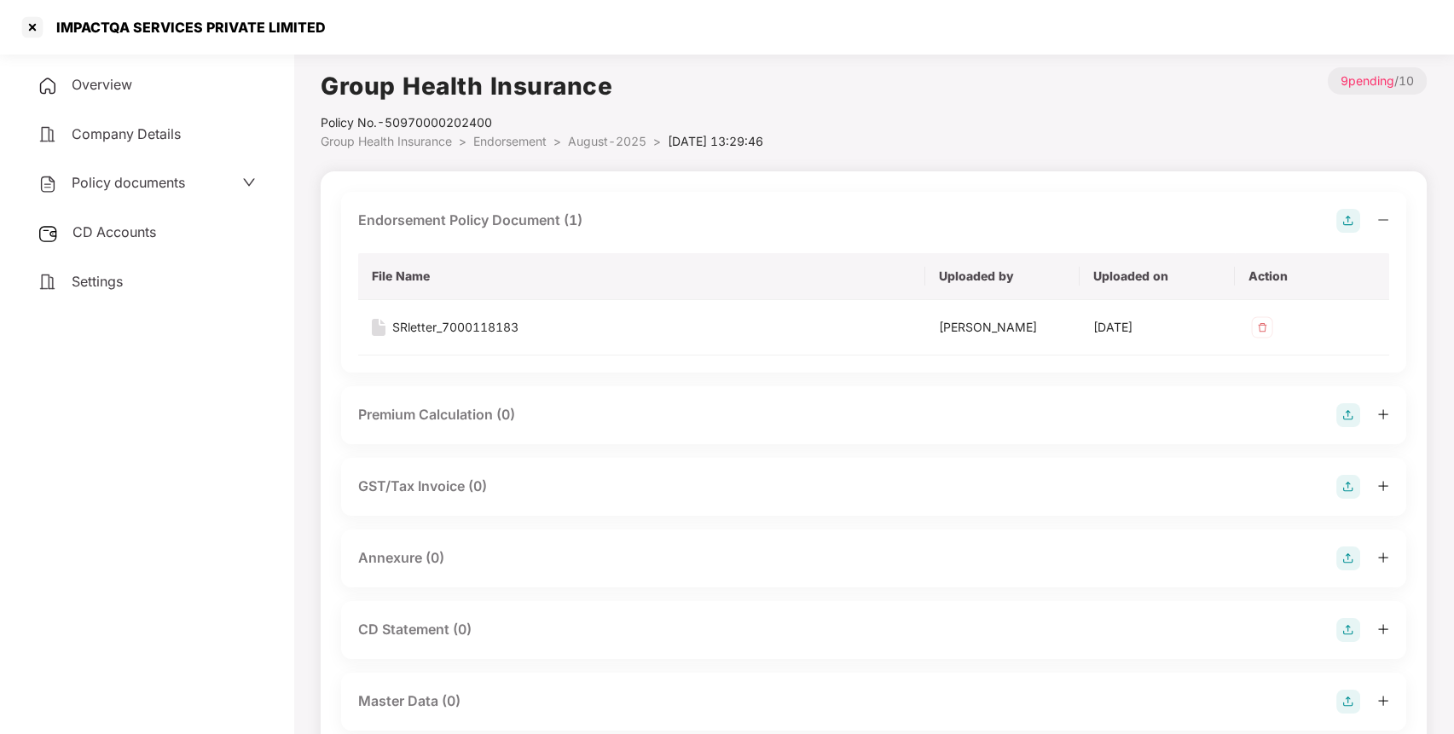
click at [153, 218] on div "CD Accounts" at bounding box center [146, 232] width 252 height 39
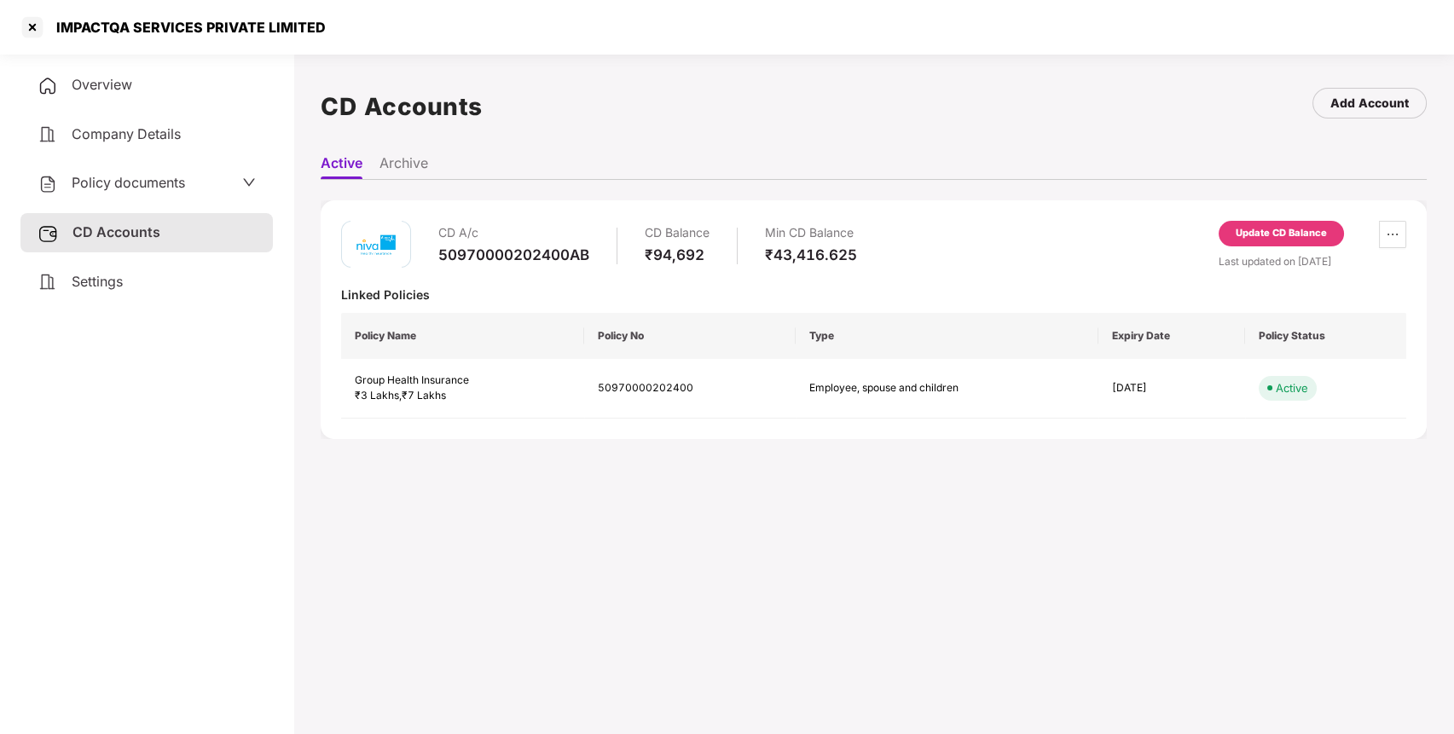
click at [744, 304] on div "CD A/c 50970000202400AB CD Balance ₹94,692 Min CD Balance ₹43,416.625 Update CD…" at bounding box center [873, 320] width 1065 height 198
click at [37, 34] on div at bounding box center [32, 27] width 27 height 27
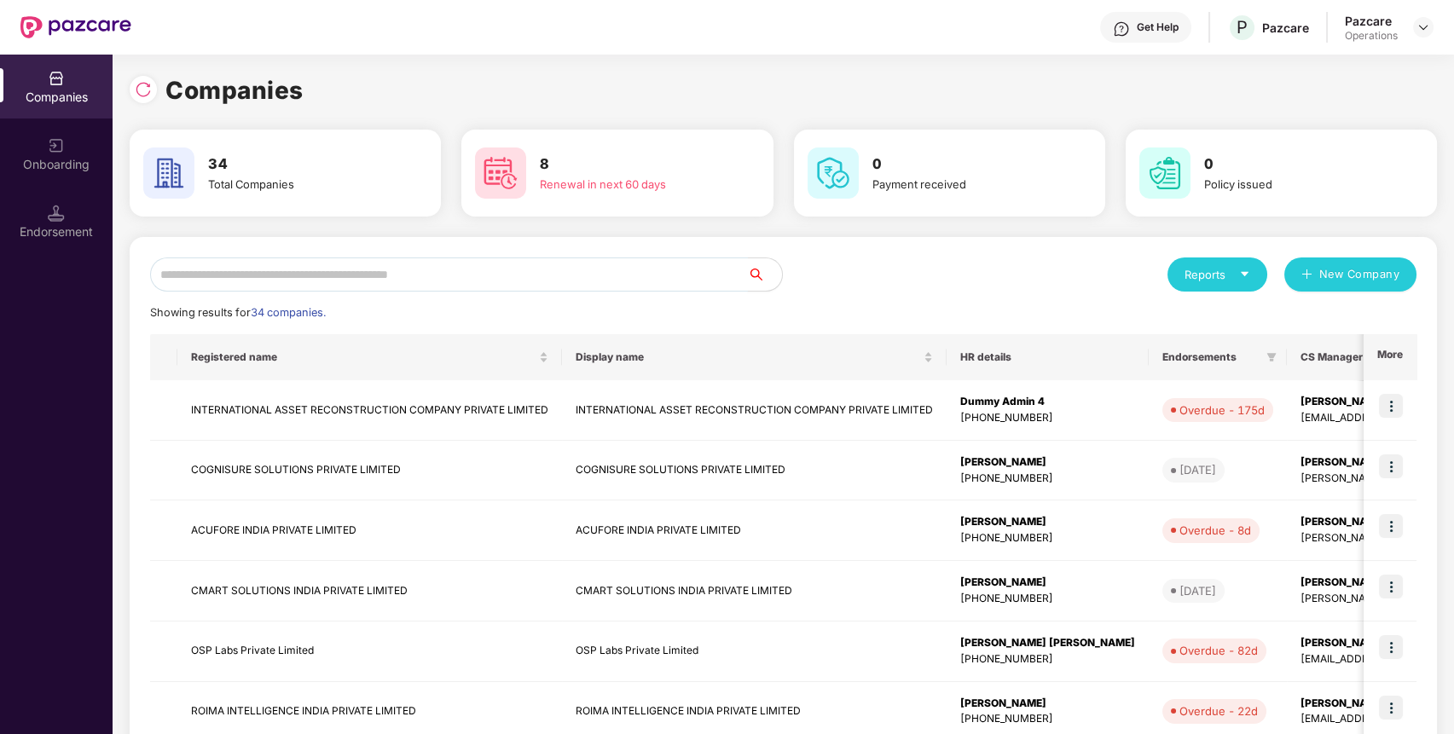
click at [414, 281] on input "text" at bounding box center [449, 275] width 598 height 34
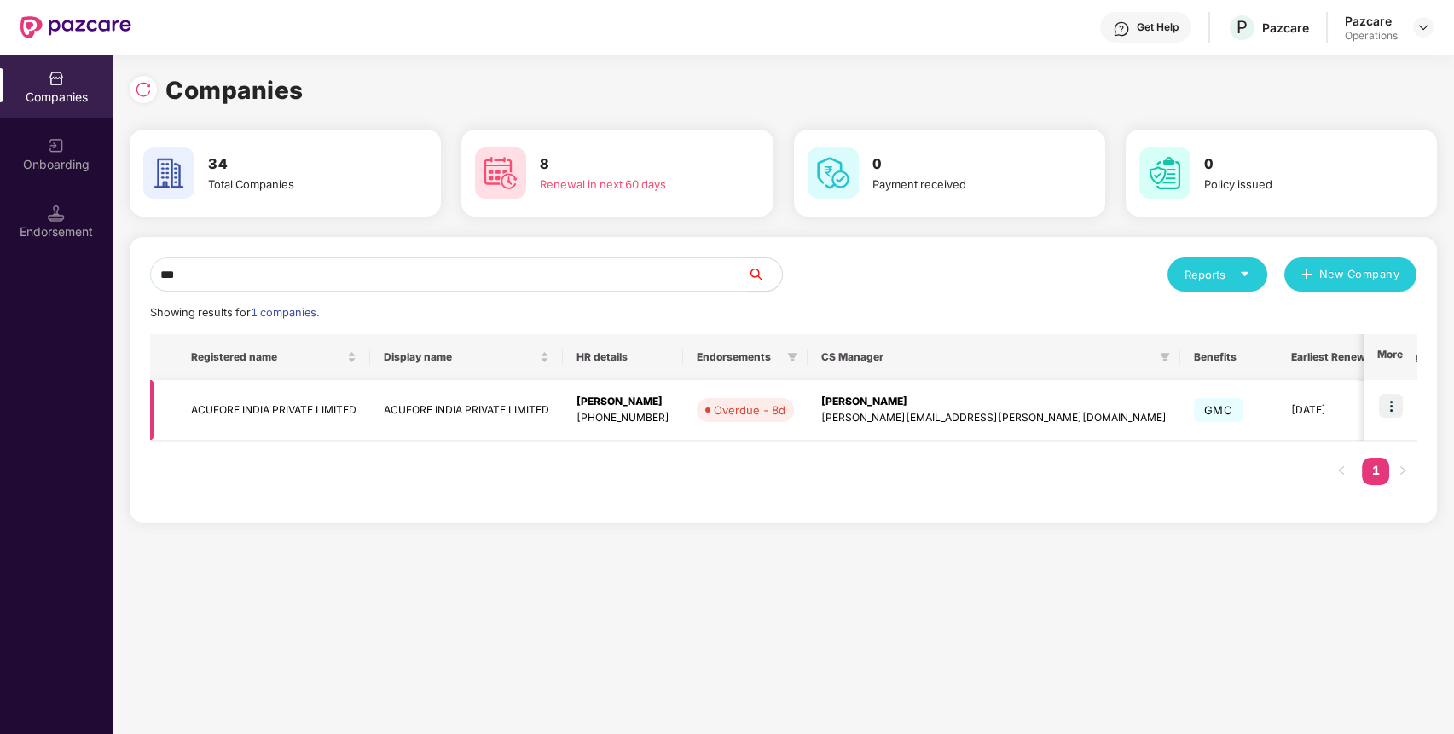
type input "***"
click at [1392, 403] on img at bounding box center [1391, 406] width 24 height 24
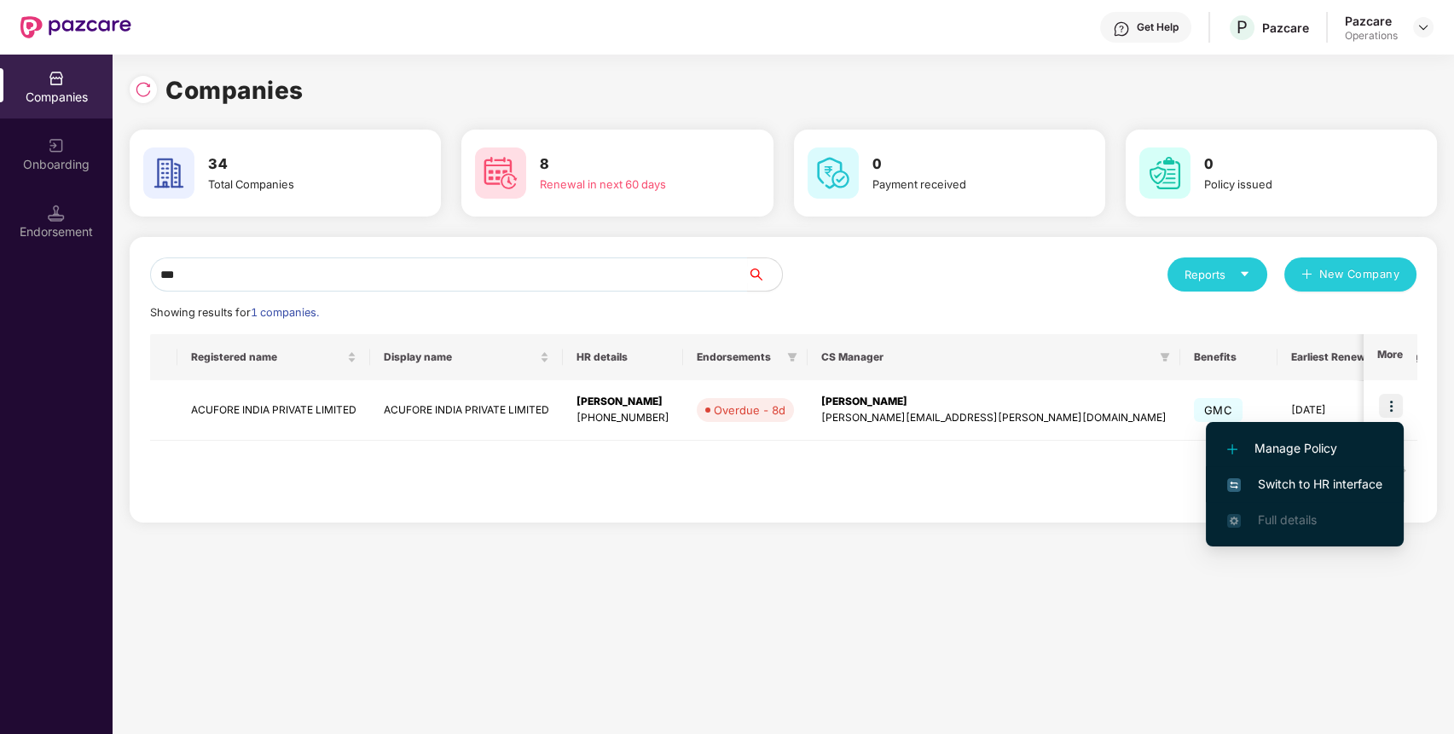
click at [1306, 480] on span "Switch to HR interface" at bounding box center [1304, 484] width 155 height 19
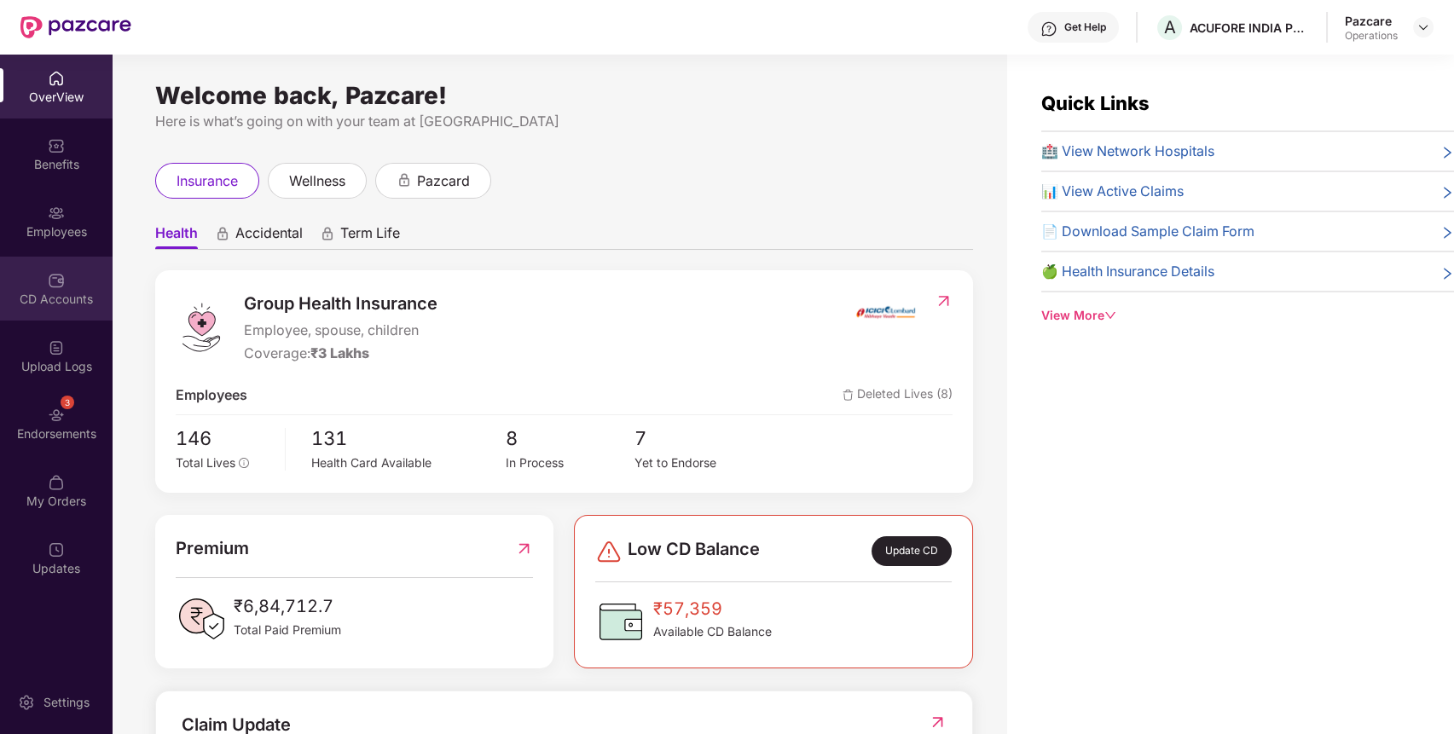
click at [78, 305] on div "CD Accounts" at bounding box center [56, 299] width 113 height 17
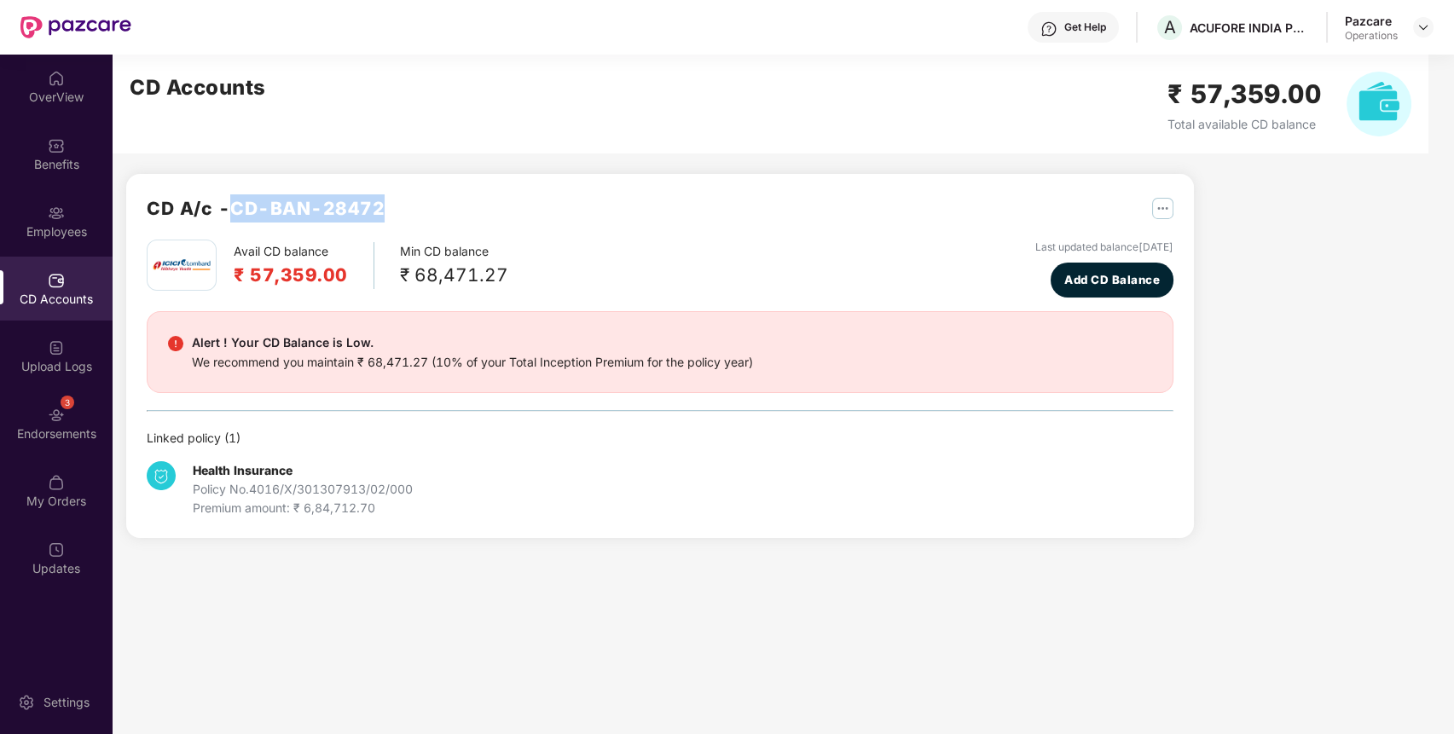
drag, startPoint x: 393, startPoint y: 205, endPoint x: 237, endPoint y: 198, distance: 156.2
click at [237, 198] on div "CD A/c - CD-BAN-28472" at bounding box center [660, 216] width 1027 height 45
copy h2 "CD-BAN-28472"
click at [1419, 32] on img at bounding box center [1423, 27] width 14 height 14
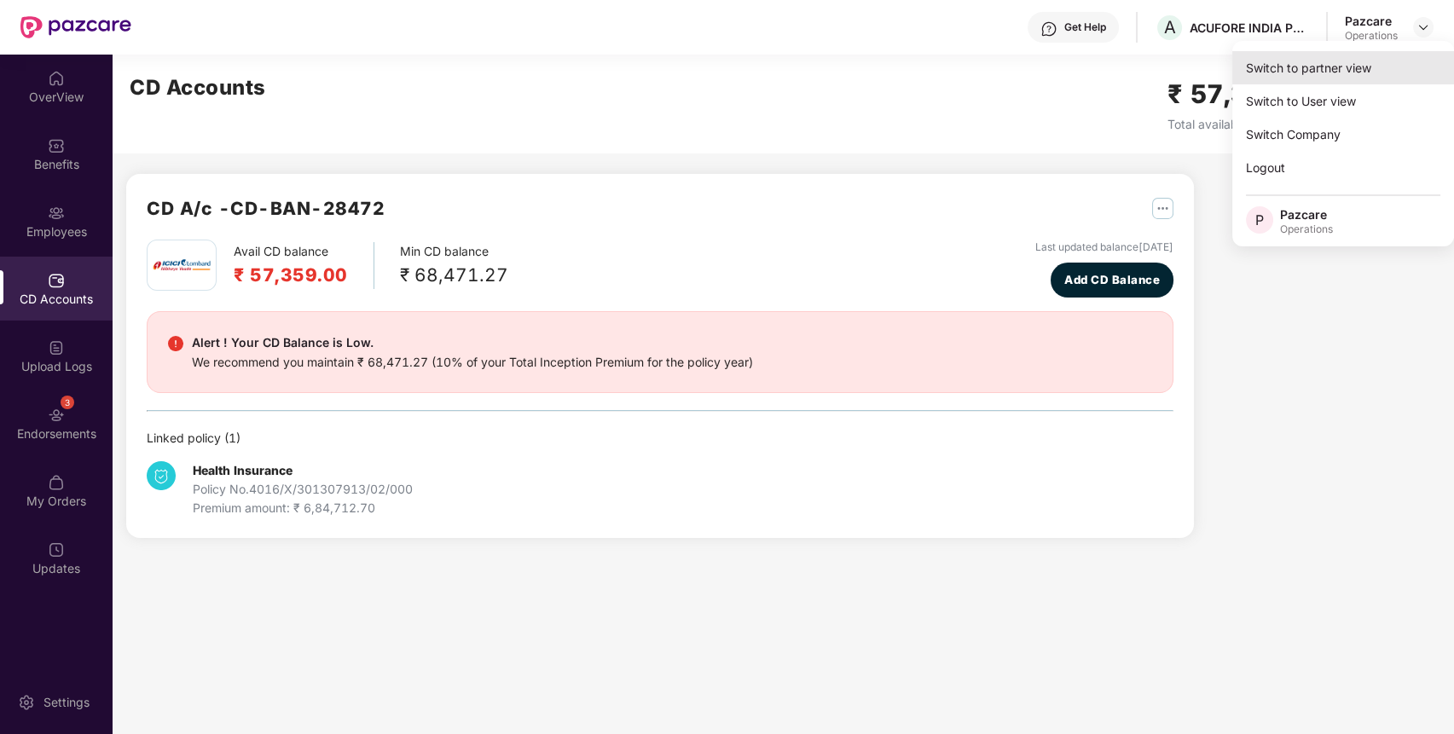
click at [1290, 68] on div "Switch to partner view" at bounding box center [1343, 67] width 222 height 33
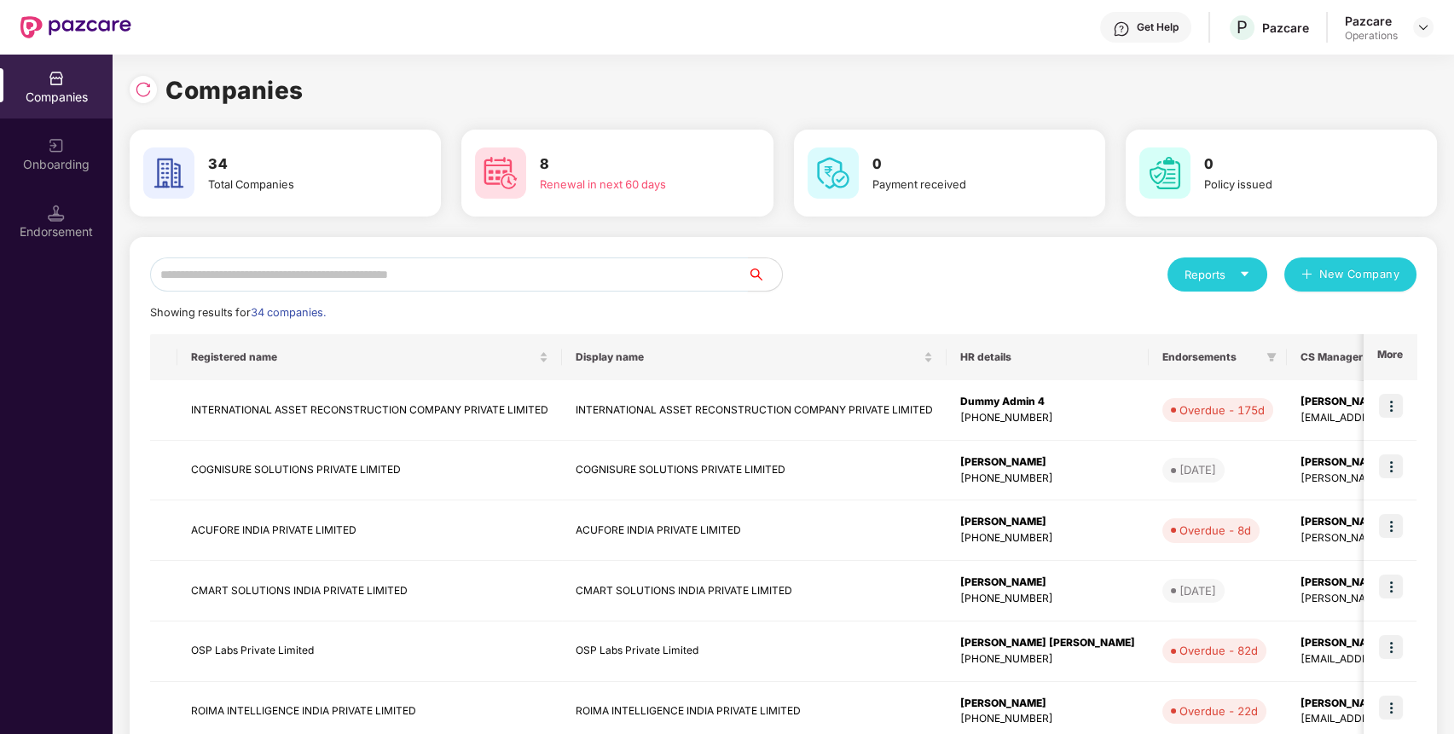
click at [682, 283] on input "text" at bounding box center [449, 275] width 598 height 34
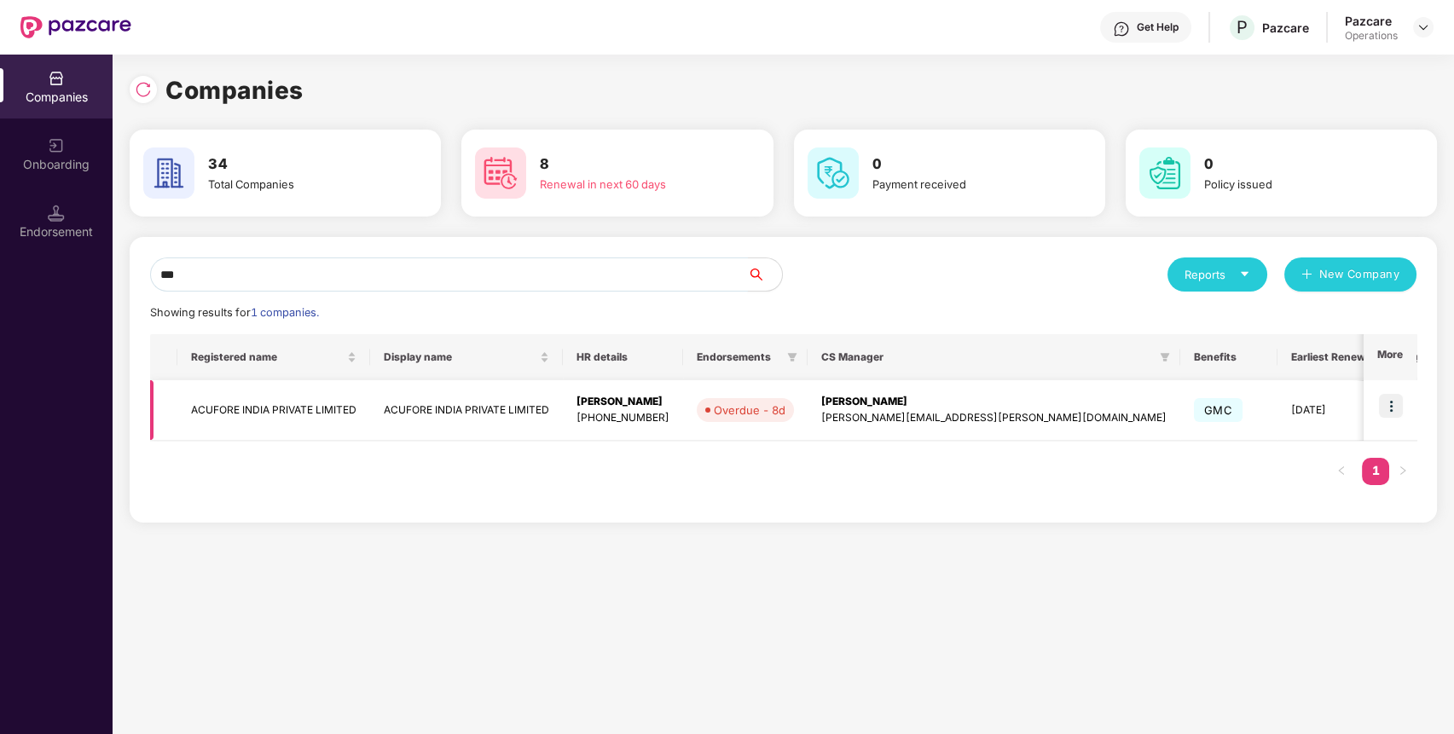
type input "***"
click at [339, 406] on td "ACUFORE INDIA PRIVATE LIMITED" at bounding box center [273, 410] width 193 height 61
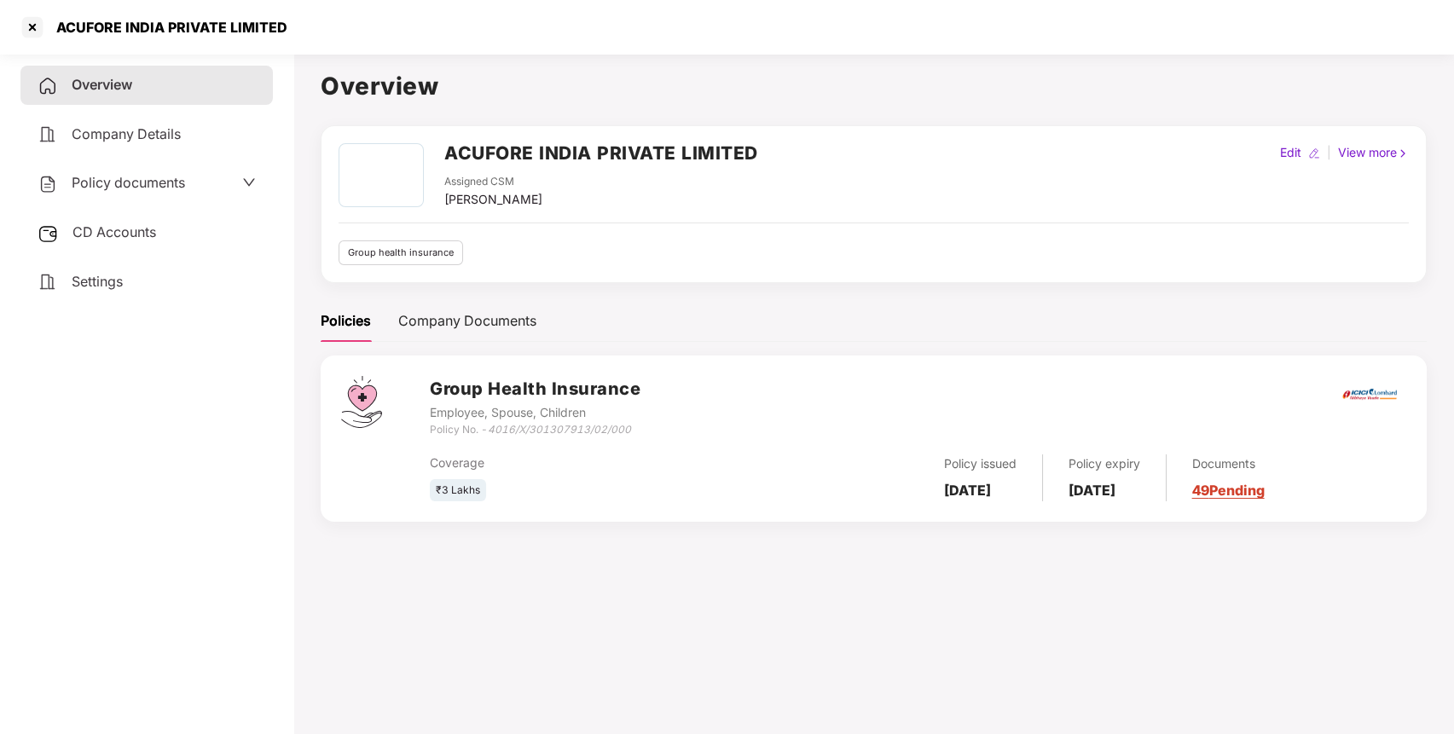
click at [164, 218] on div "CD Accounts" at bounding box center [146, 232] width 252 height 39
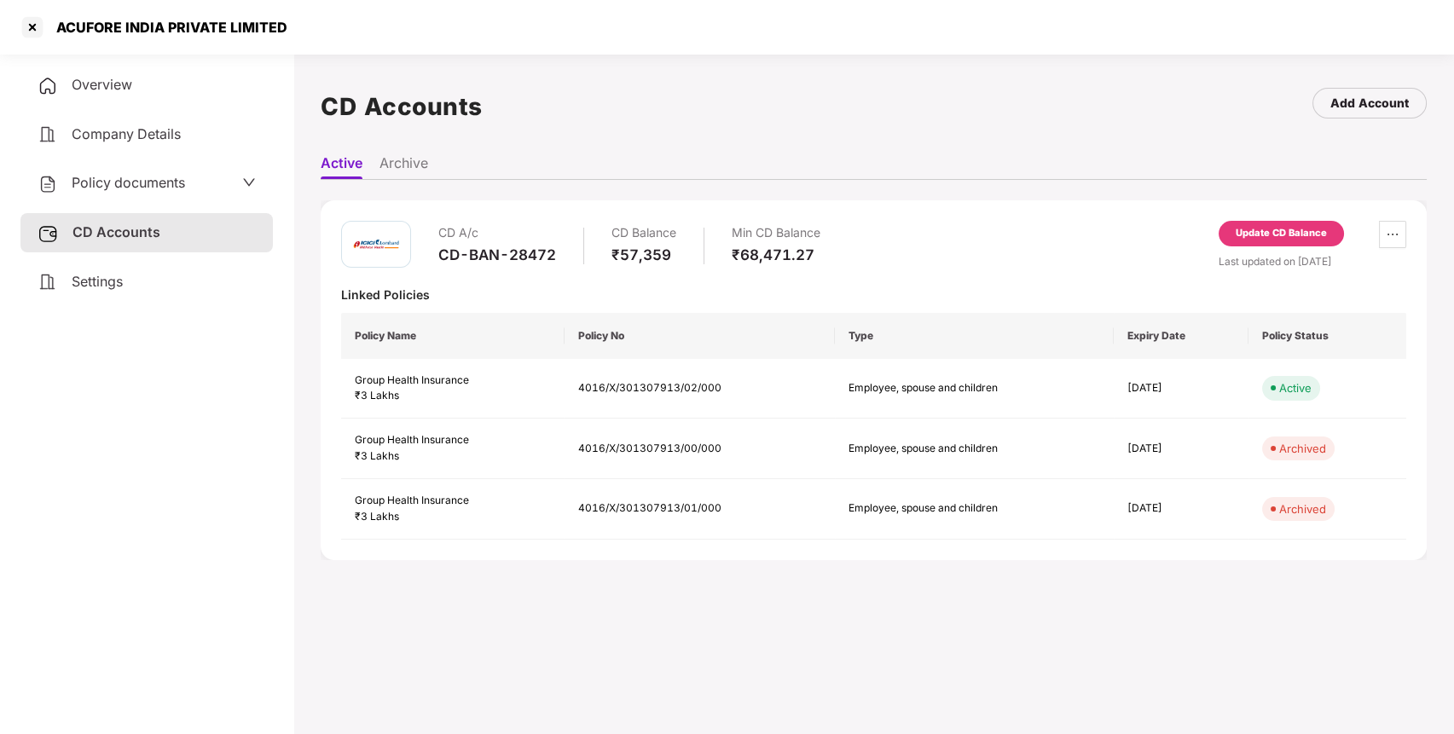
click at [1271, 232] on div "Update CD Balance" at bounding box center [1281, 233] width 91 height 15
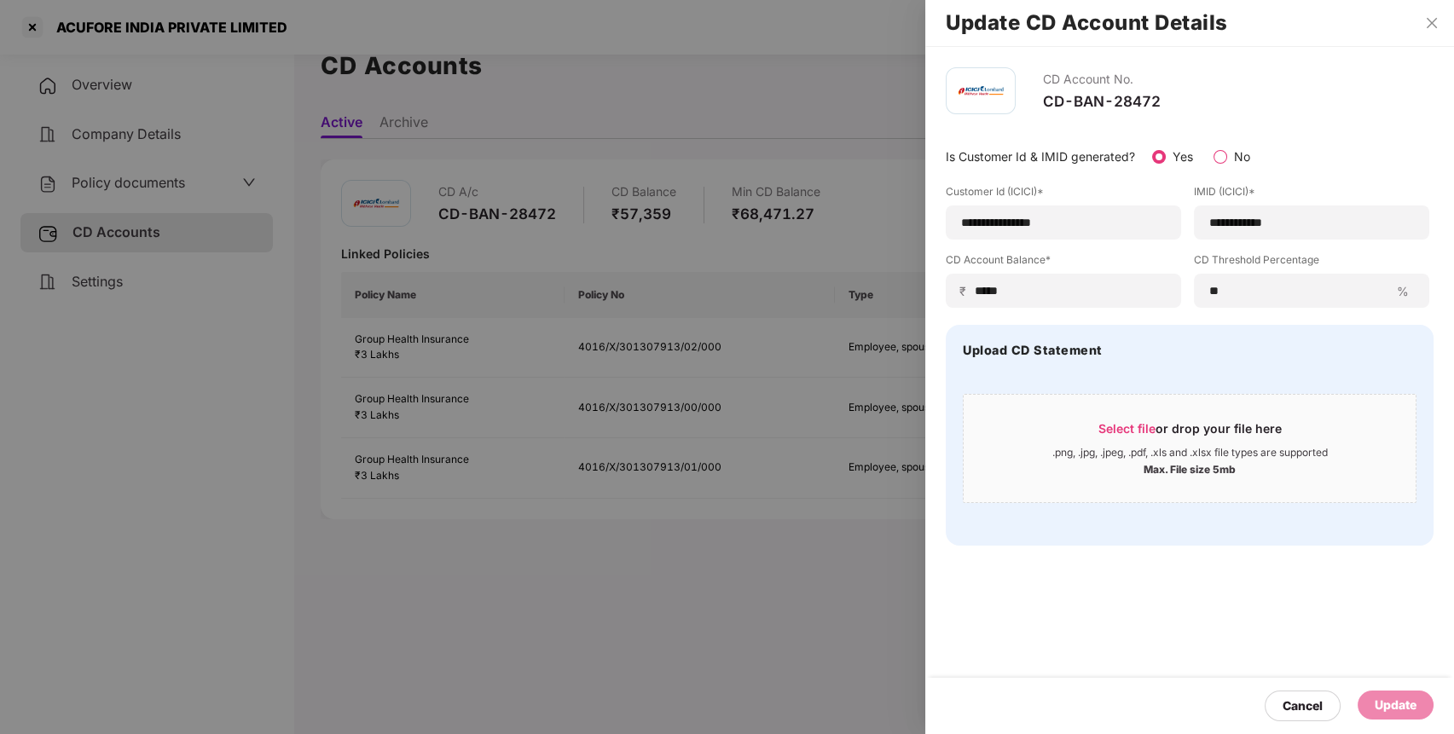
scroll to position [47, 0]
